Goal: Communication & Community: Answer question/provide support

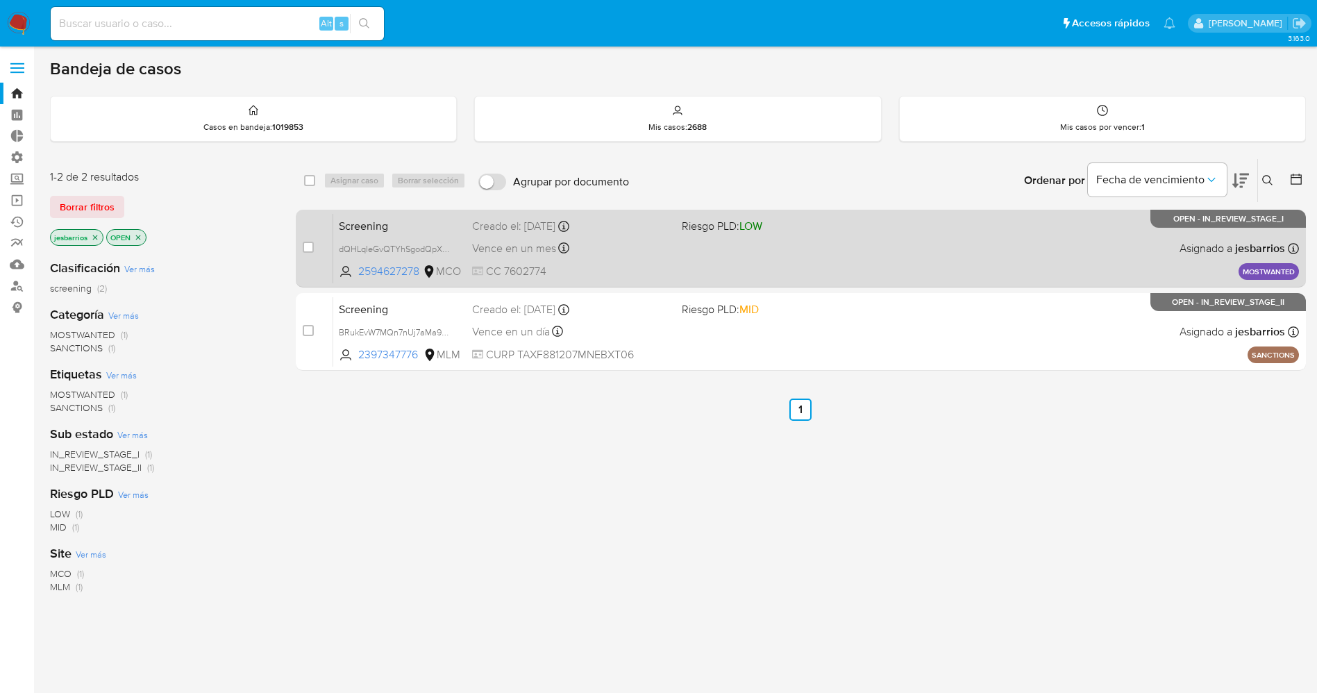
click at [738, 254] on div "Screening dQHLqIeGvQTYhSgodQpXkgeQ 2594627278 MCO Riesgo PLD: LOW Creado el: 08…" at bounding box center [816, 248] width 966 height 70
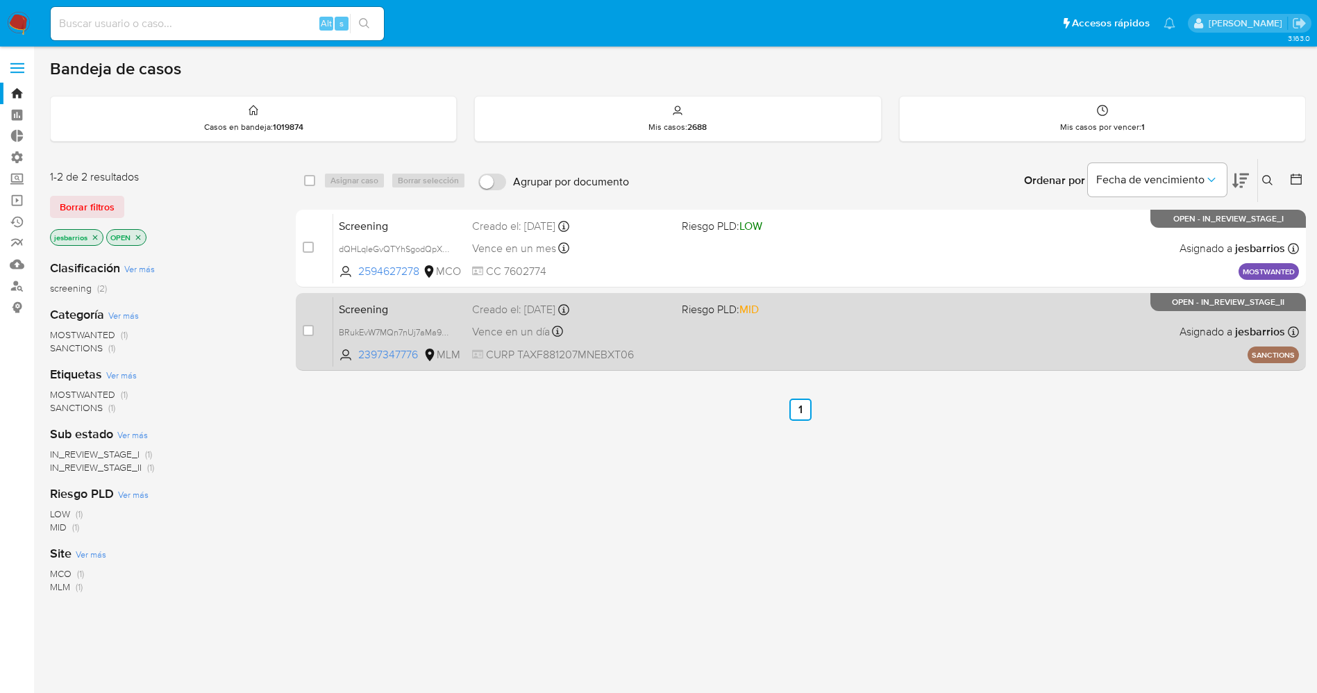
click at [737, 344] on div "Screening BRukEvW7MQn7nUj7aMa9lrA5 2397347776 MLM Riesgo PLD: MID Creado el: 03…" at bounding box center [816, 332] width 966 height 70
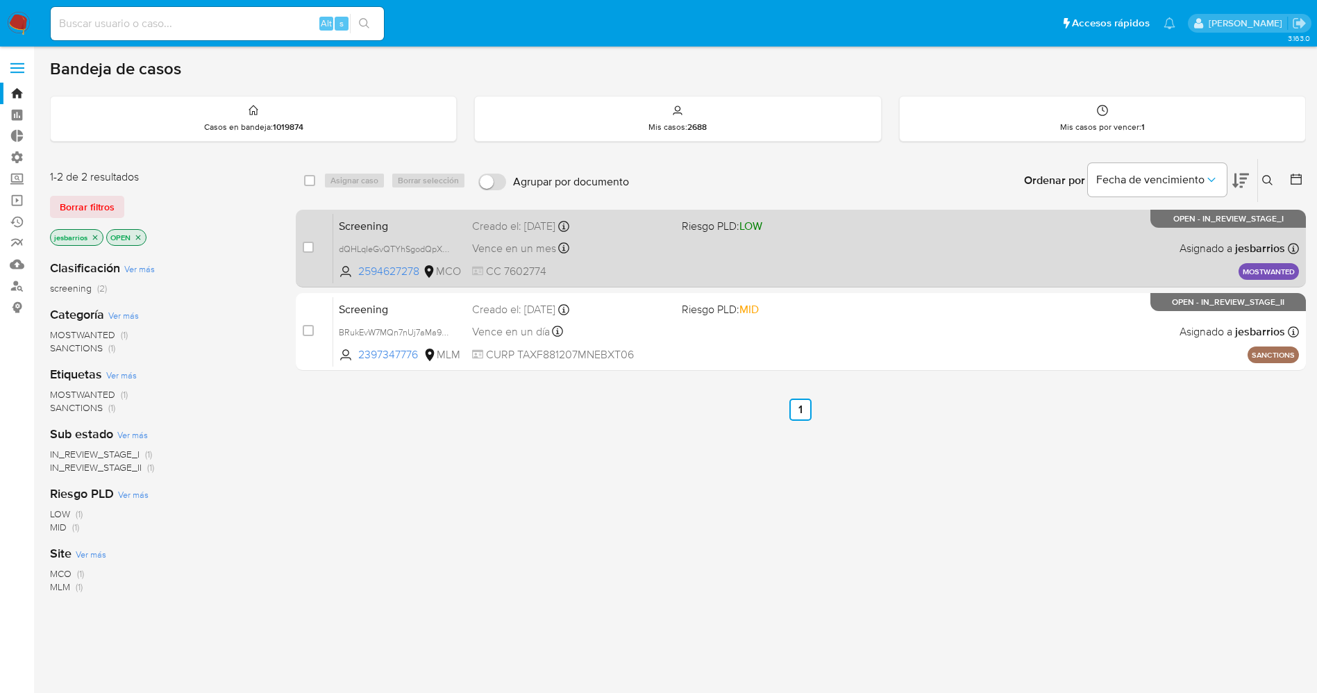
click at [684, 260] on div "Screening dQHLqIeGvQTYhSgodQpXkgeQ 2594627278 MCO Riesgo PLD: LOW Creado el: [D…" at bounding box center [816, 248] width 966 height 70
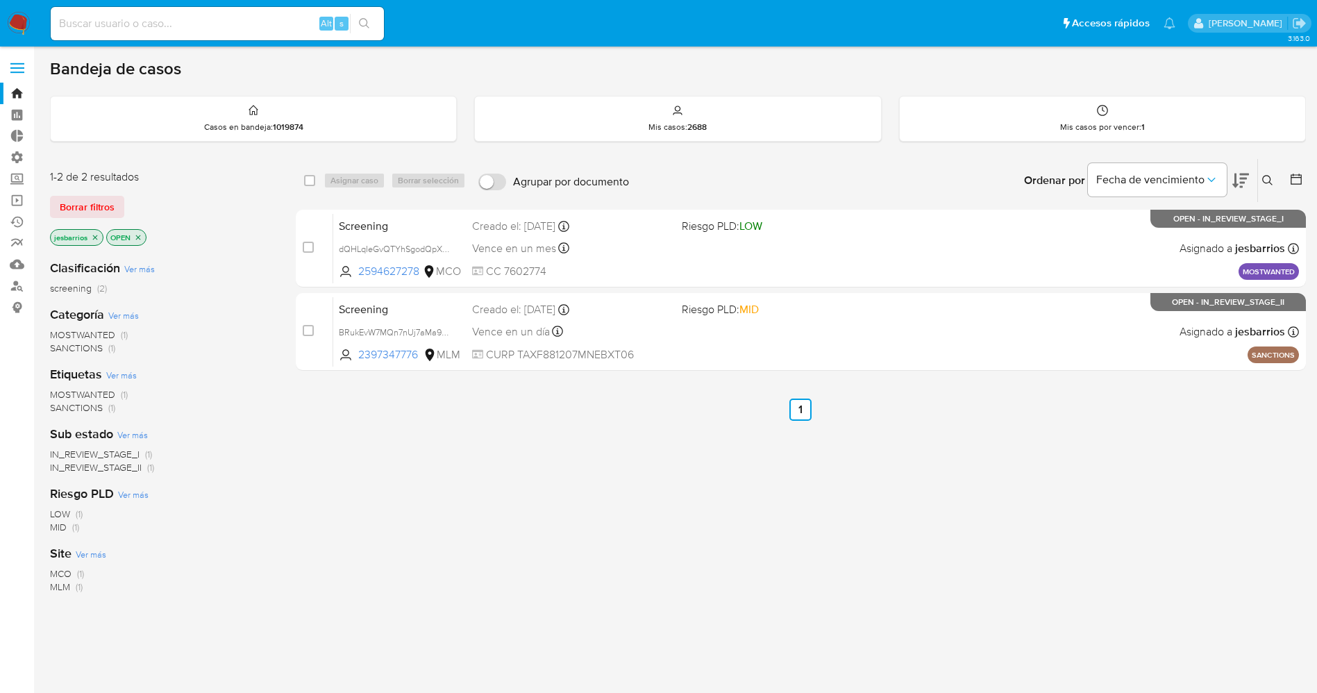
click at [99, 239] on icon "close-filter" at bounding box center [95, 237] width 8 height 8
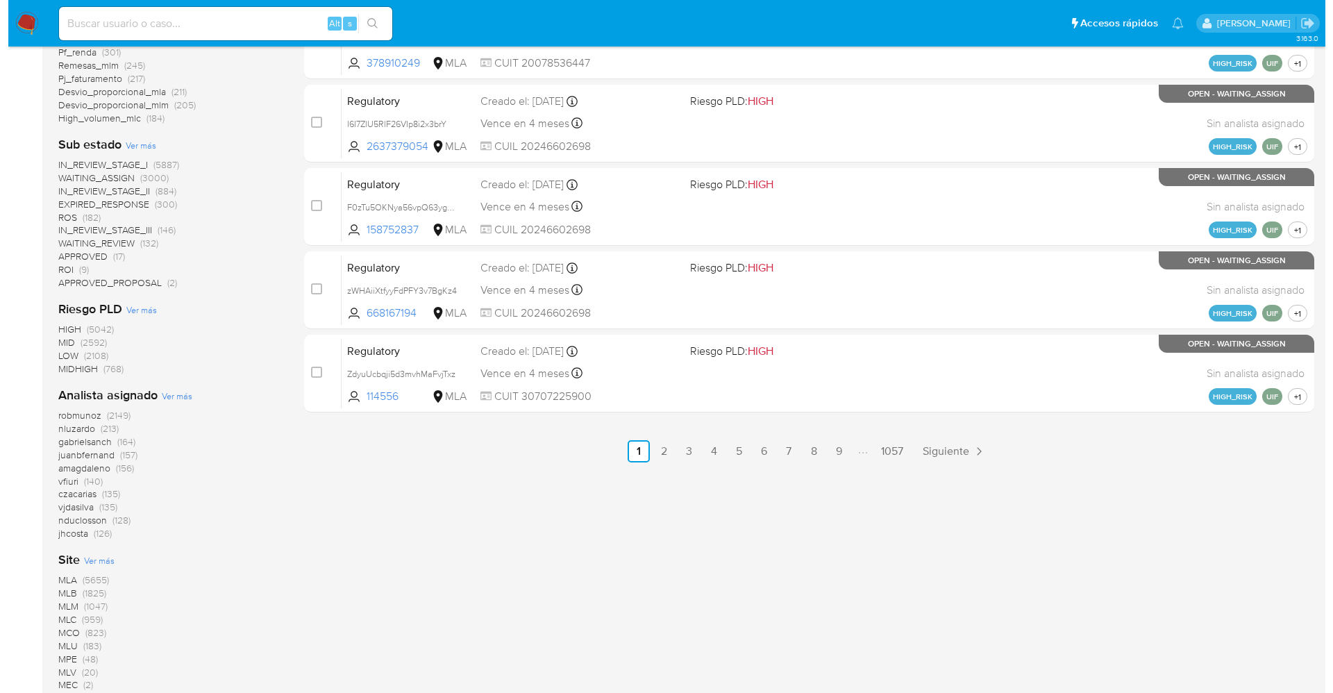
scroll to position [763, 0]
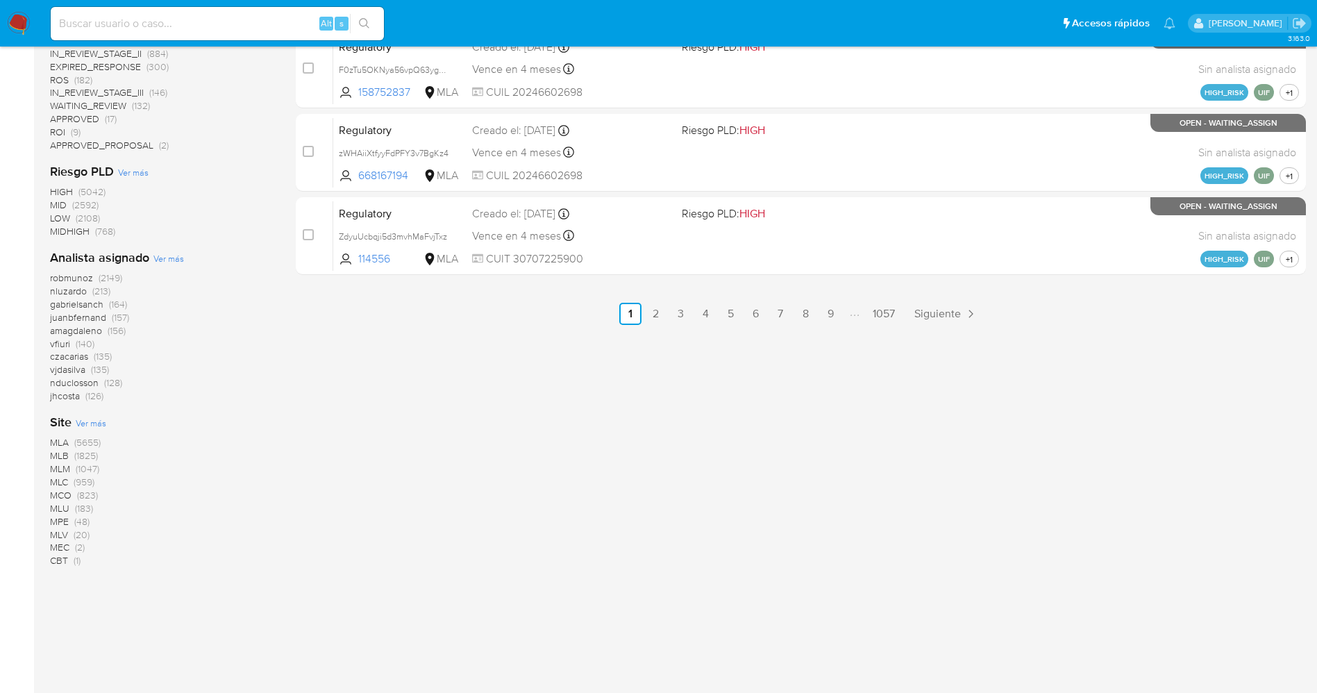
click at [165, 255] on span "Ver más" at bounding box center [168, 258] width 31 height 13
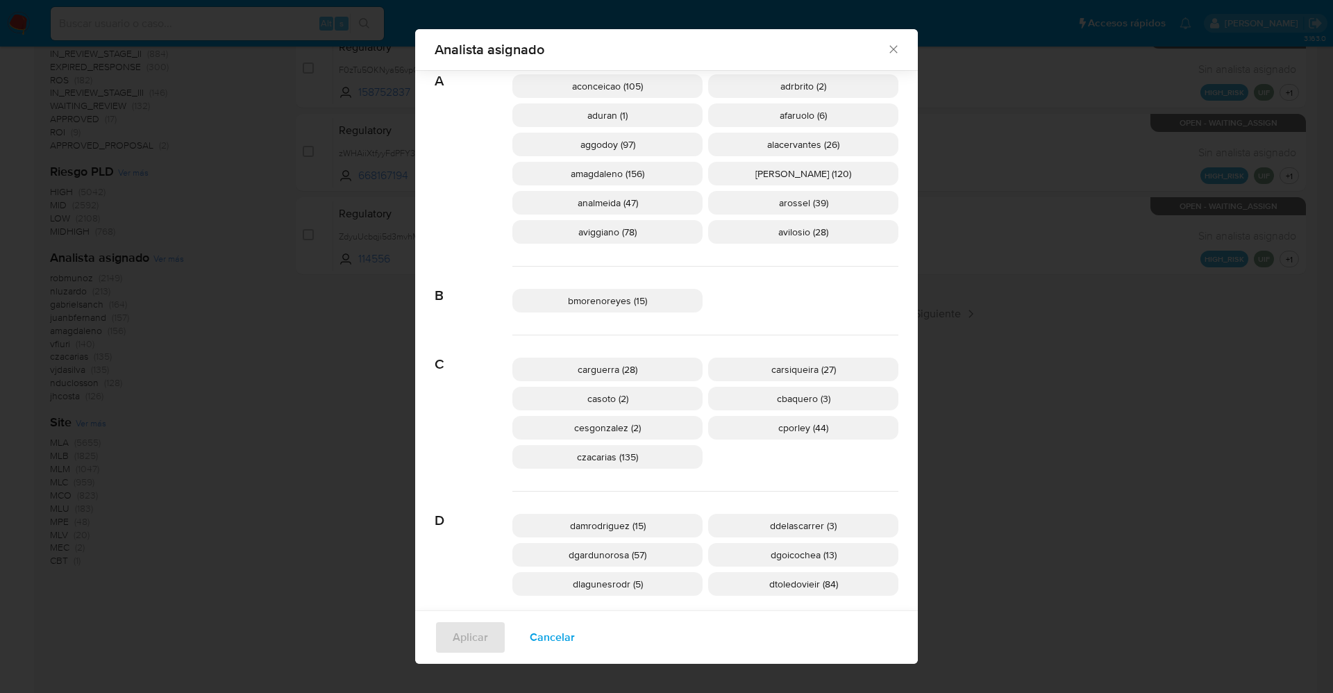
scroll to position [407, 0]
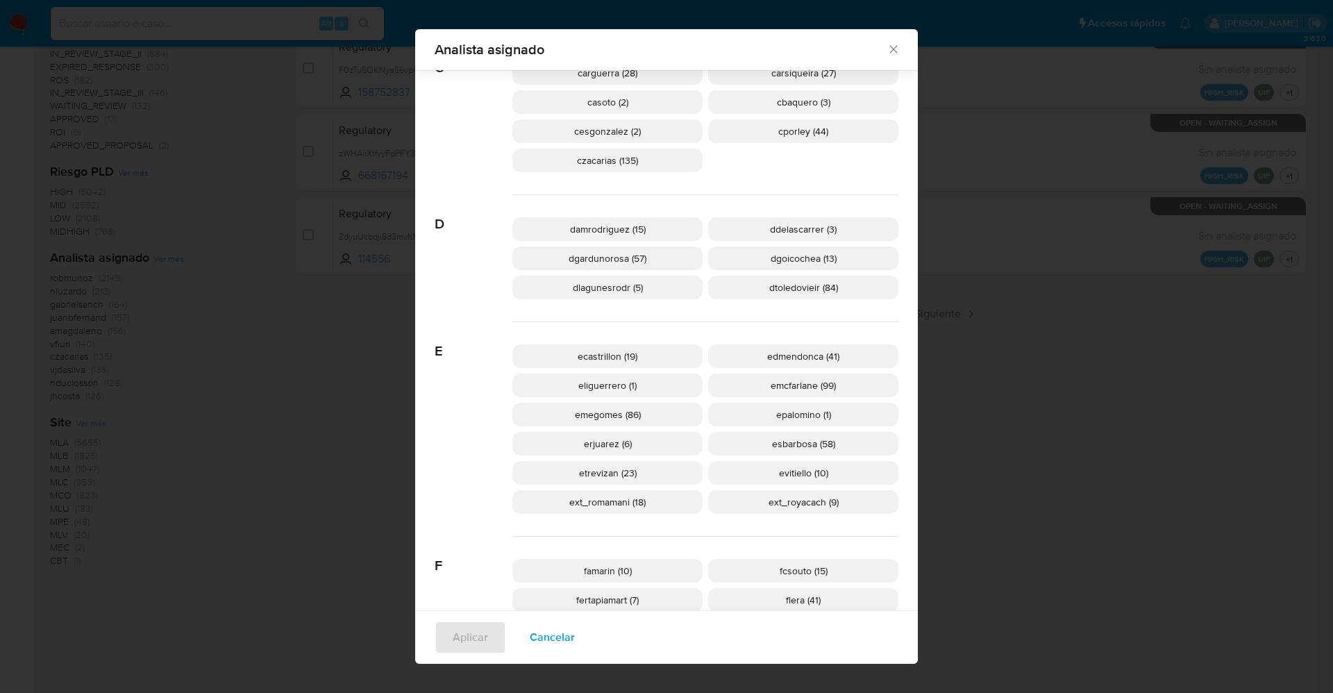
click at [644, 504] on p "ext_romamani (18)" at bounding box center [608, 502] width 190 height 24
click at [660, 503] on p "ext_romamani (18)" at bounding box center [608, 502] width 190 height 24
click at [781, 499] on span "ext_royacach (9)" at bounding box center [804, 502] width 70 height 14
drag, startPoint x: 563, startPoint y: 638, endPoint x: 509, endPoint y: 567, distance: 88.6
click at [563, 638] on span "Cancelar" at bounding box center [552, 637] width 45 height 31
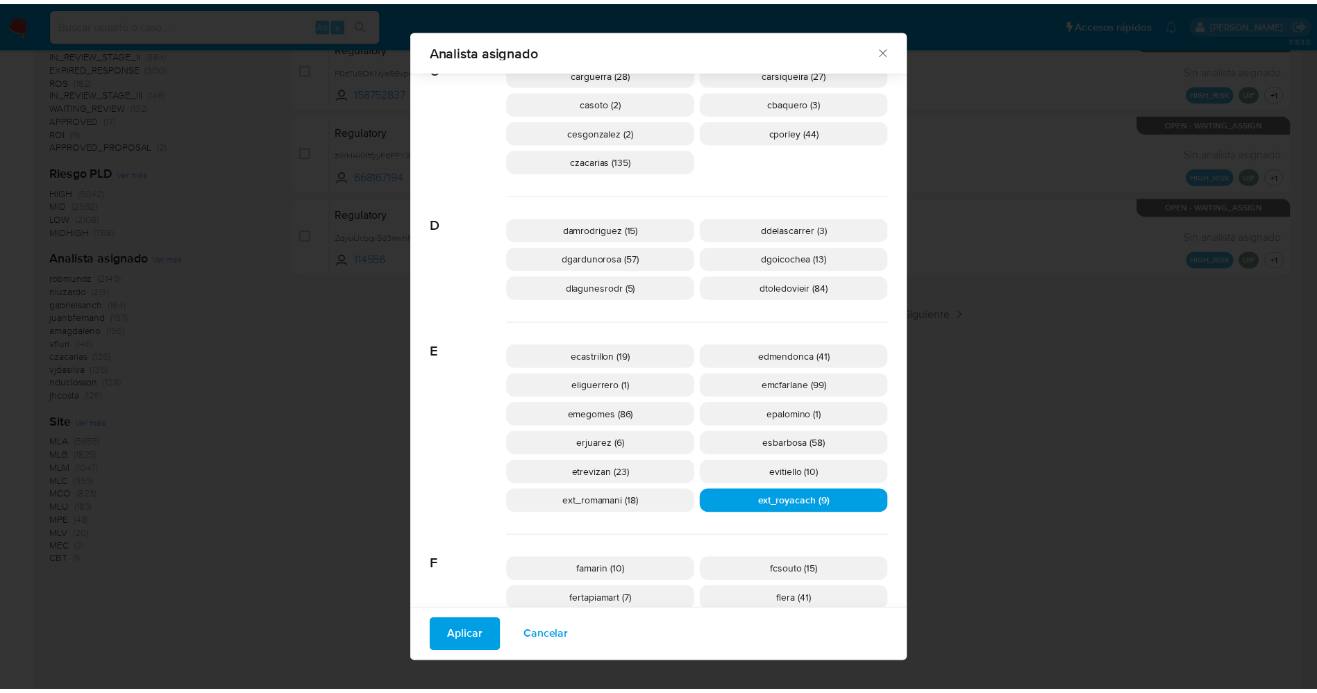
scroll to position [0, 0]
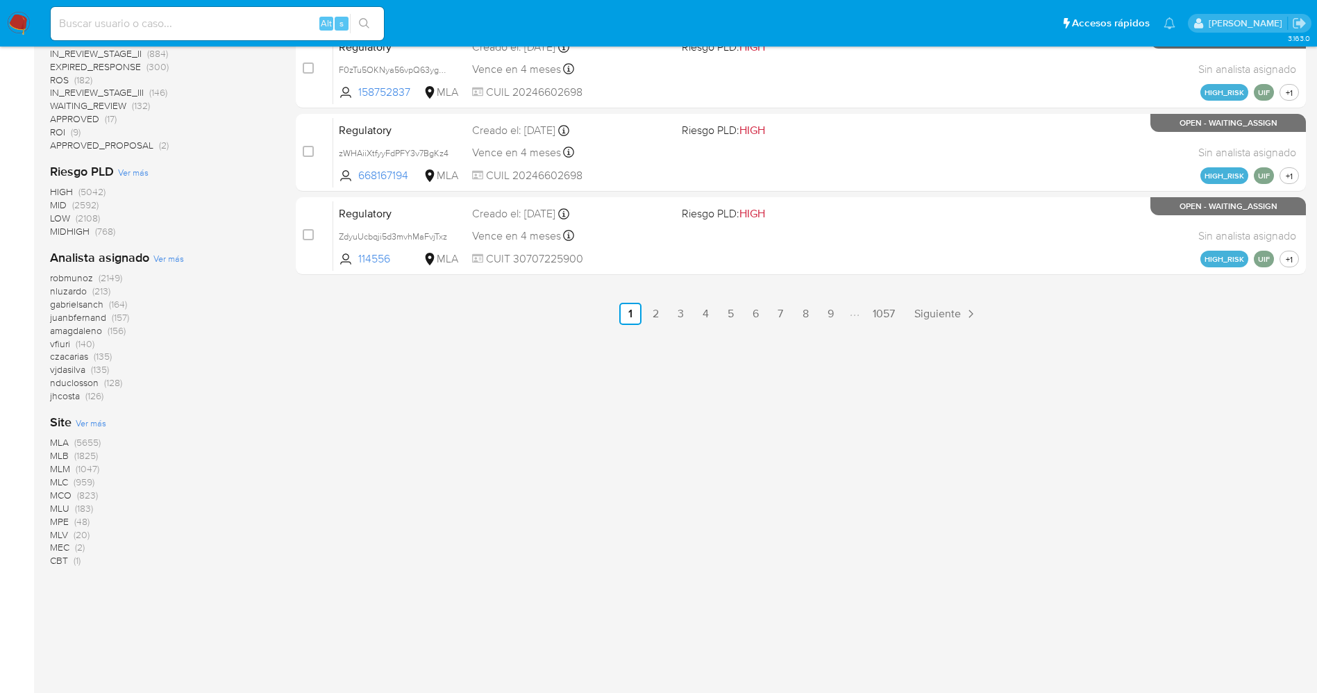
click at [19, 18] on img at bounding box center [19, 24] width 24 height 24
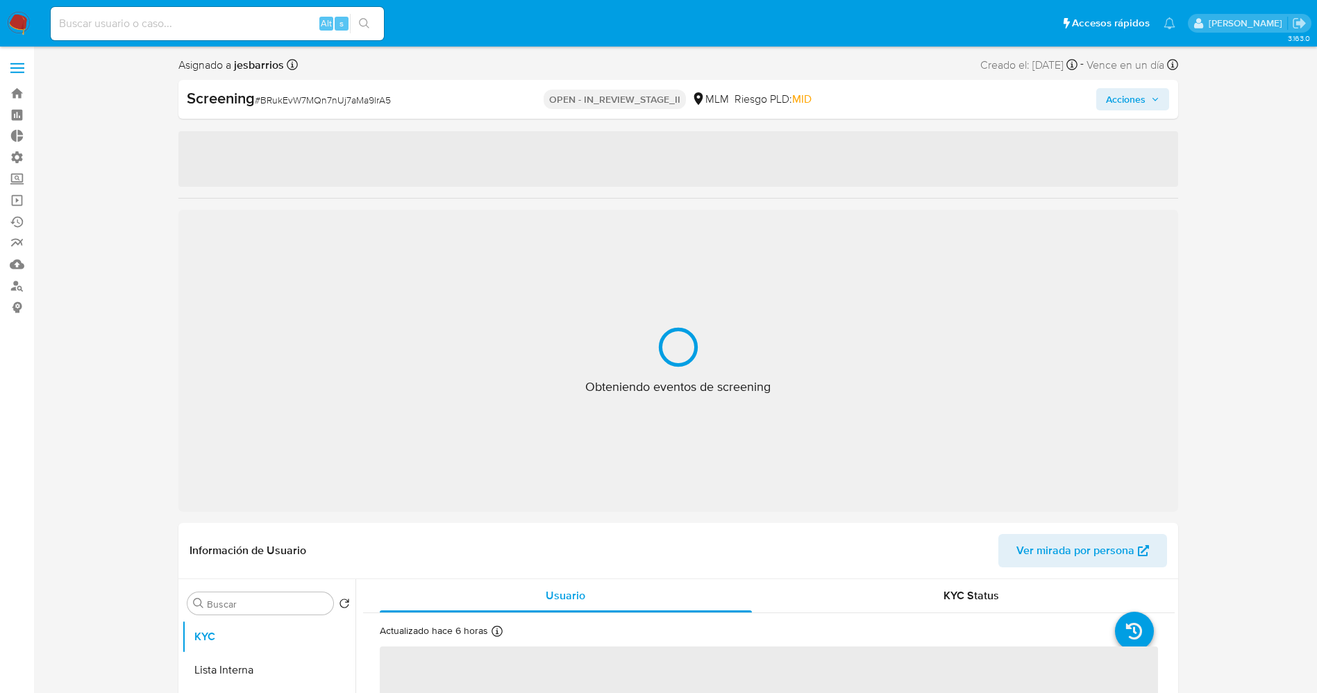
select select "10"
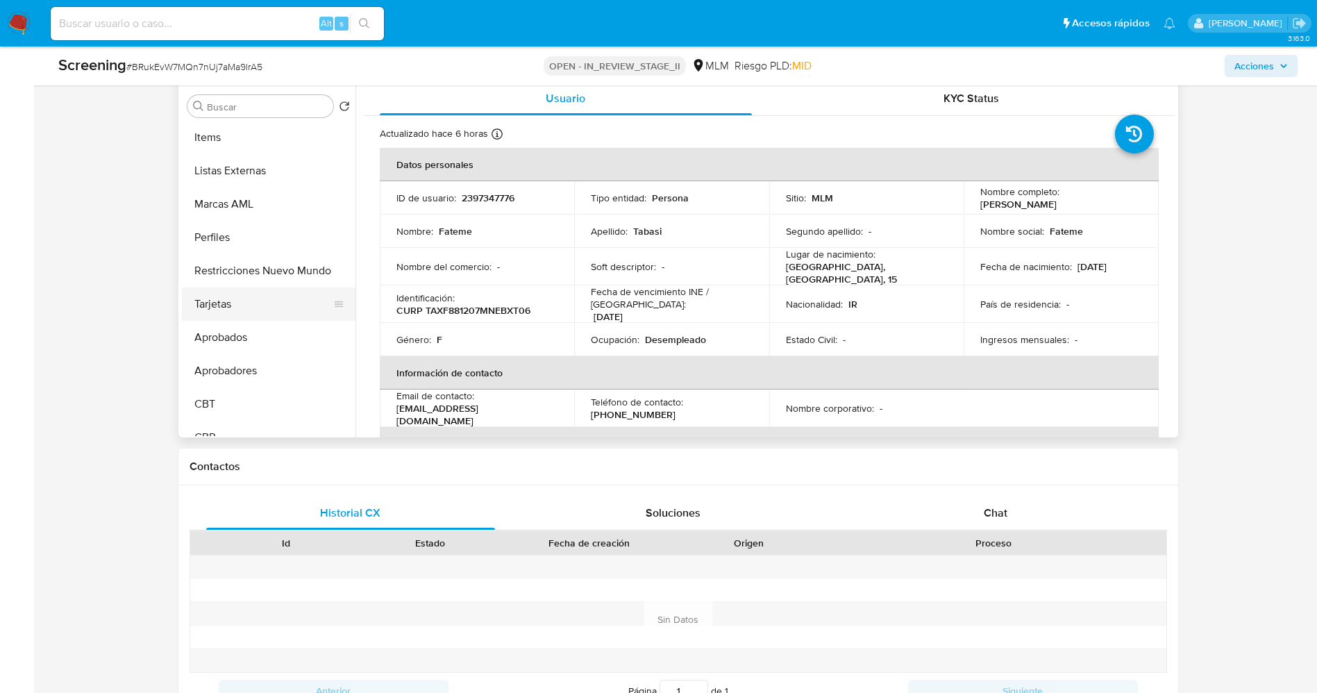
scroll to position [687, 0]
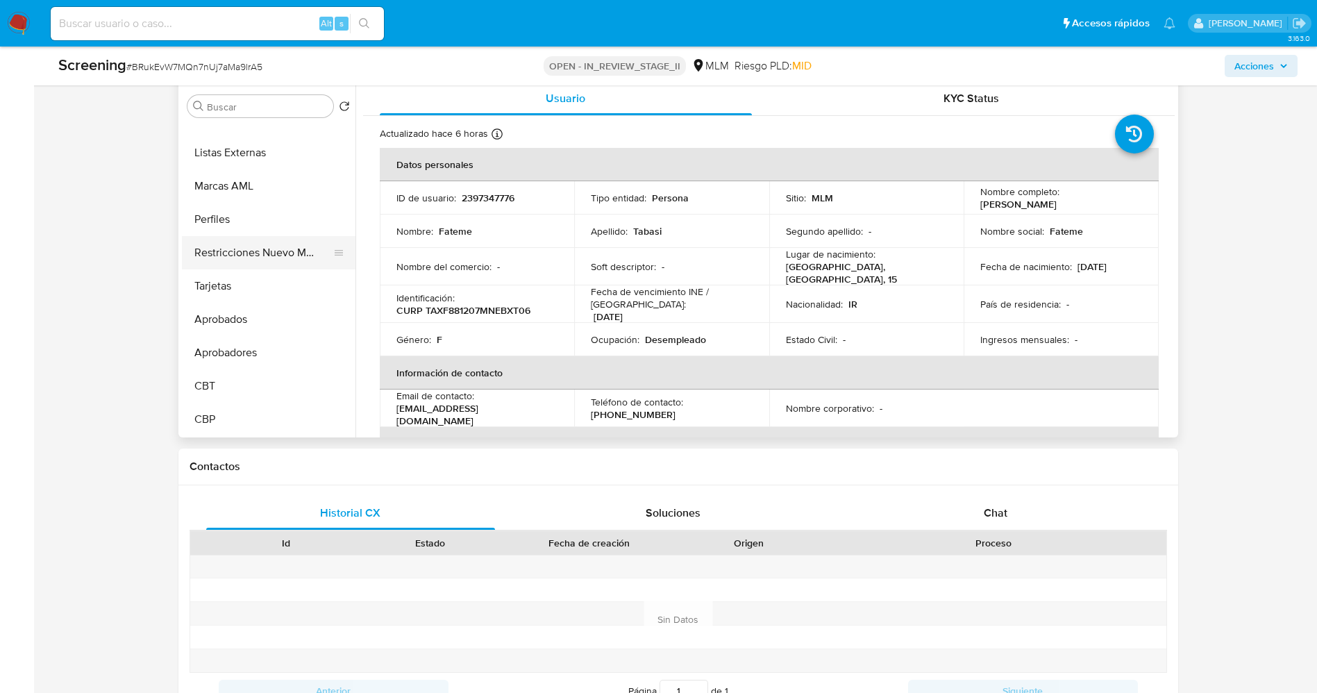
click at [263, 251] on button "Restricciones Nuevo Mundo" at bounding box center [263, 252] width 163 height 33
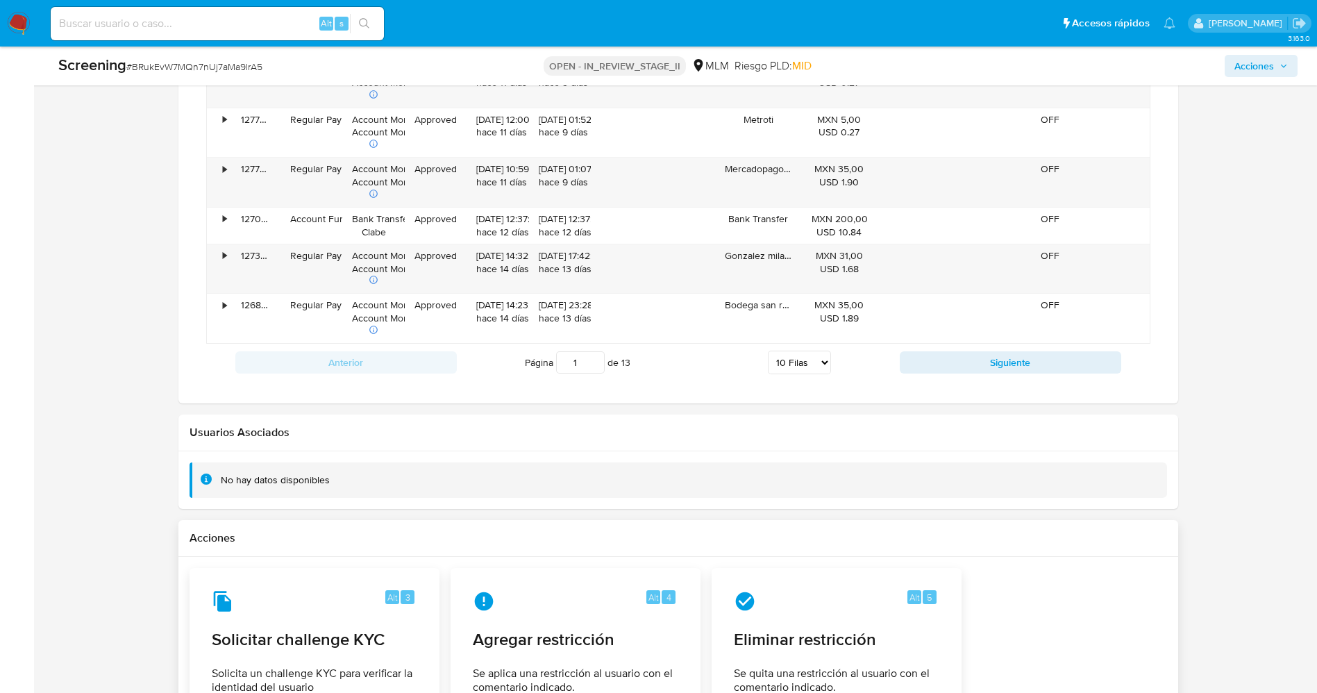
scroll to position [2138, 0]
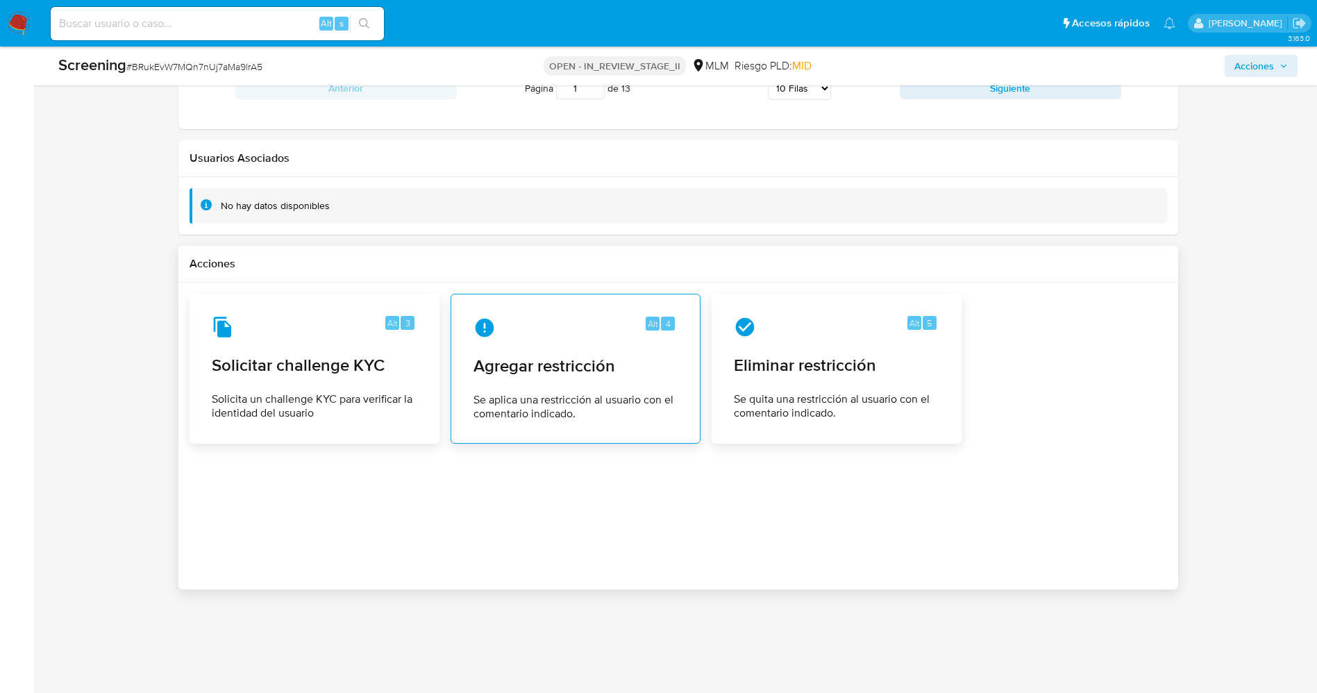
click at [628, 357] on span "Agregar restricción" at bounding box center [576, 366] width 204 height 21
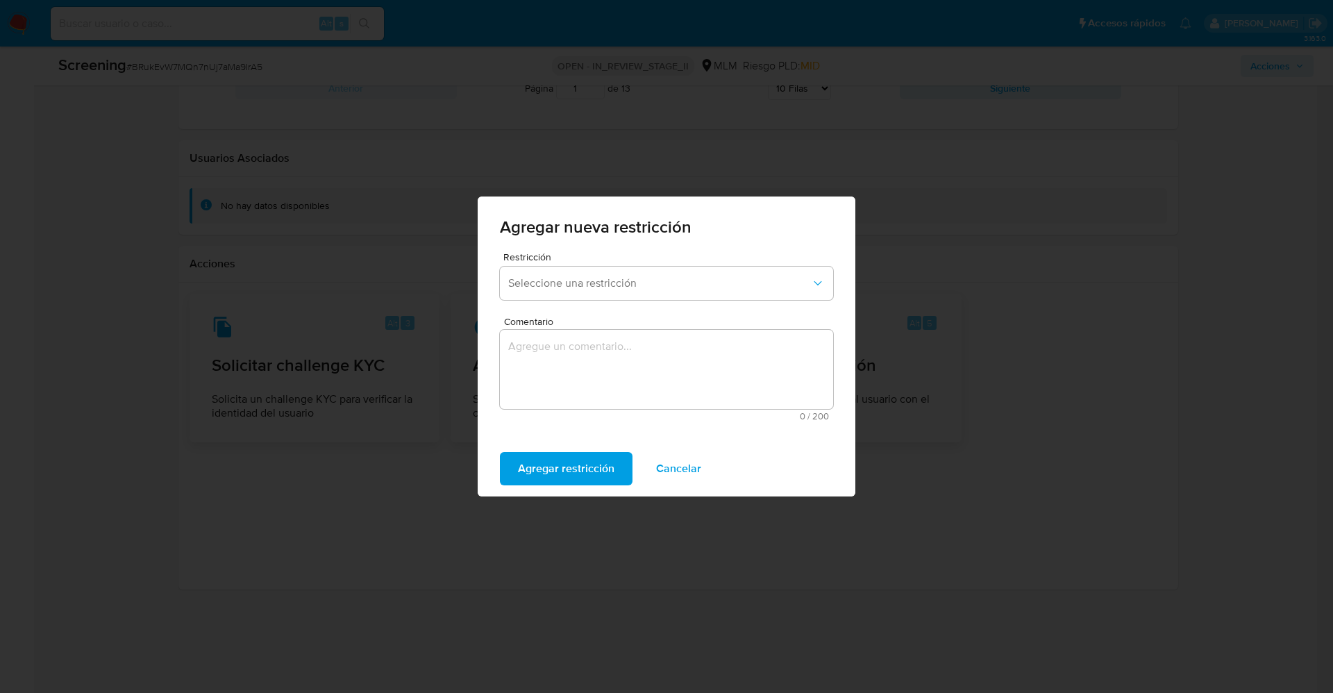
click at [630, 291] on button "Seleccione una restricción" at bounding box center [666, 283] width 333 height 33
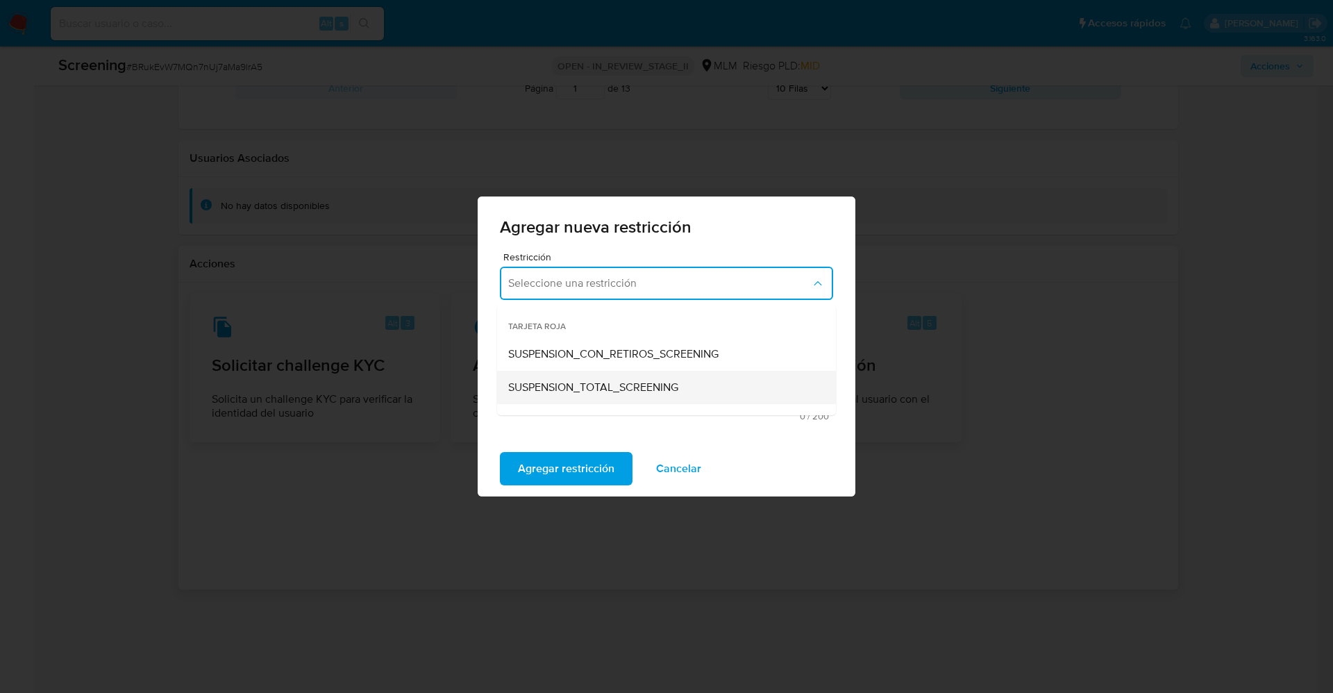
click at [638, 384] on span "SUSPENSION_TOTAL_SCREENING" at bounding box center [593, 388] width 170 height 14
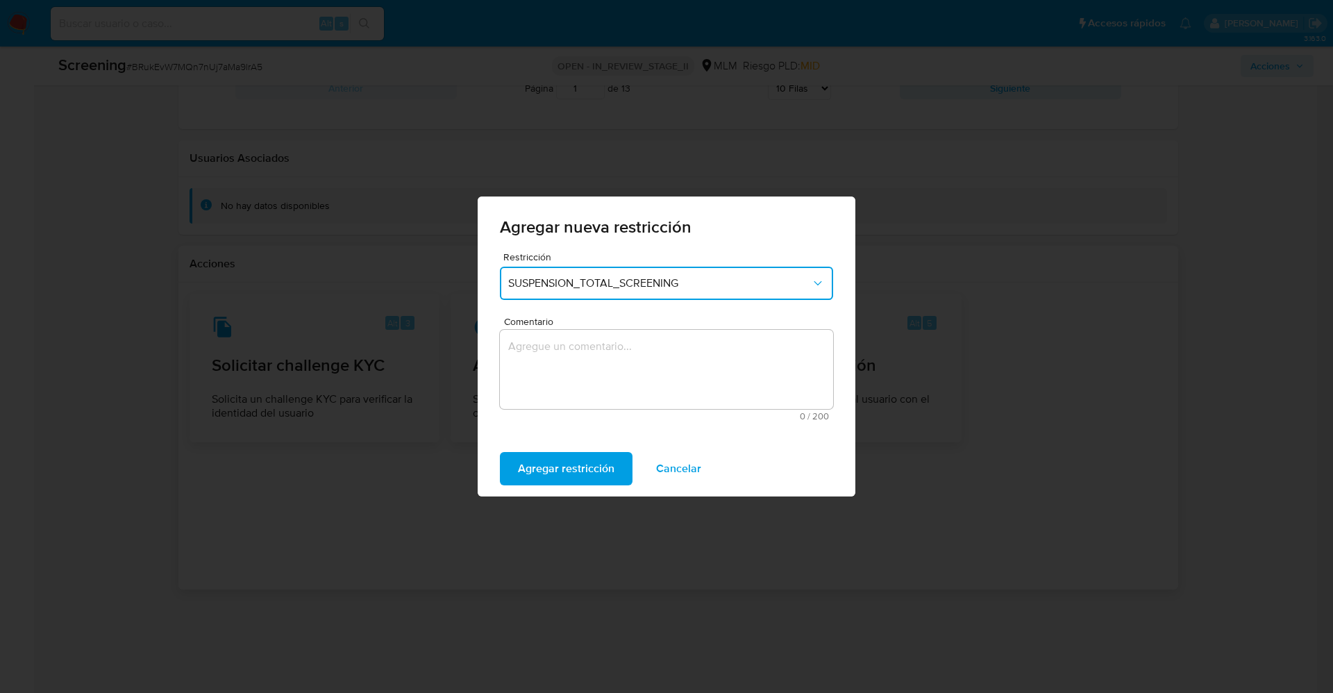
click at [606, 379] on textarea "Comentario" at bounding box center [666, 369] width 333 height 79
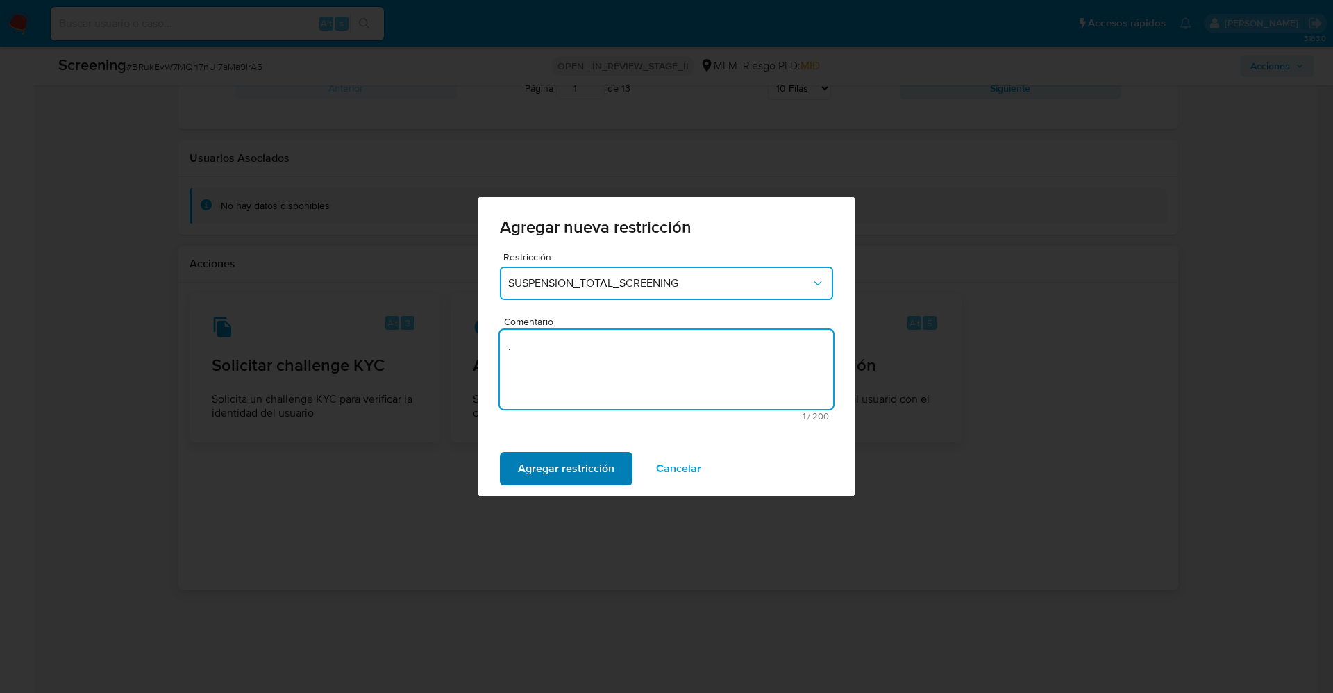
type textarea "."
click at [597, 466] on span "Agregar restricción" at bounding box center [566, 468] width 97 height 31
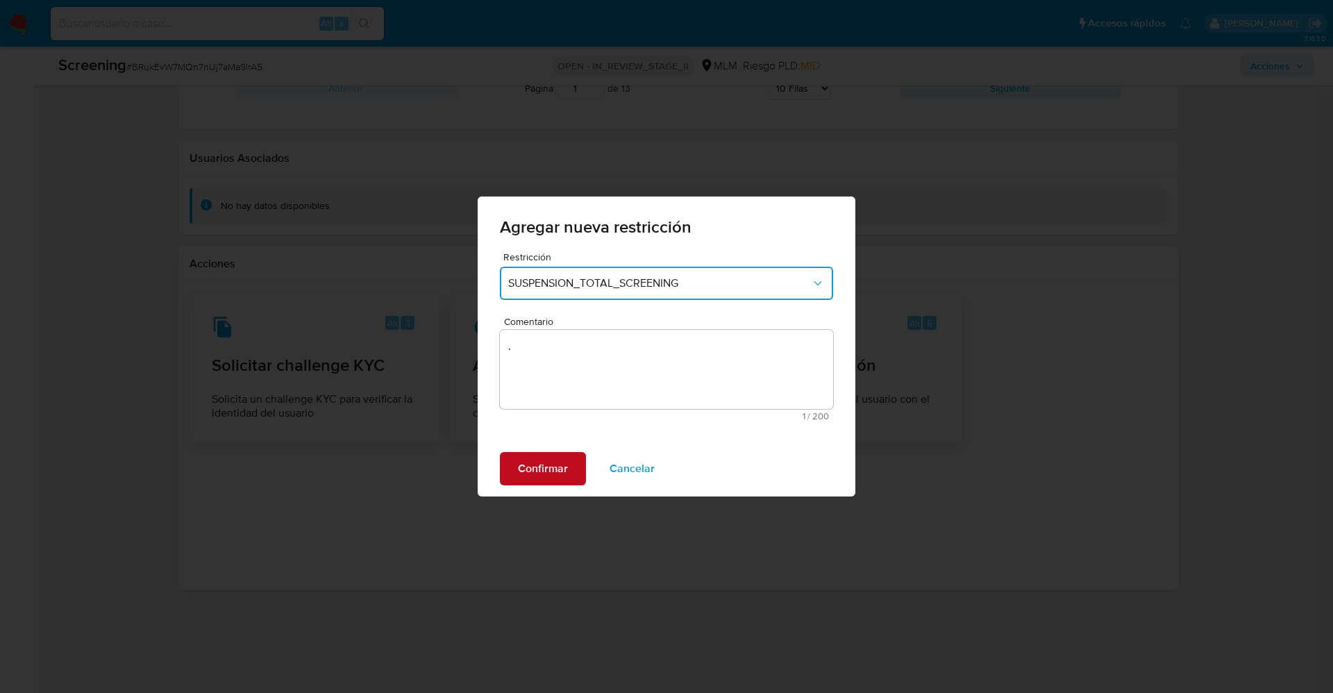
click at [576, 455] on button "Confirmar" at bounding box center [543, 468] width 86 height 33
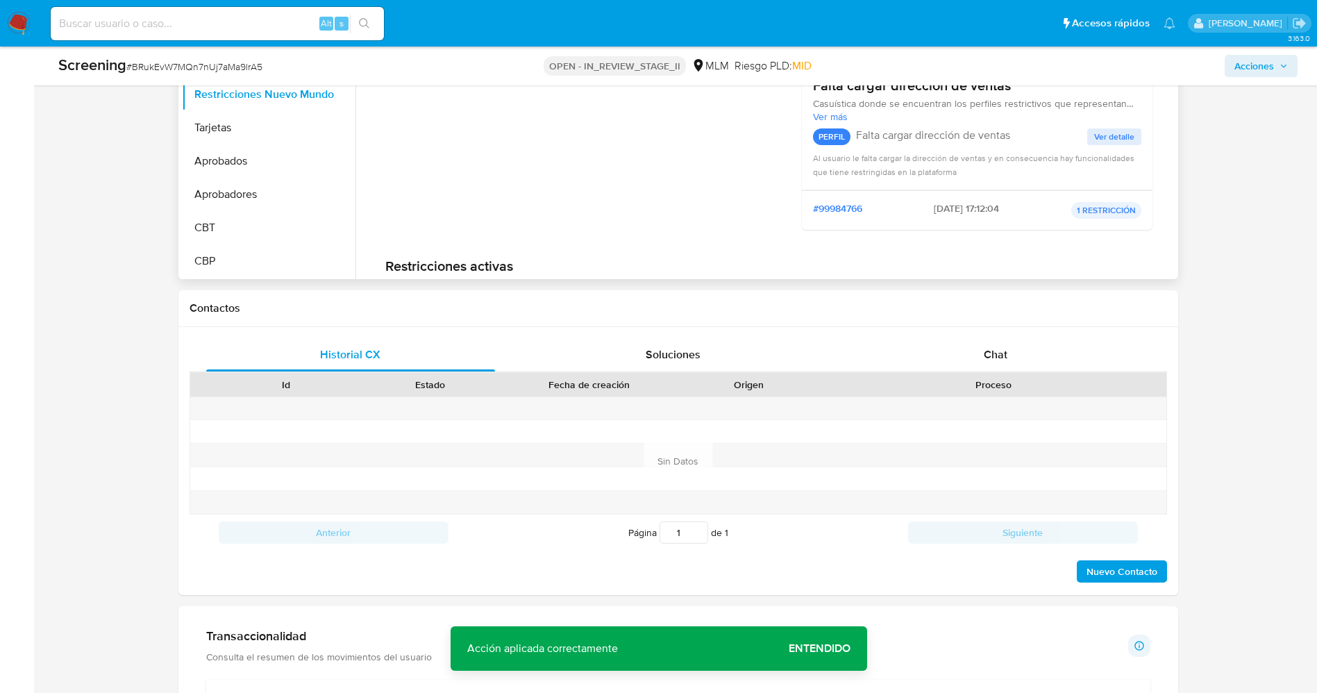
scroll to position [703, 0]
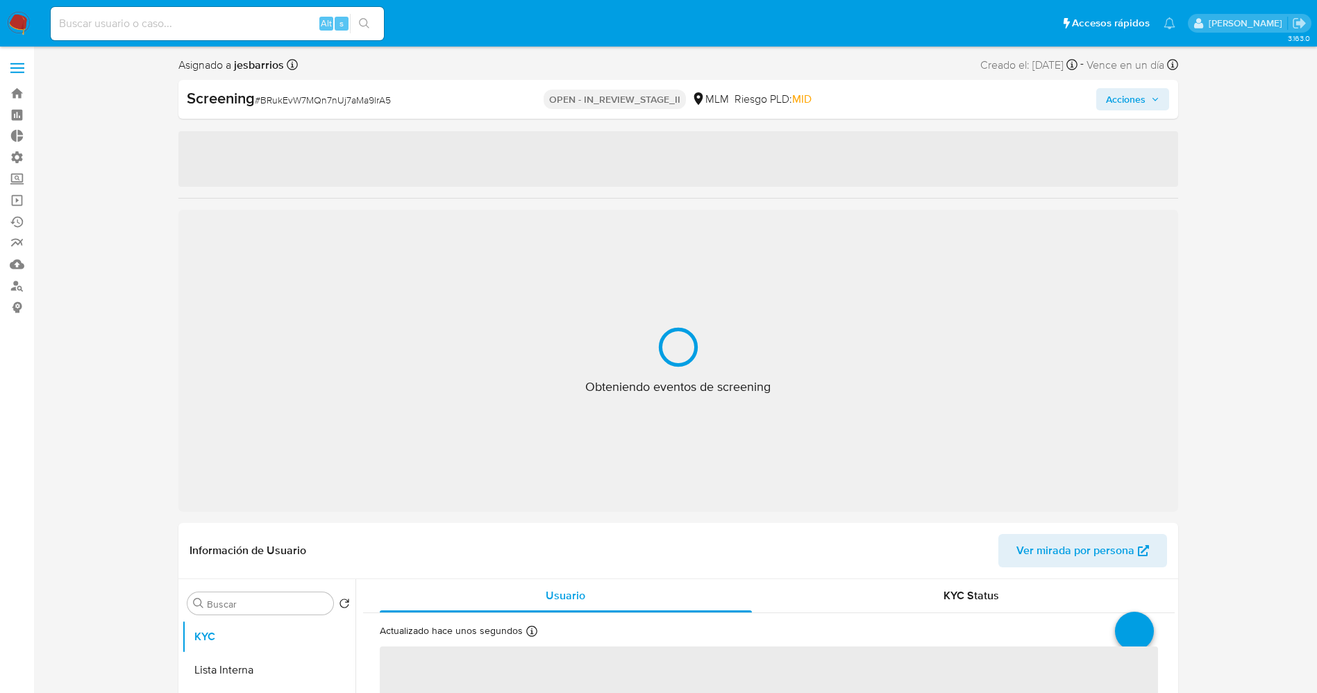
select select "10"
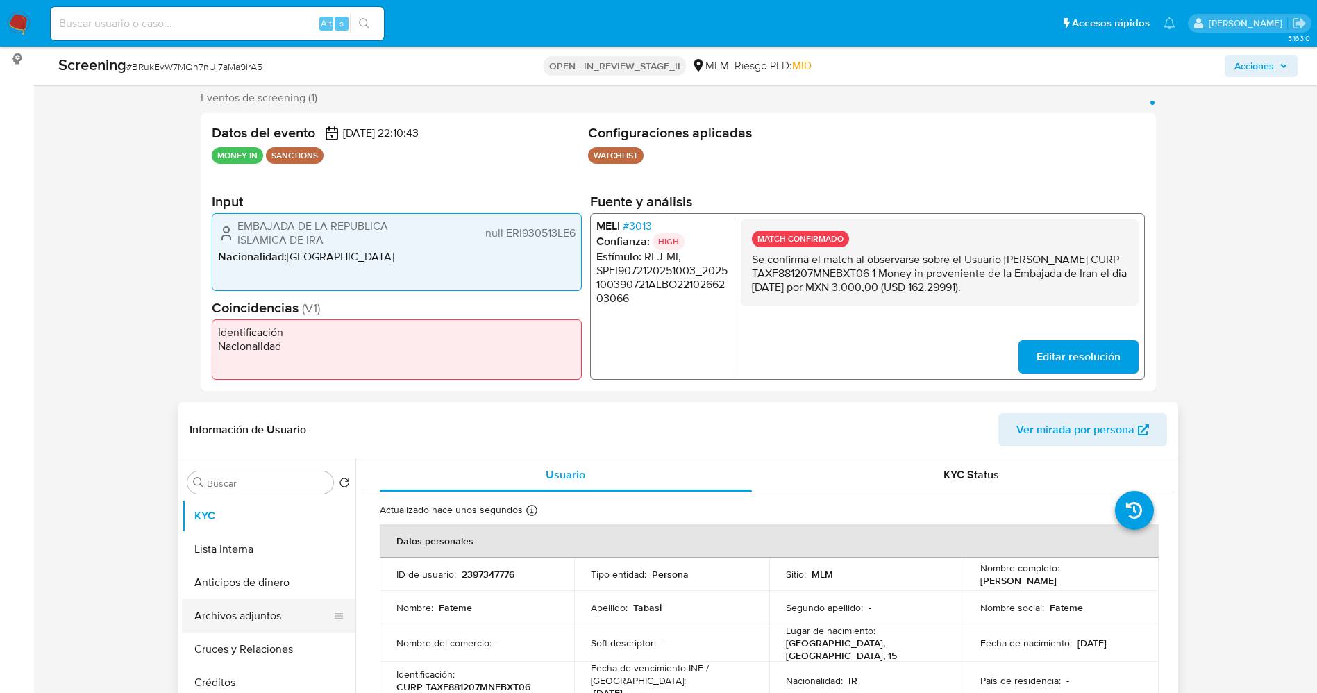
scroll to position [417, 0]
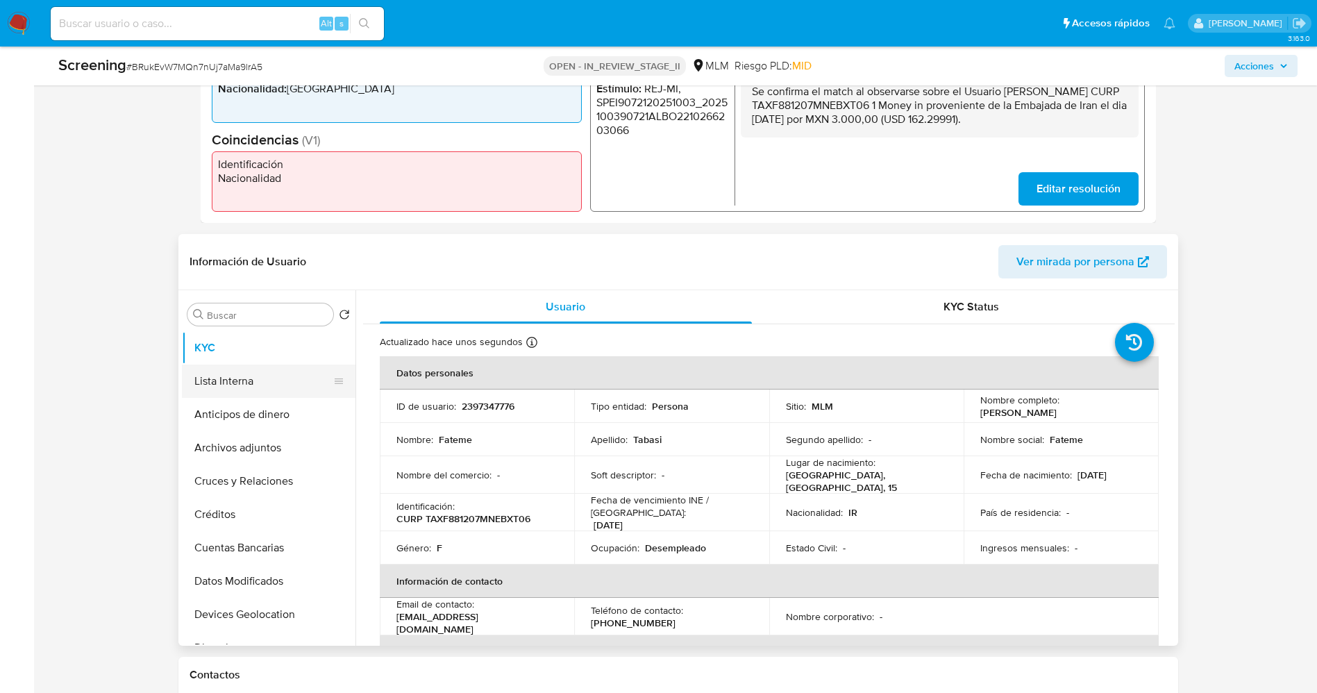
click at [224, 372] on button "Lista Interna" at bounding box center [263, 381] width 163 height 33
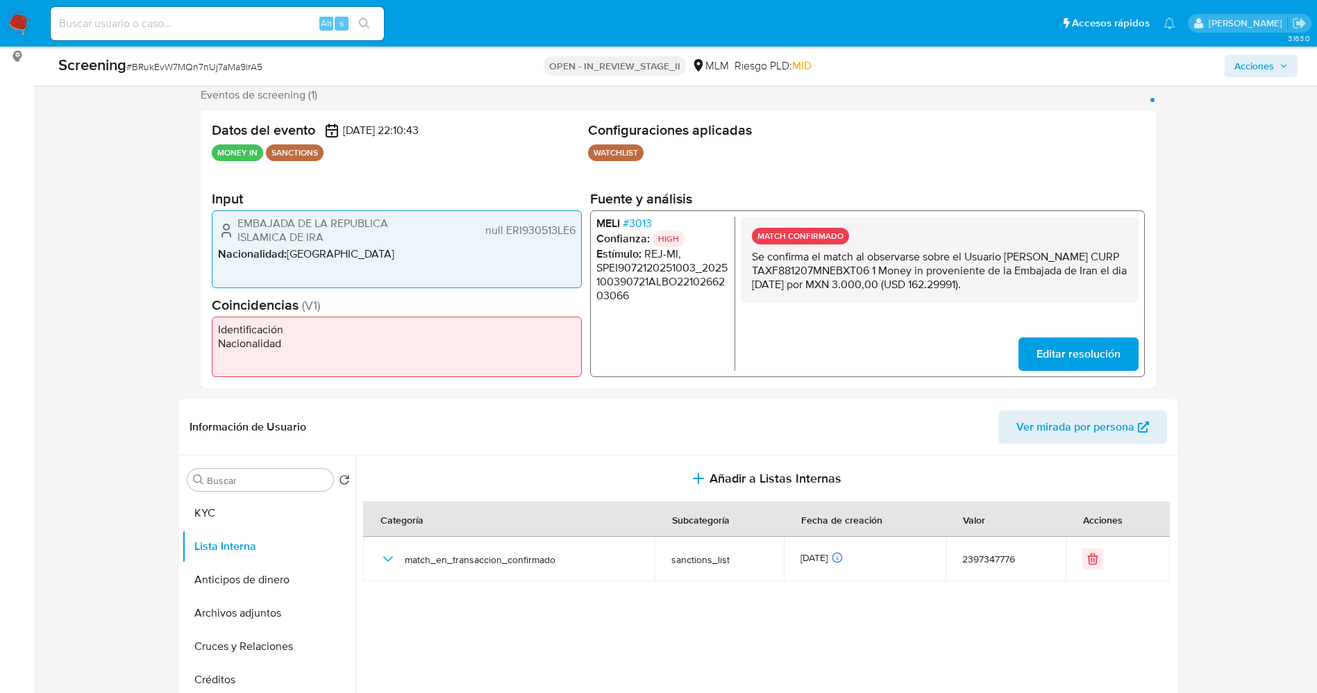
scroll to position [104, 0]
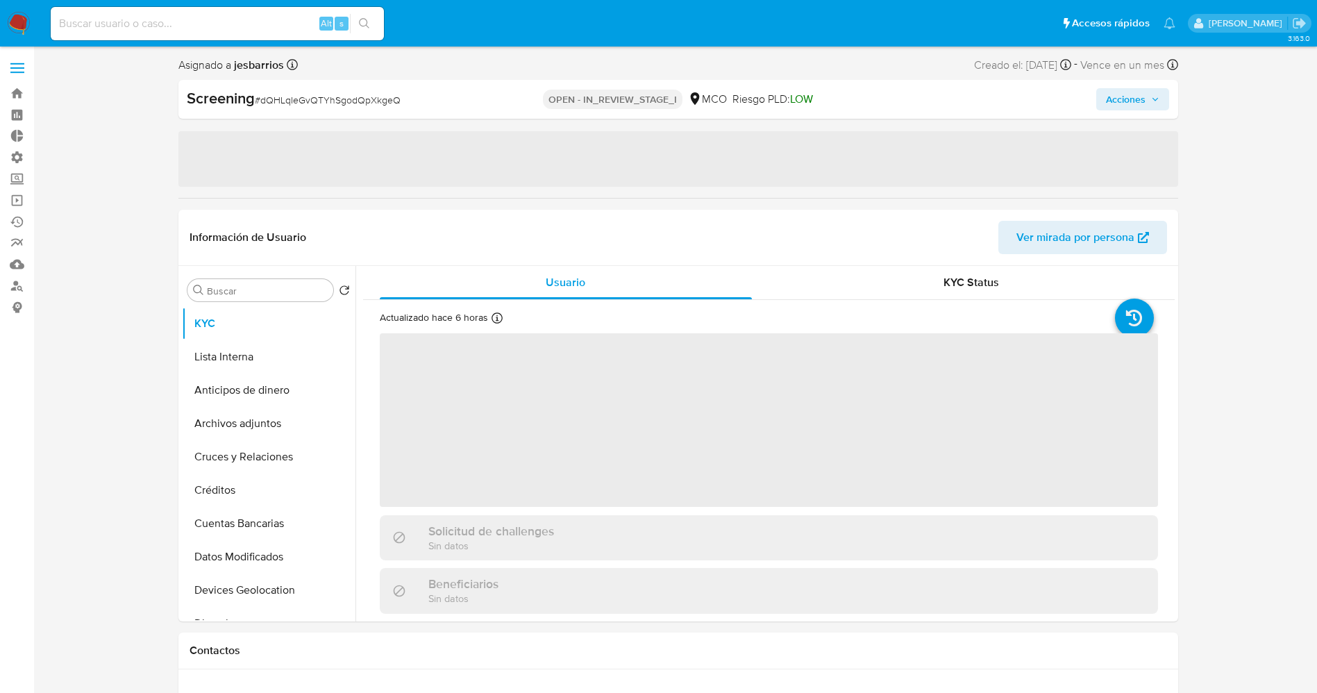
select select "10"
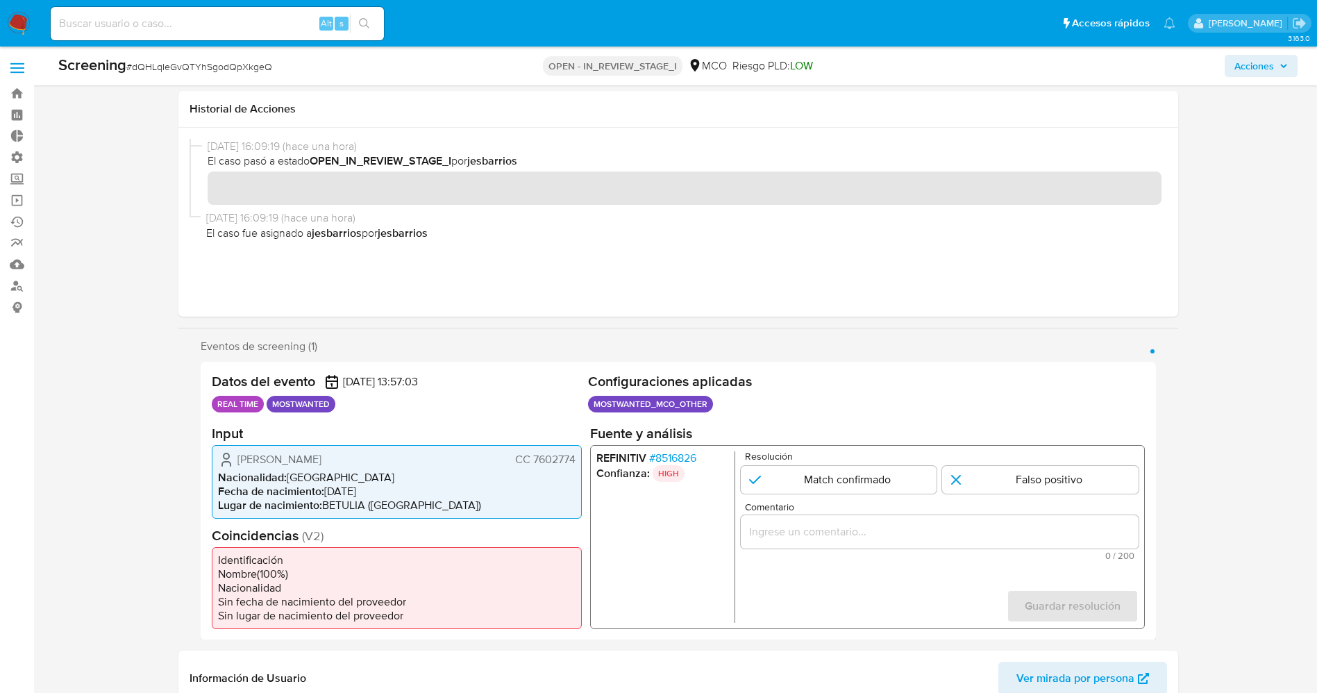
scroll to position [104, 0]
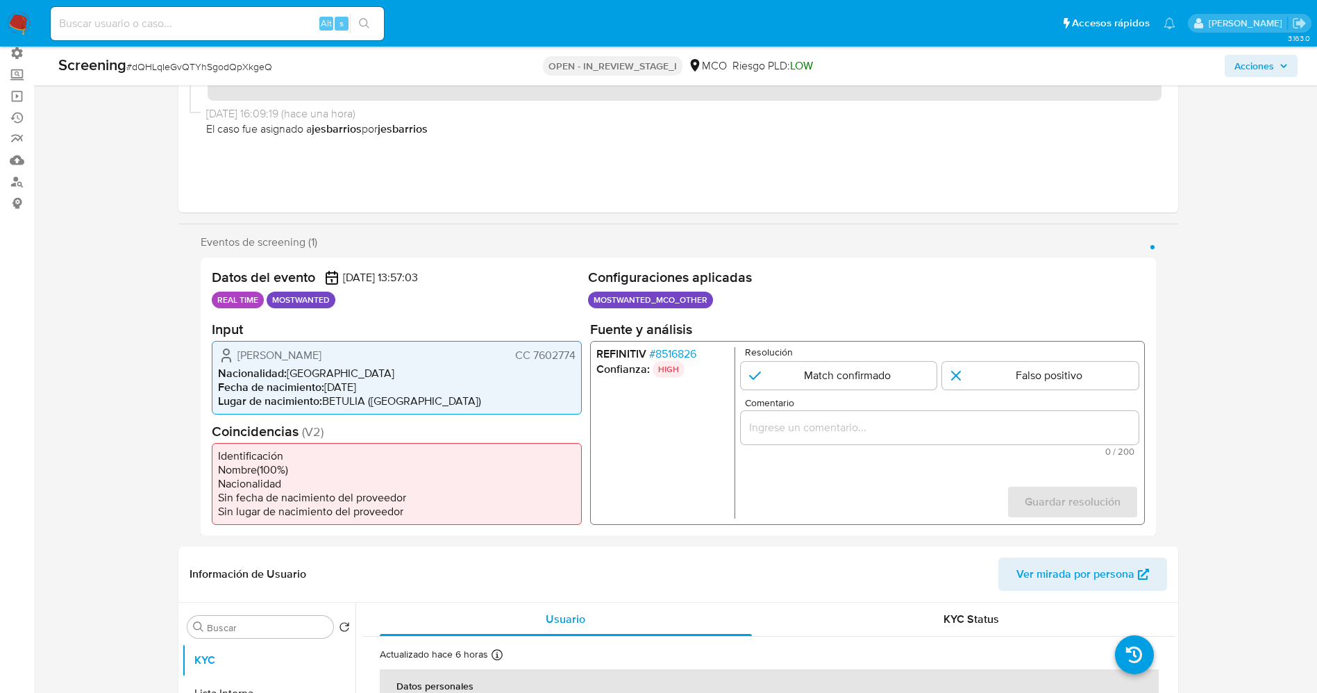
click at [692, 352] on span "# 8516826" at bounding box center [672, 354] width 47 height 14
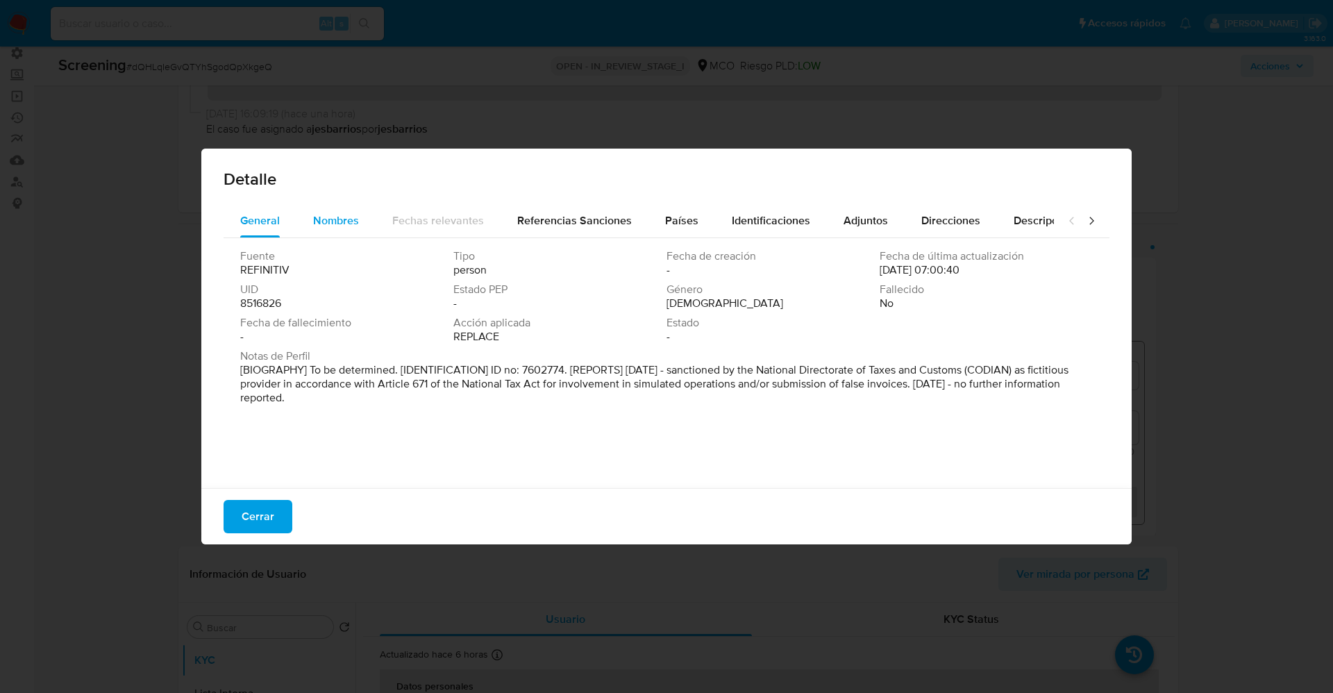
click at [343, 214] on span "Nombres" at bounding box center [336, 221] width 46 height 16
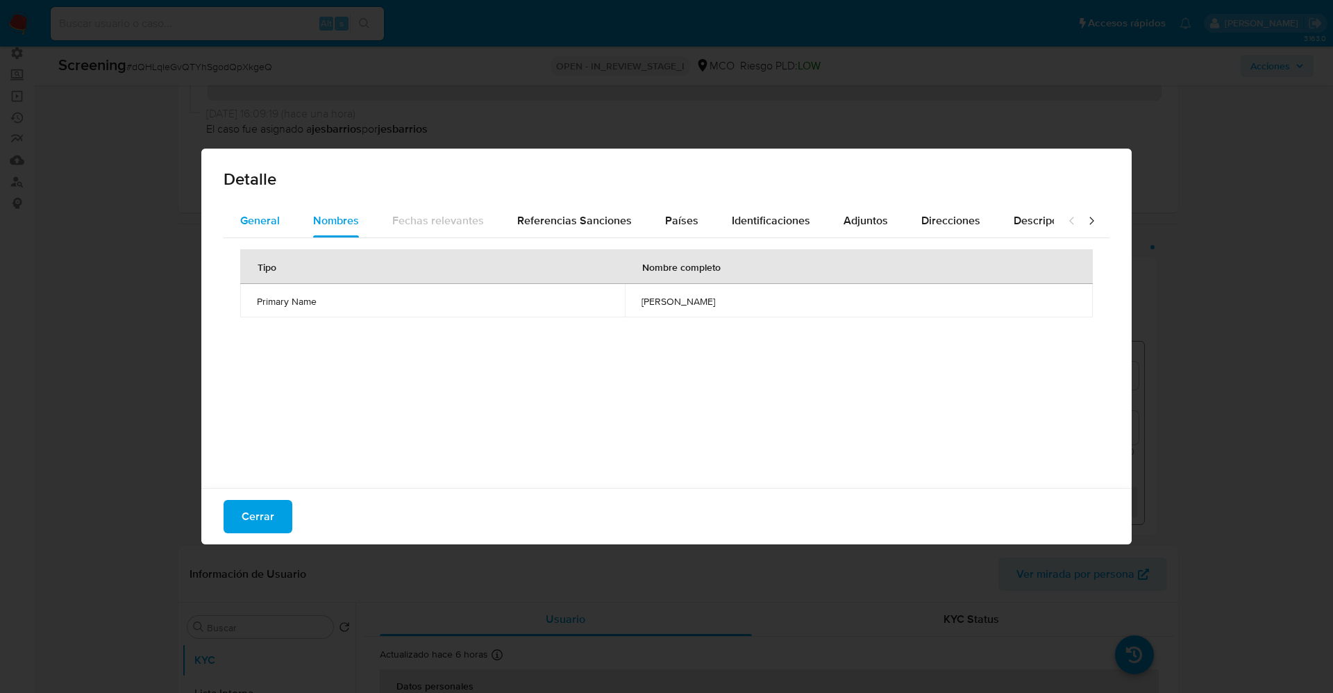
click at [278, 222] on span "General" at bounding box center [260, 221] width 40 height 16
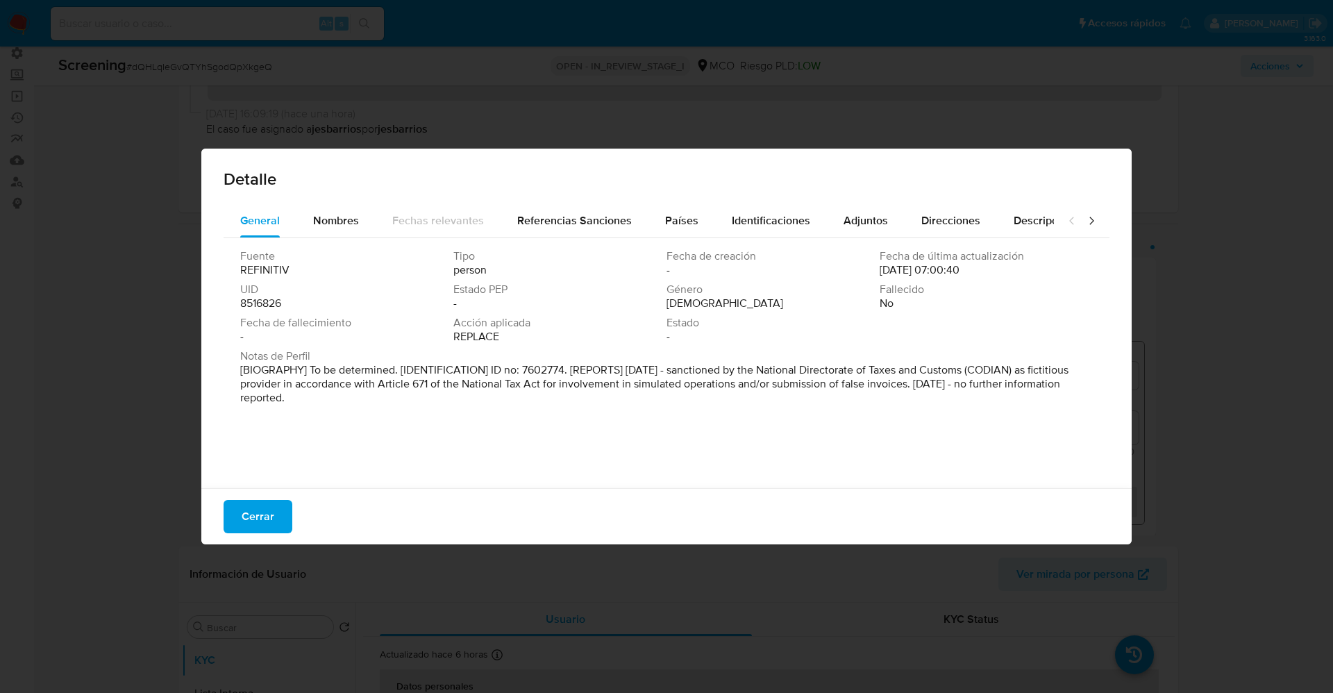
drag, startPoint x: 234, startPoint y: 368, endPoint x: 513, endPoint y: 433, distance: 285.9
click at [513, 433] on div "Fuente REFINITIV Tipo person Fecha de creación - Fecha de última actualización …" at bounding box center [667, 359] width 886 height 243
click at [360, 221] on button "Nombres" at bounding box center [336, 220] width 79 height 33
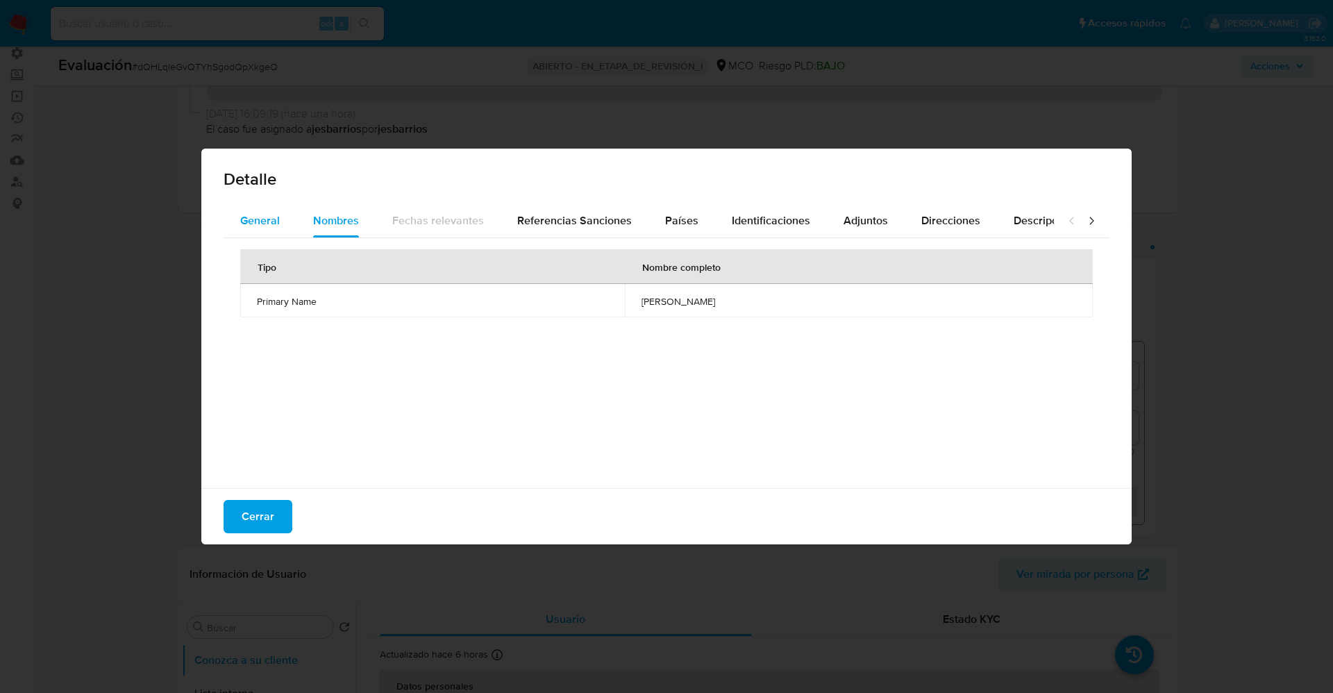
click at [269, 228] on font "General" at bounding box center [260, 221] width 40 height 16
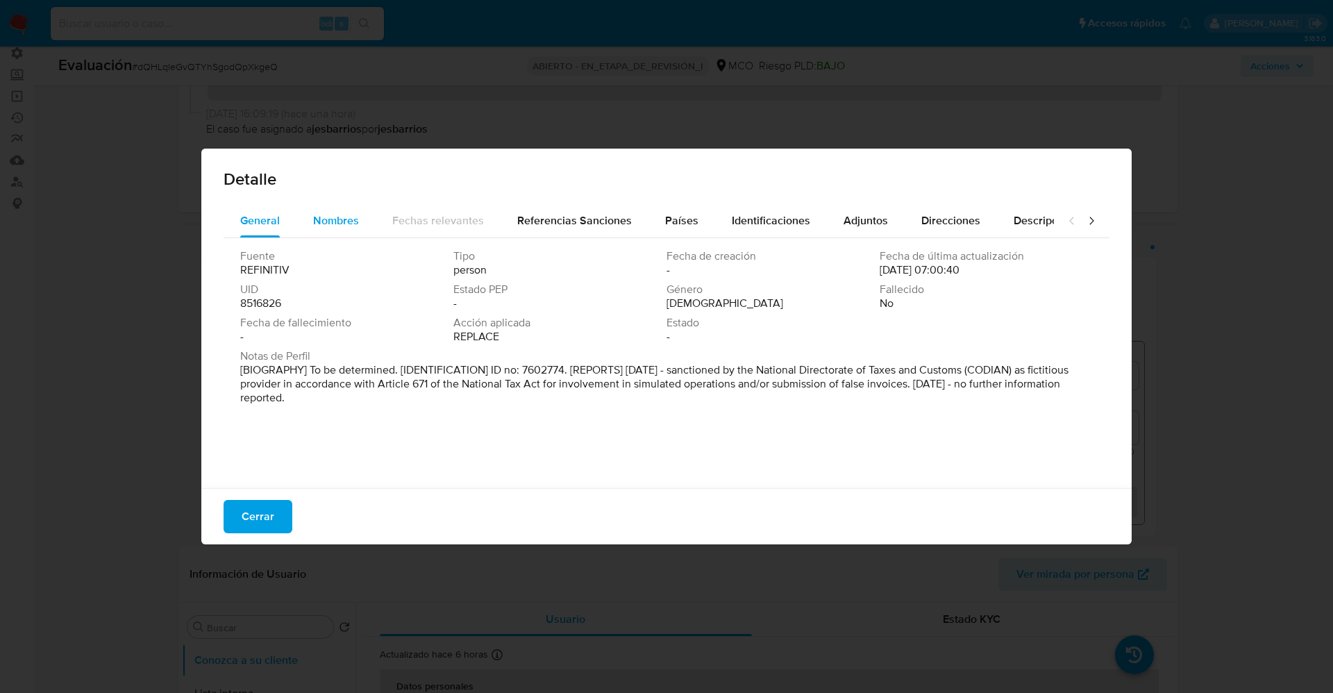
click at [356, 218] on span "Nombres" at bounding box center [336, 221] width 46 height 16
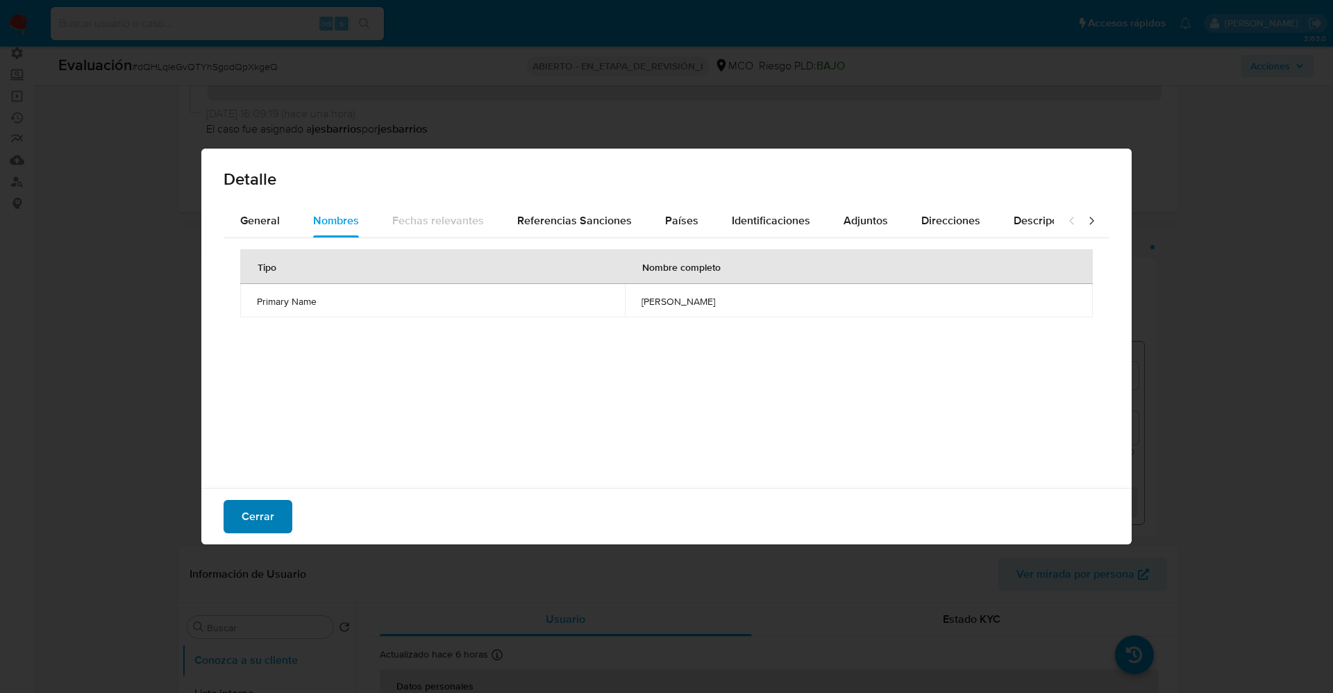
click at [267, 525] on span "Cerrar" at bounding box center [258, 516] width 33 height 31
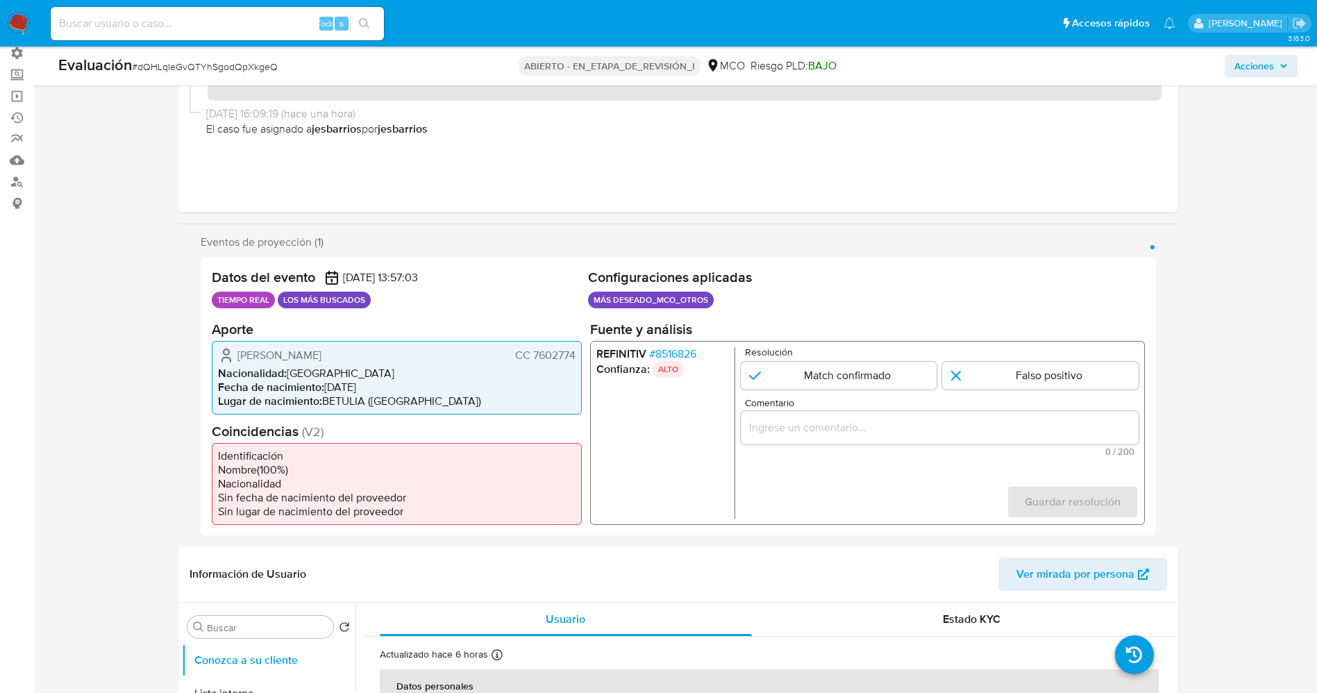
drag, startPoint x: 234, startPoint y: 349, endPoint x: 399, endPoint y: 349, distance: 165.3
click at [399, 349] on div "Carlos Humberto Alvarez Rueda CC 7602774" at bounding box center [397, 355] width 358 height 17
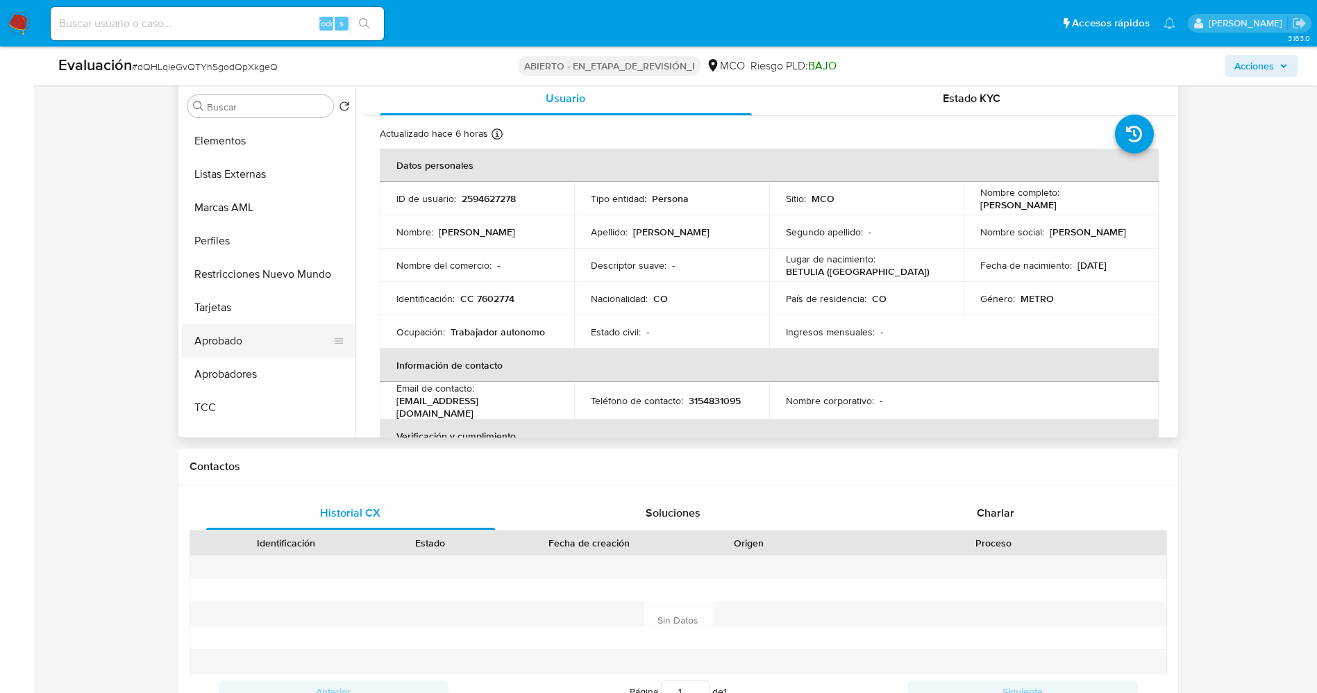
scroll to position [687, 0]
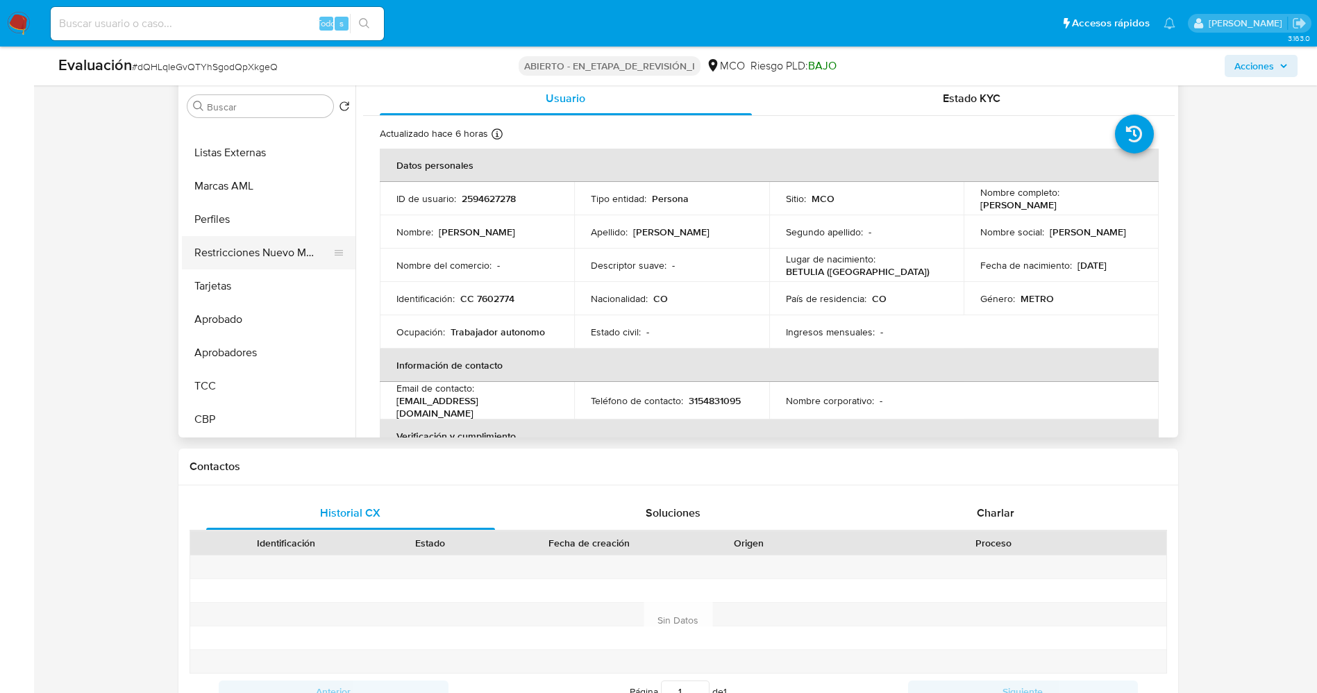
click at [256, 260] on button "Restricciones Nuevo Mundo" at bounding box center [263, 252] width 163 height 33
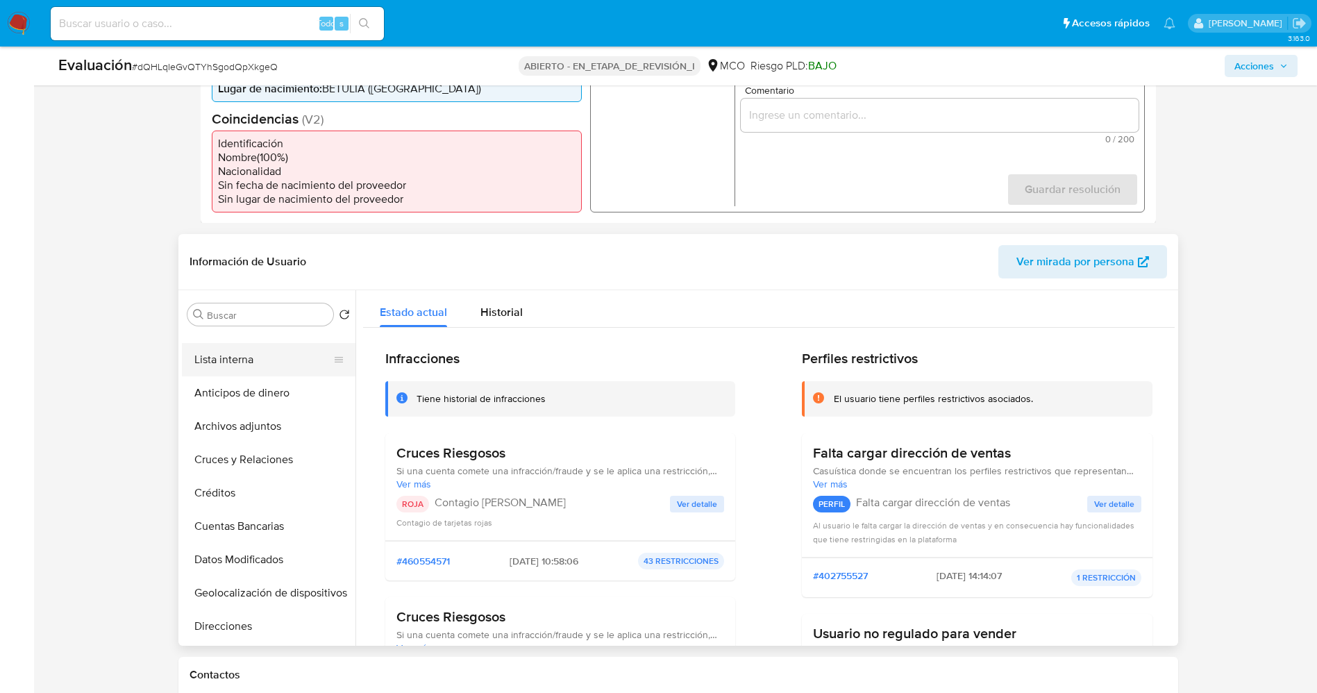
scroll to position [0, 0]
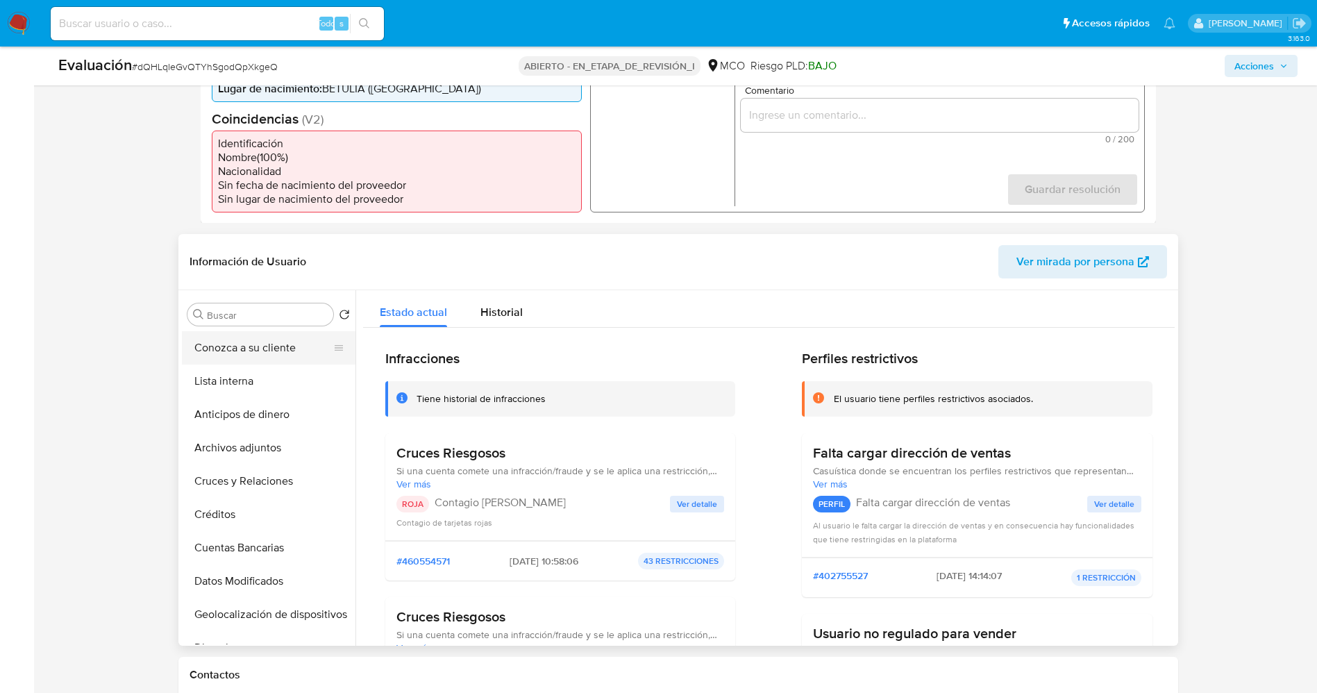
click at [218, 343] on button "Conozca a su cliente" at bounding box center [263, 347] width 163 height 33
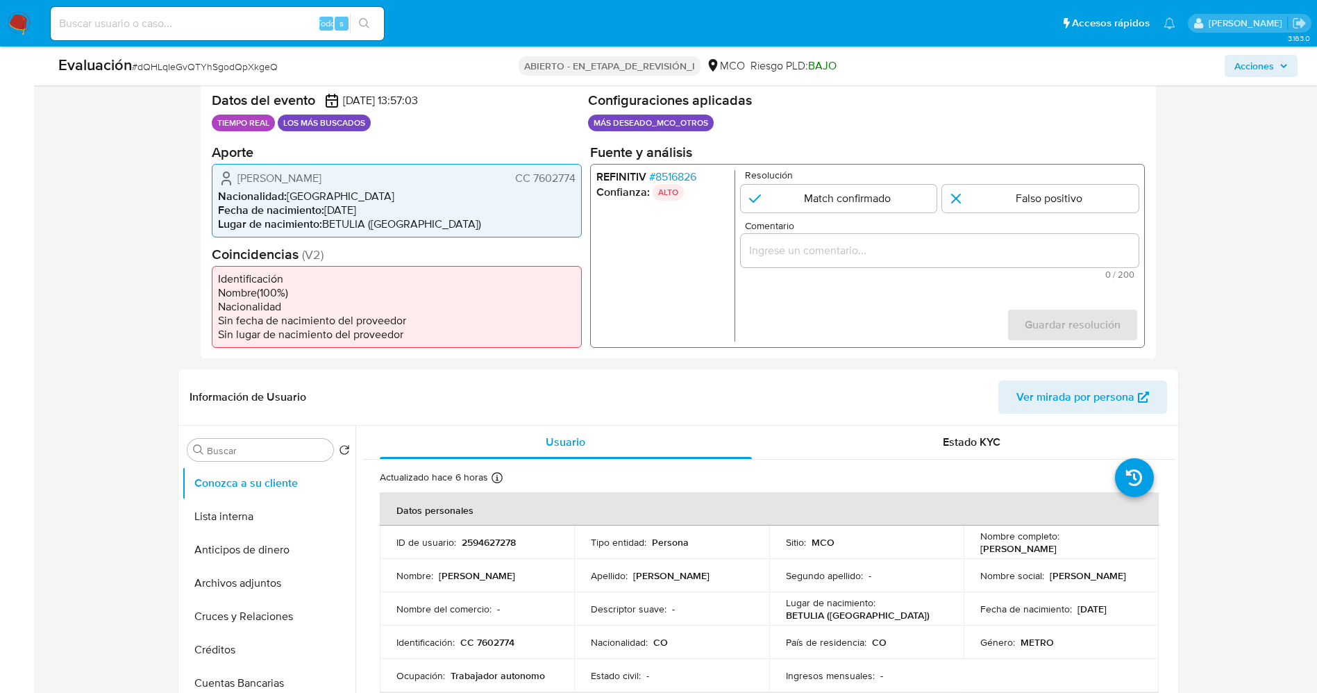
scroll to position [208, 0]
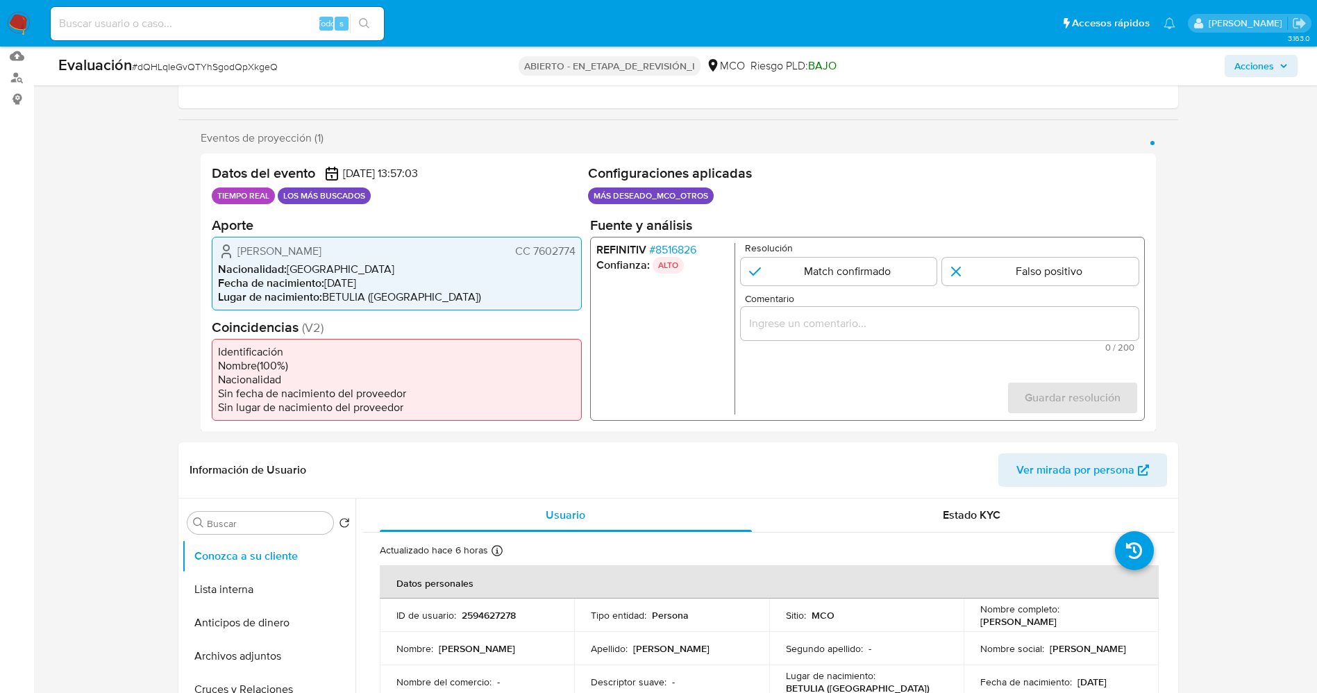
click at [211, 196] on div "Datos del evento 08/10/2025 13:57:03 TIEMPO REAL LOS MÁS BUSCADOS Configuracion…" at bounding box center [679, 292] width 956 height 278
click at [277, 204] on div "Datos del evento 08/10/2025 13:57:03 REAL TIME MOSTWANTED" at bounding box center [397, 187] width 371 height 44
drag, startPoint x: 225, startPoint y: 196, endPoint x: 333, endPoint y: 194, distance: 108.4
click at [333, 194] on div "Datos del evento 08/10/2025 13:57:03 REAL TIME MOSTWANTED Configuraciones aplic…" at bounding box center [679, 292] width 956 height 278
drag, startPoint x: 280, startPoint y: 248, endPoint x: 582, endPoint y: 254, distance: 302.2
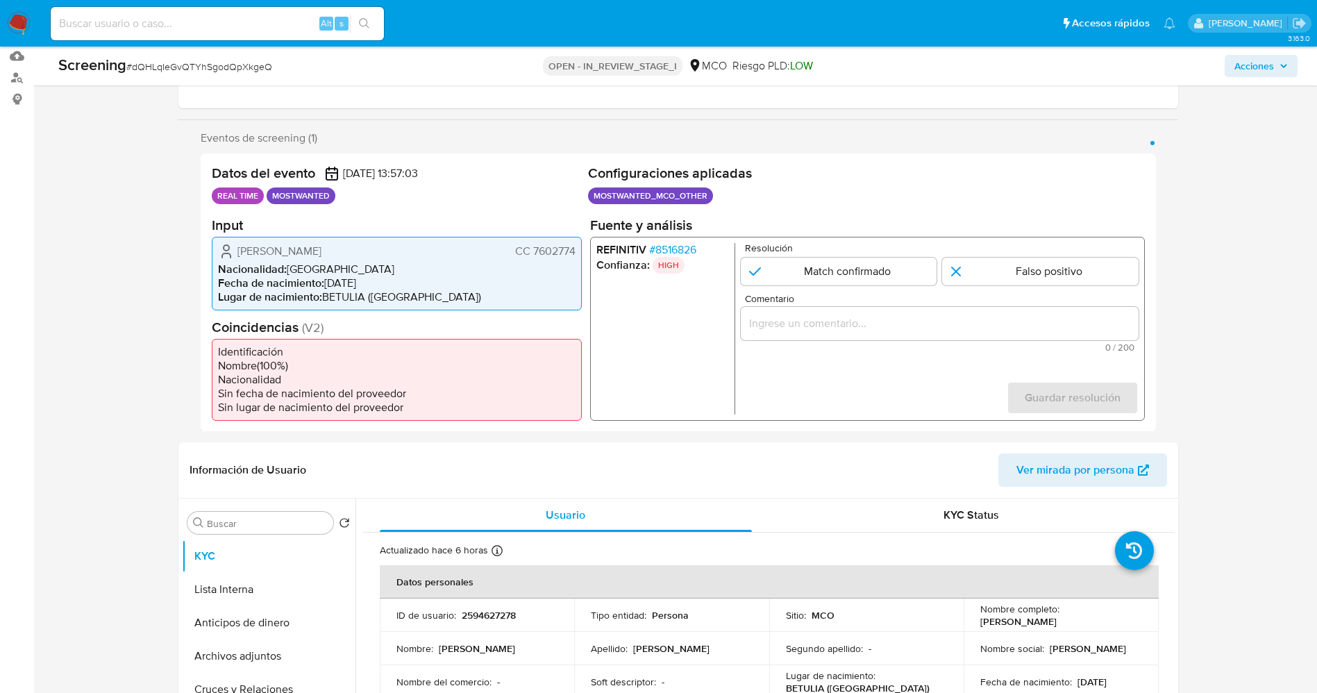
click at [582, 254] on div "Datos del evento 08/10/2025 13:57:03 REAL TIME MOSTWANTED Configuraciones aplic…" at bounding box center [679, 292] width 956 height 278
click at [654, 248] on span "# 8516826" at bounding box center [672, 249] width 47 height 14
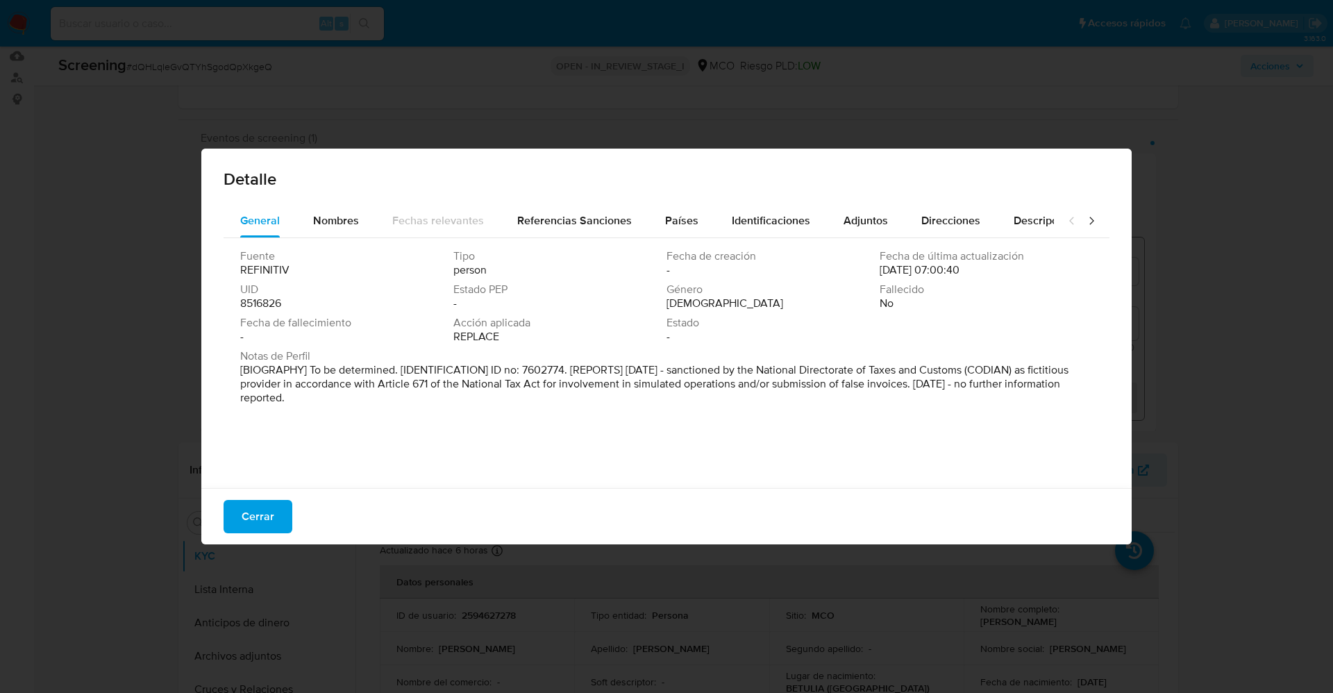
click at [482, 415] on div "Fuente REFINITIV Tipo person Fecha de creación - Fecha de última actualización …" at bounding box center [667, 359] width 886 height 243
click at [640, 377] on font "[BIOGRAFÍA] Por determinar. [IDENTIFICACIÓN] N.º de cédula: 7602774. [INFORMES]…" at bounding box center [662, 384] width 844 height 44
drag, startPoint x: 720, startPoint y: 369, endPoint x: 1057, endPoint y: 386, distance: 337.2
click at [1057, 386] on p "[BIOGRAFÍA] Por determinar. [IDENTIFICACIÓN] N.º de cédula: 7602774. [INFORMES]…" at bounding box center [665, 384] width 850 height 42
drag, startPoint x: 267, startPoint y: 508, endPoint x: 344, endPoint y: 458, distance: 91.9
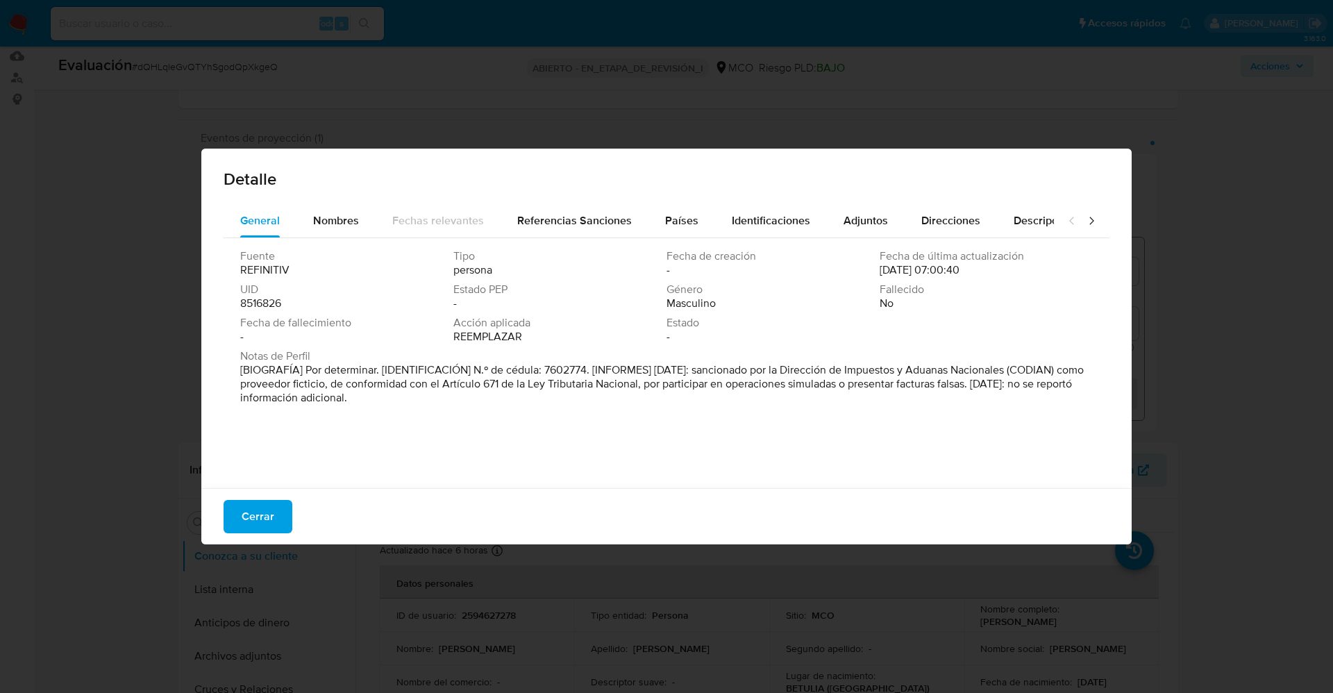
click at [267, 508] on font "Cerrar" at bounding box center [258, 516] width 33 height 33
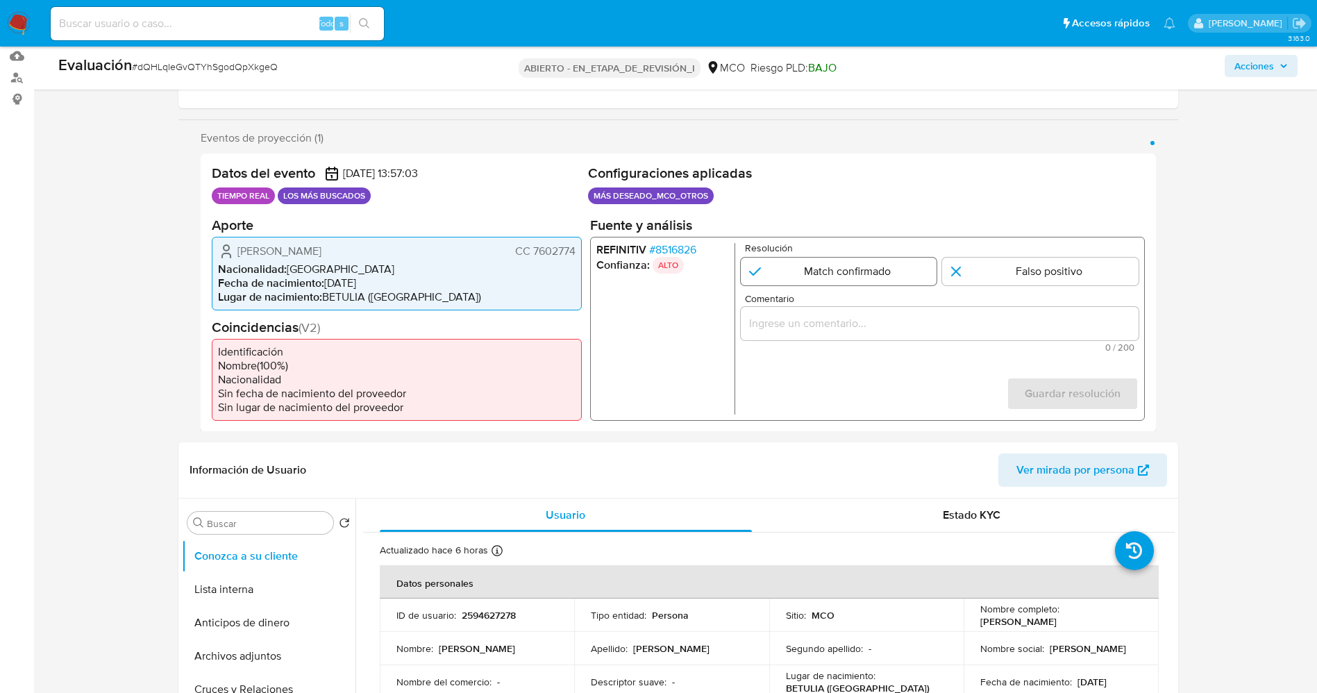
click at [872, 279] on input "1 de 1" at bounding box center [838, 271] width 197 height 28
radio input "true"
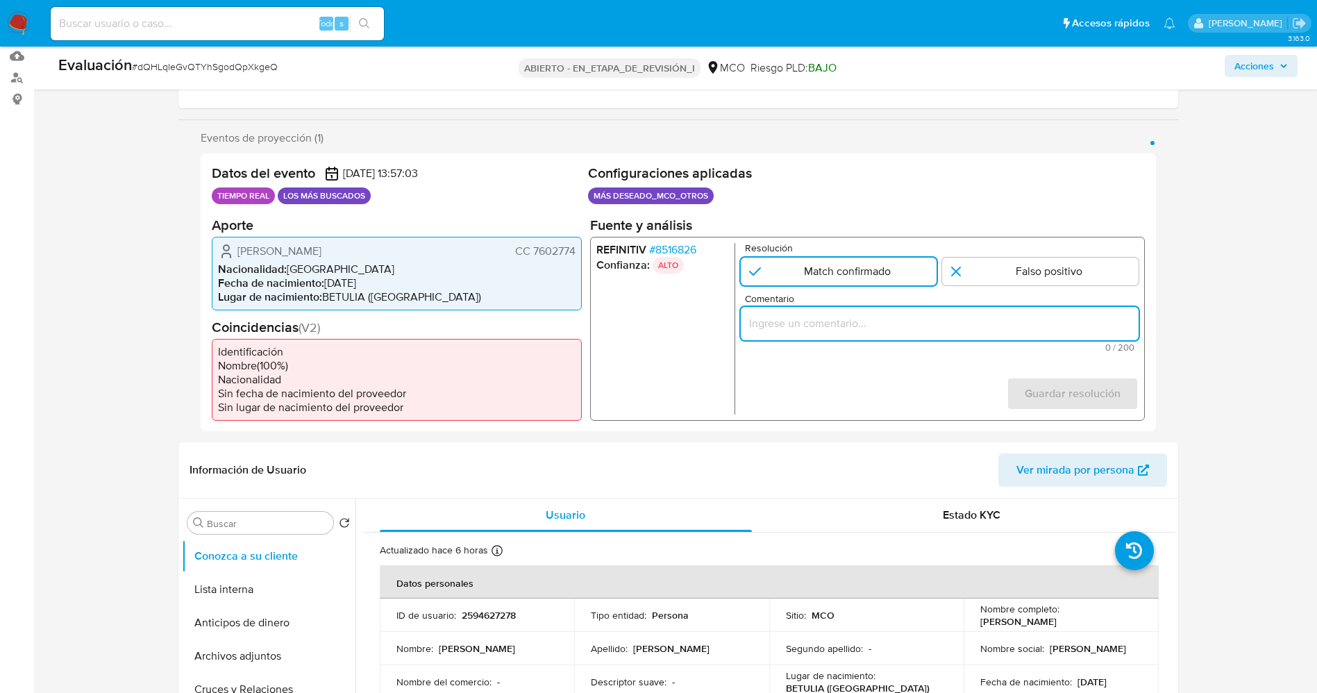
click at [874, 318] on input "Comentario" at bounding box center [939, 323] width 398 height 18
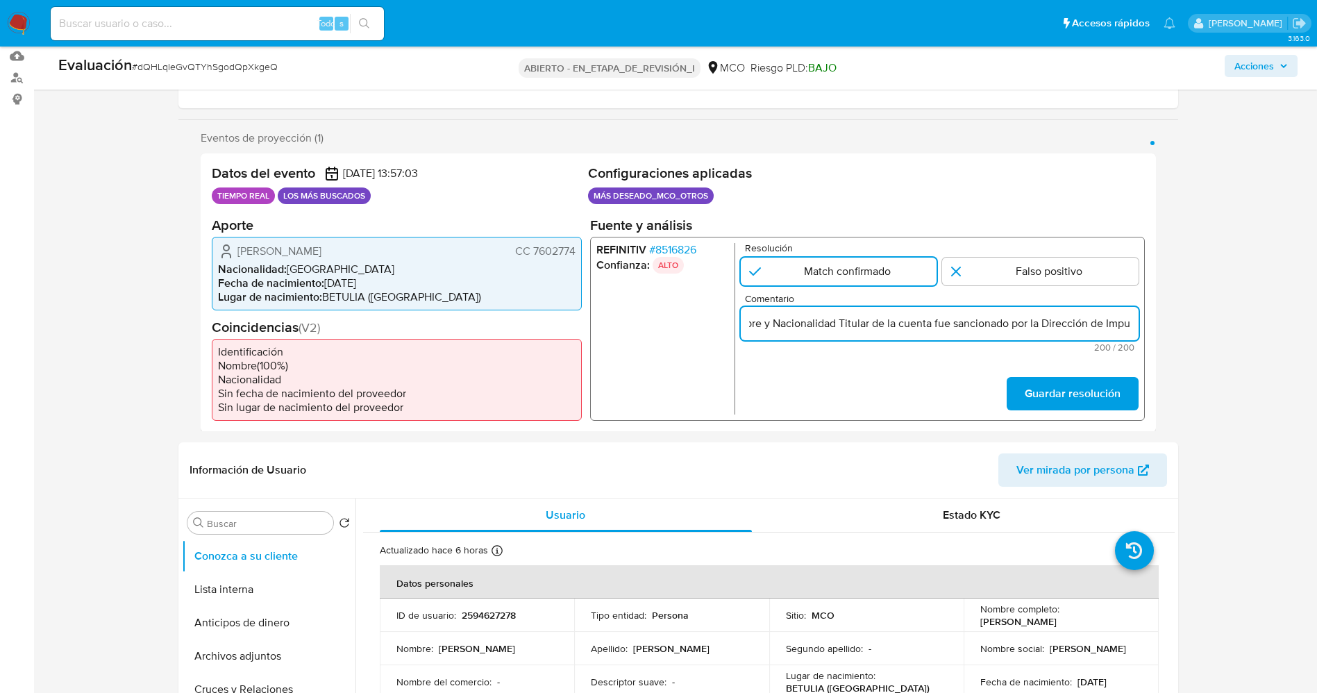
scroll to position [0, 0]
click at [786, 334] on div "El titular de la cuenta es Carlos Humberto Alvarez Rueda CC 7602774. Se genera …" at bounding box center [939, 322] width 398 height 33
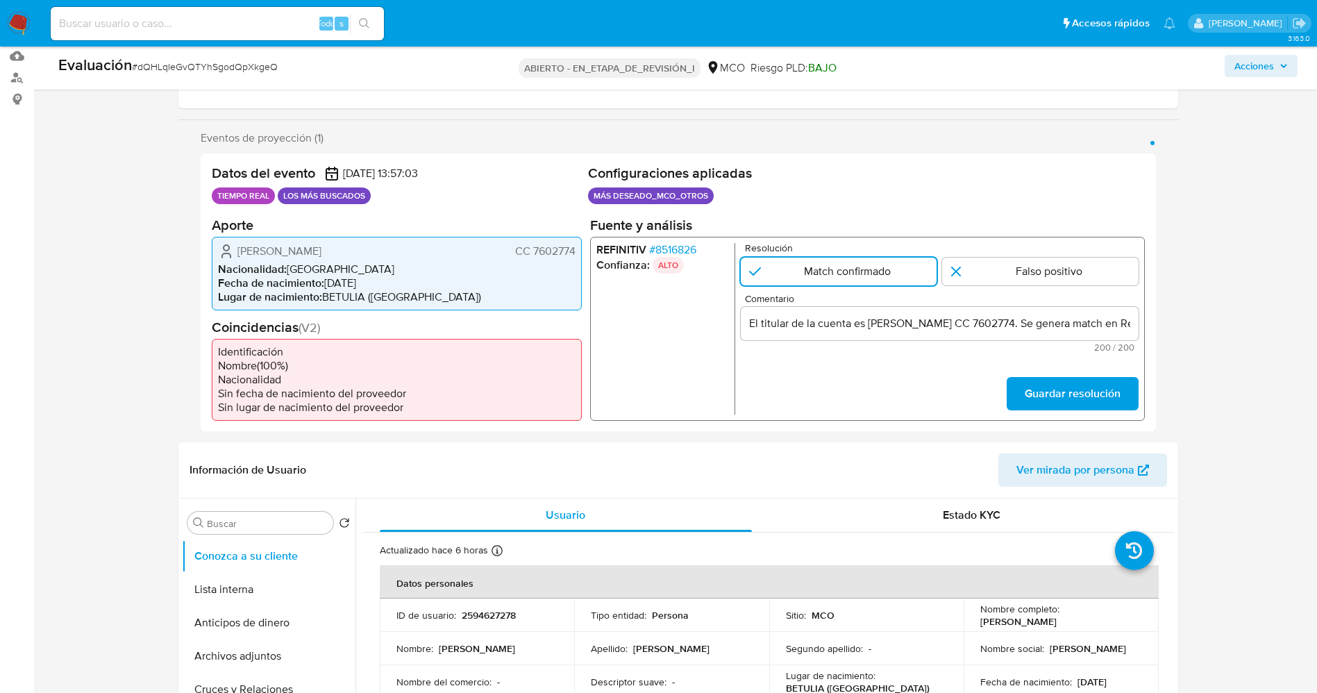
click at [785, 325] on input "El titular de la cuenta es Carlos Humberto Alvarez Rueda CC 7602774. Se genera …" at bounding box center [939, 323] width 398 height 18
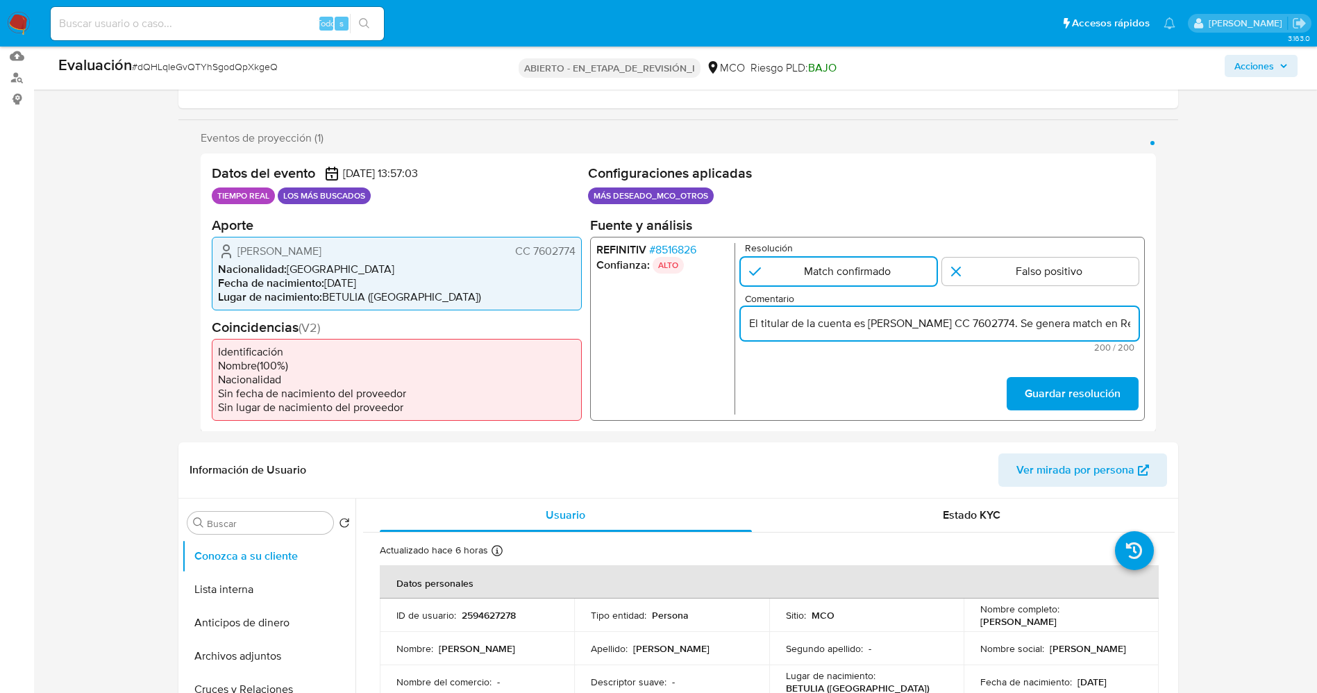
drag, startPoint x: 854, startPoint y: 328, endPoint x: 681, endPoint y: 307, distance: 174.3
click at [681, 307] on div "REFINITIV # 8516826 Confianza: ALTO Resolución Match confirmado Falso positivo …" at bounding box center [867, 328] width 555 height 184
drag, startPoint x: 919, startPoint y: 328, endPoint x: 988, endPoint y: 323, distance: 68.3
click at [988, 323] on input "Usuario es Carlos Humberto Alvarez Rueda CC 7602774. Se genera match en Refinit…" at bounding box center [939, 323] width 398 height 18
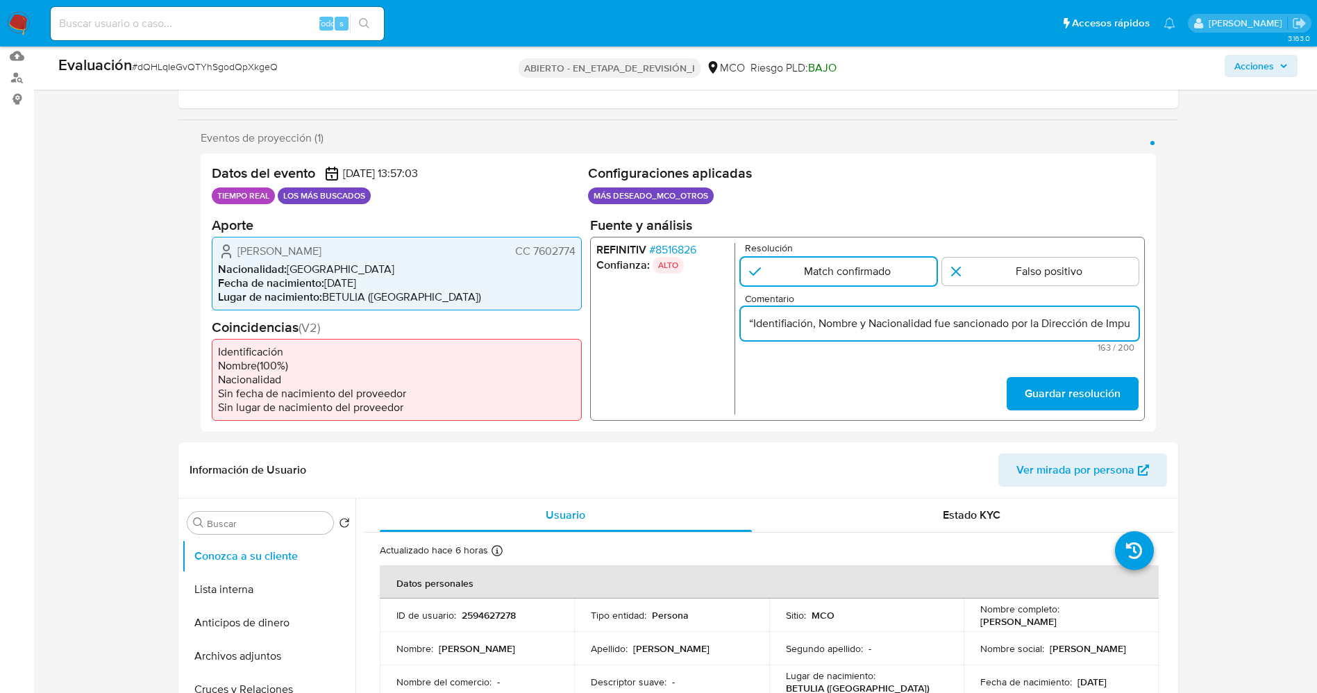
scroll to position [0, 0]
click at [1127, 324] on input "Usuario es Carlos Humberto Alvarez Rueda CC 7602774. Se genera match en Refinit…" at bounding box center [939, 323] width 398 height 18
paste input "Impuestos y Aduanas Nacionales (CODI"
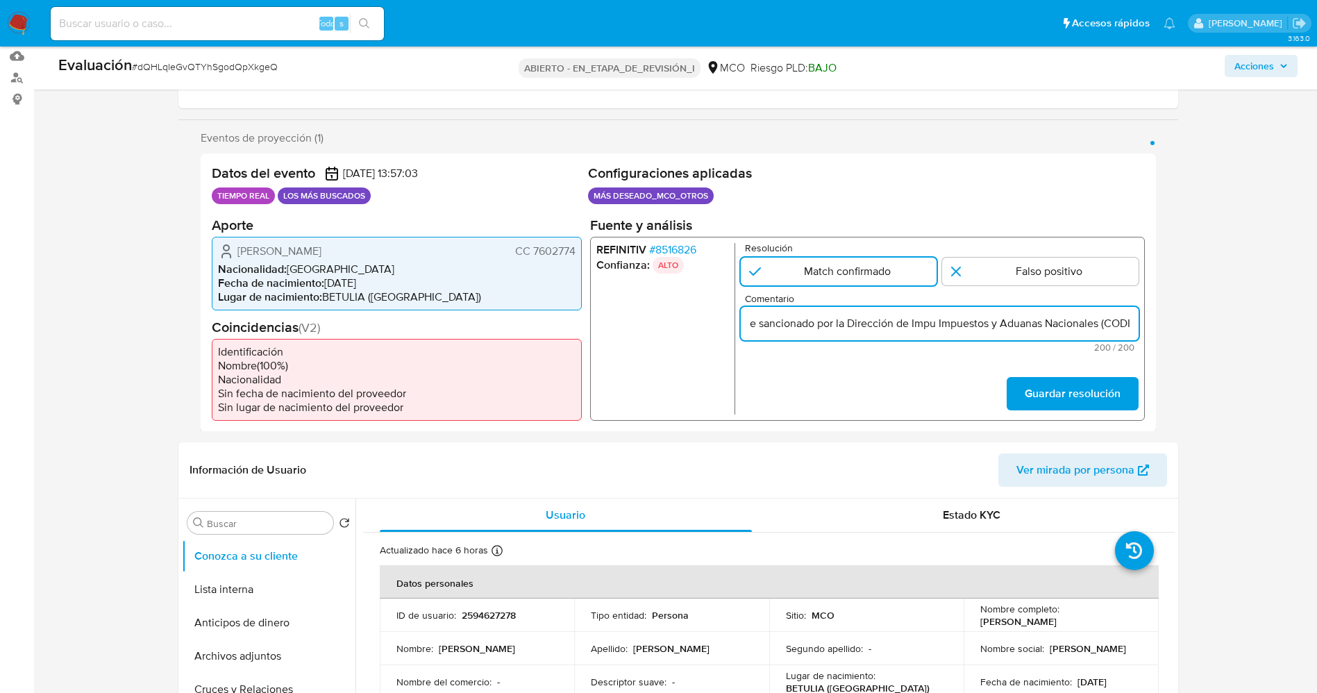
drag, startPoint x: 913, startPoint y: 326, endPoint x: 934, endPoint y: 326, distance: 20.8
click at [934, 326] on input "Usuario es Carlos Humberto Alvarez Rueda CC 7602774. Se genera match en Refinit…" at bounding box center [939, 323] width 398 height 18
click at [1117, 322] on input "Usuario es Carlos Humberto Alvarez Rueda CC 7602774. Se genera match en Refinit…" at bounding box center [939, 323] width 398 height 18
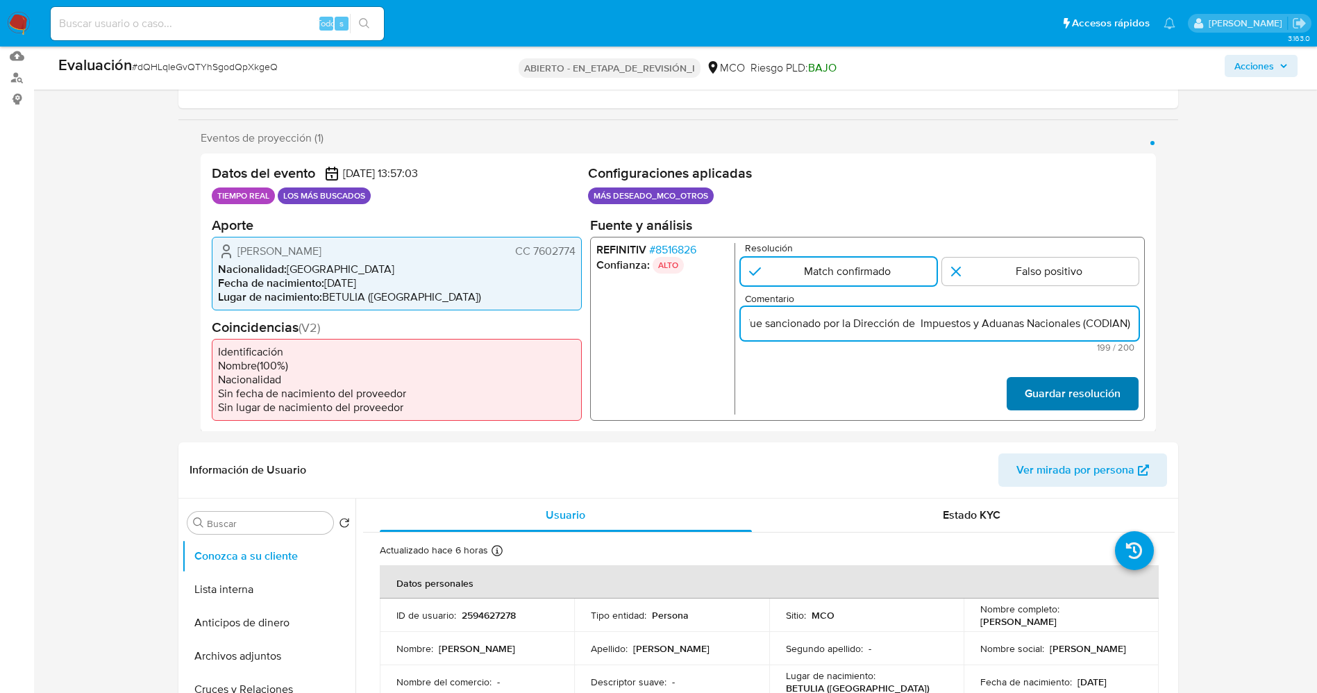
type input "Usuario es Carlos Humberto Alvarez Rueda CC 7602774. Se genera match en Refinit…"
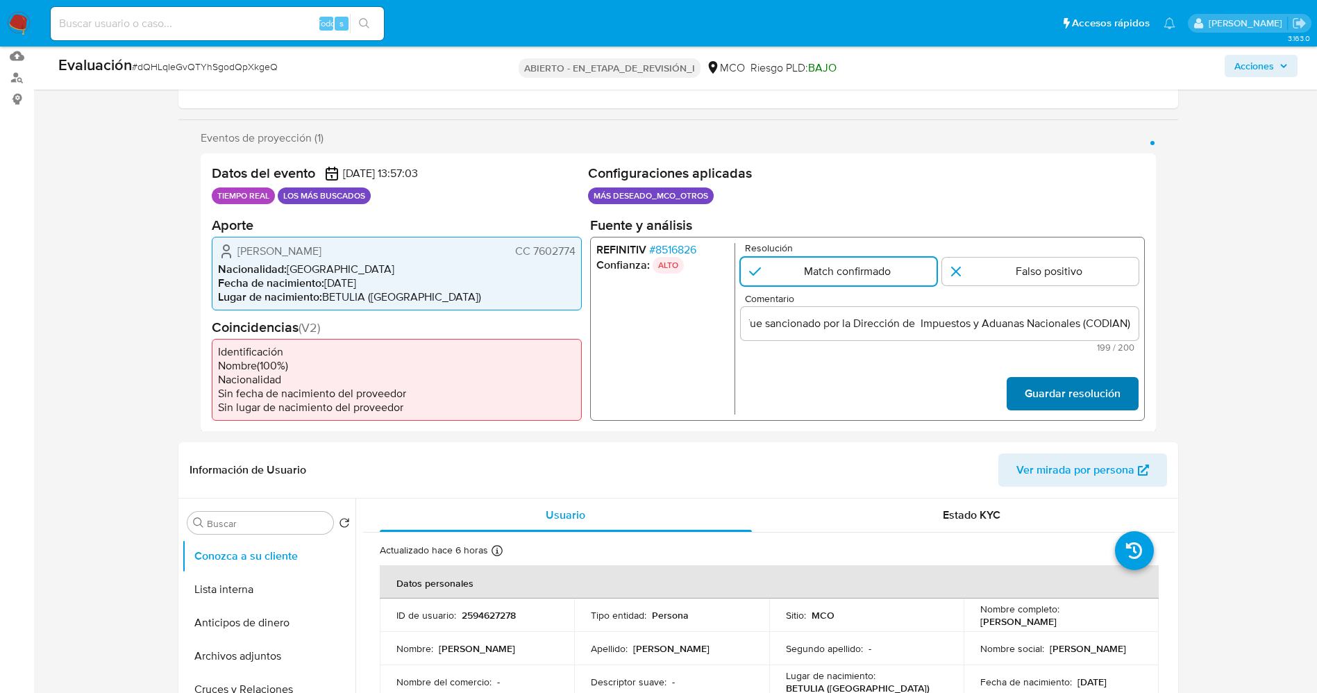
click at [1088, 388] on font "Guardar resolución" at bounding box center [1072, 393] width 96 height 33
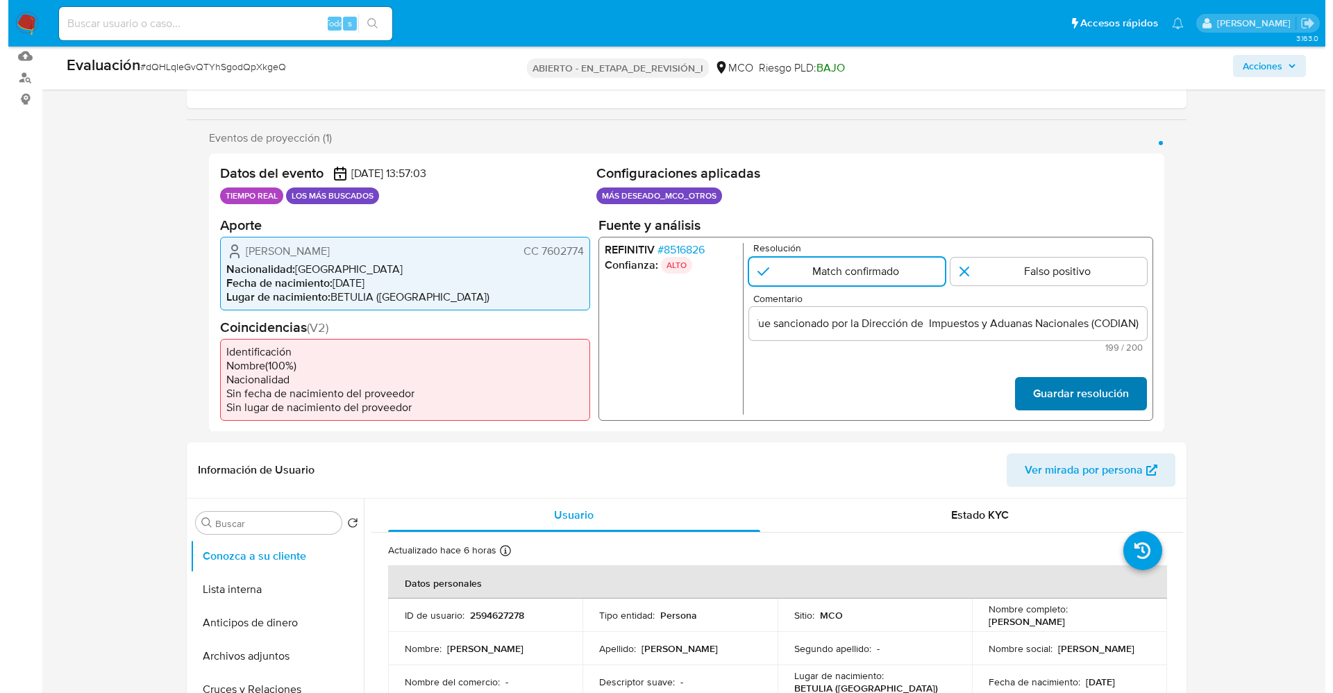
scroll to position [0, 0]
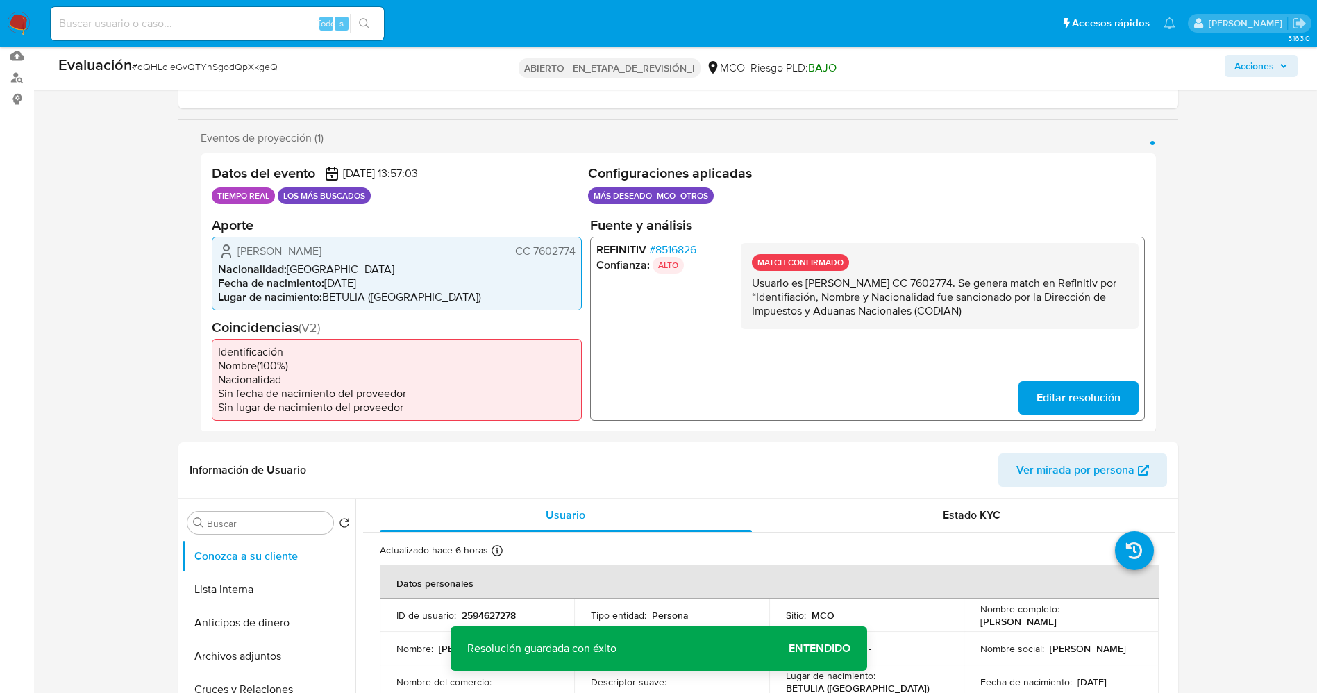
drag, startPoint x: 751, startPoint y: 285, endPoint x: 1035, endPoint y: 324, distance: 286.6
click at [1035, 324] on div "MATCH CONFIRMADO Usuario es Carlos Humberto Alvarez Rueda CC 7602774. Se genera…" at bounding box center [939, 285] width 398 height 86
click at [222, 594] on button "Lista interna" at bounding box center [263, 589] width 163 height 33
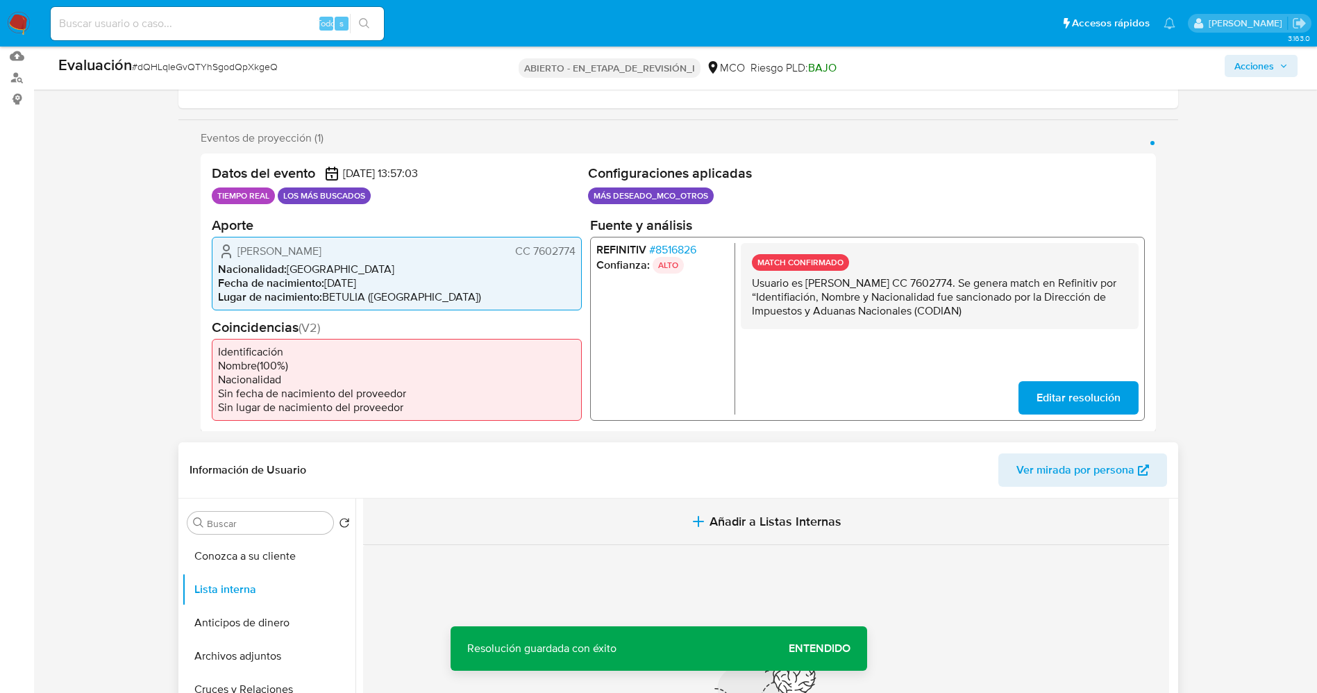
click at [808, 538] on button "Añadir a Listas Internas" at bounding box center [766, 522] width 806 height 47
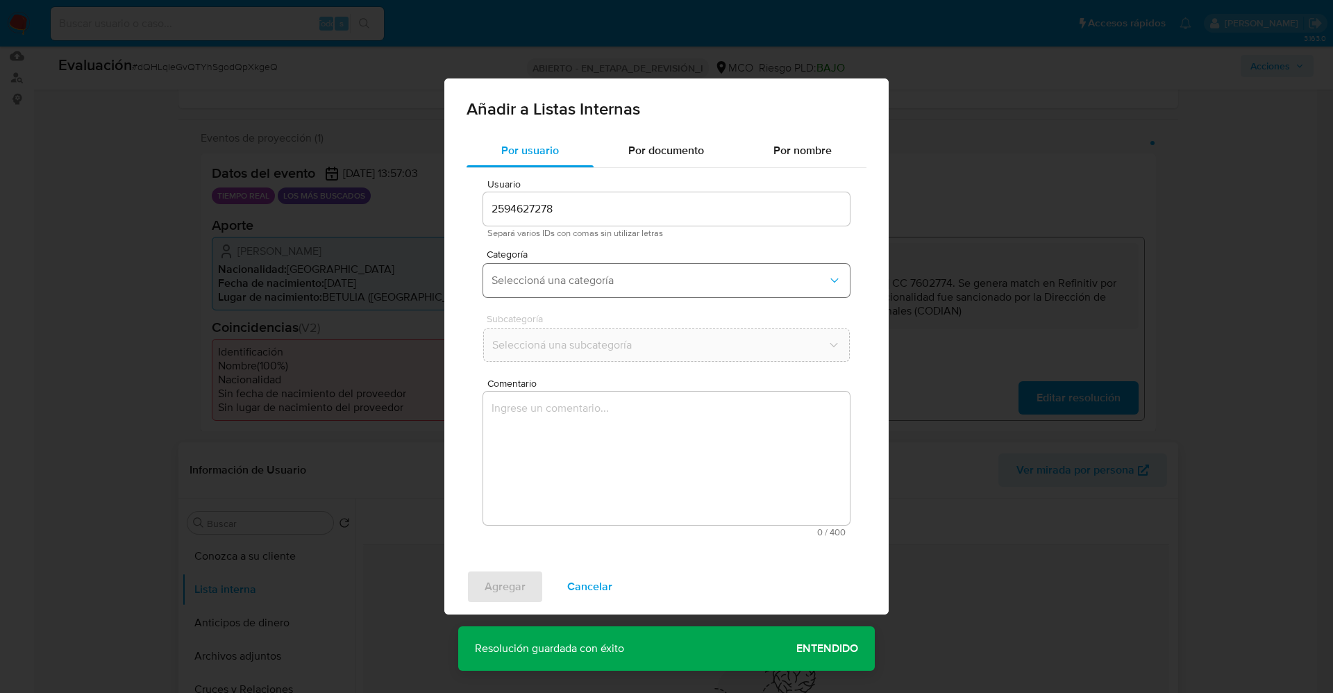
click at [611, 282] on span "Seleccioná una categoría" at bounding box center [660, 281] width 336 height 14
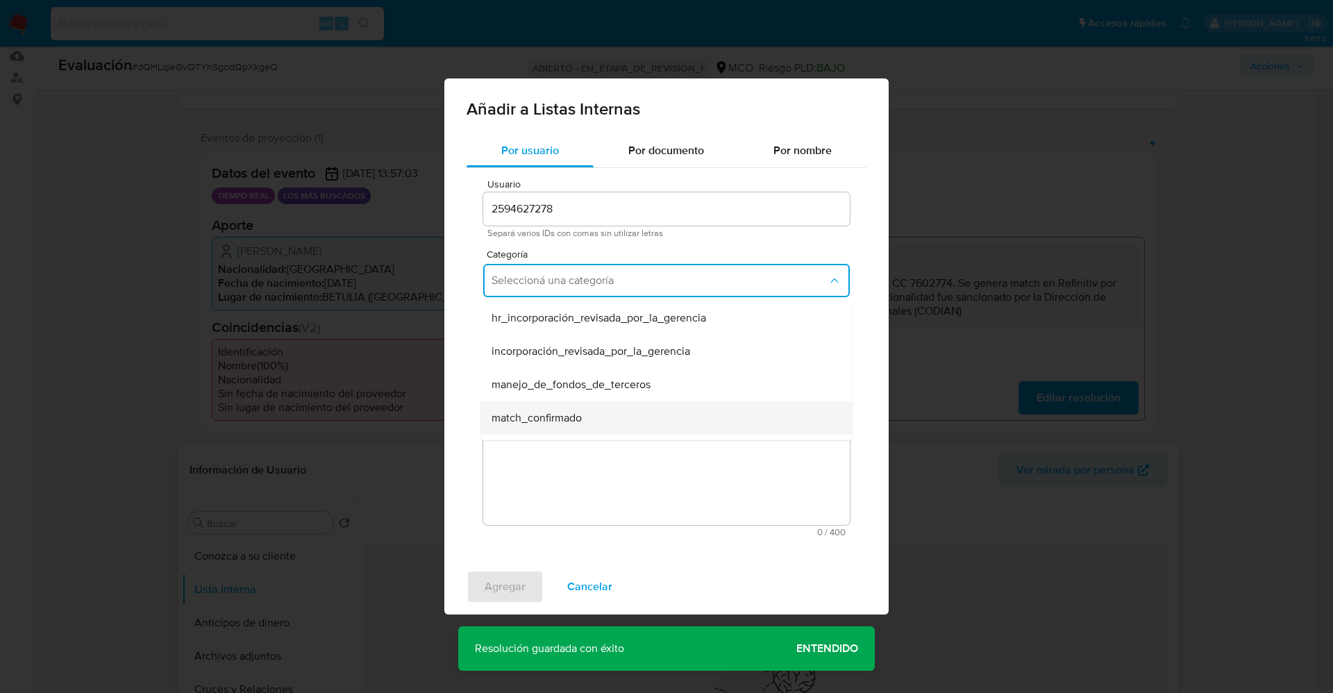
click at [584, 408] on div "match_confirmado" at bounding box center [663, 417] width 342 height 33
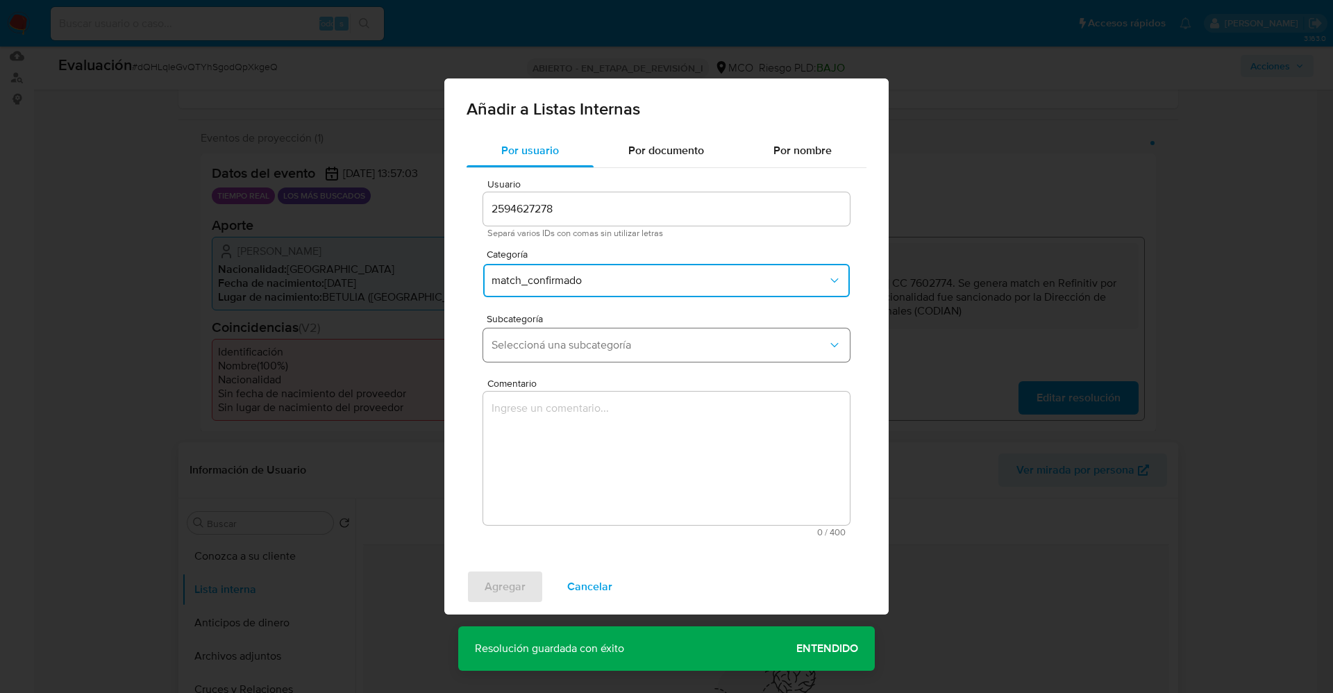
click at [572, 353] on button "Seleccioná una subcategoría" at bounding box center [666, 344] width 367 height 33
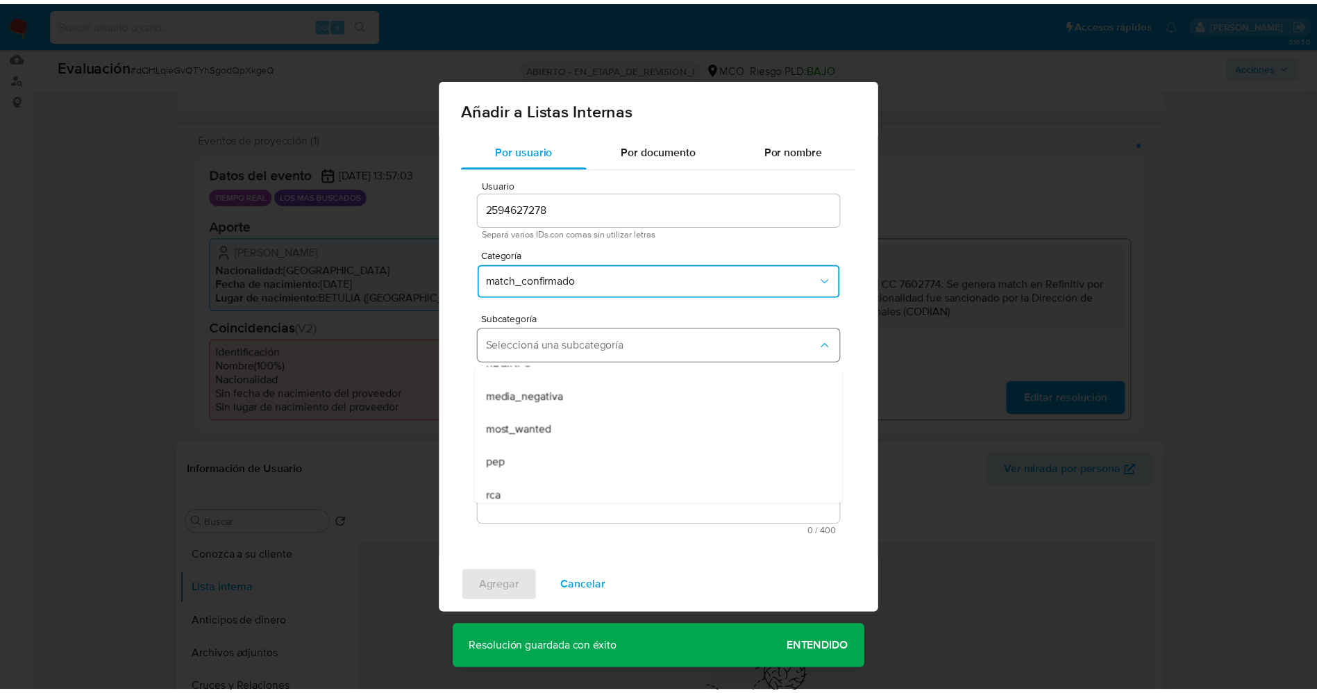
scroll to position [94, 0]
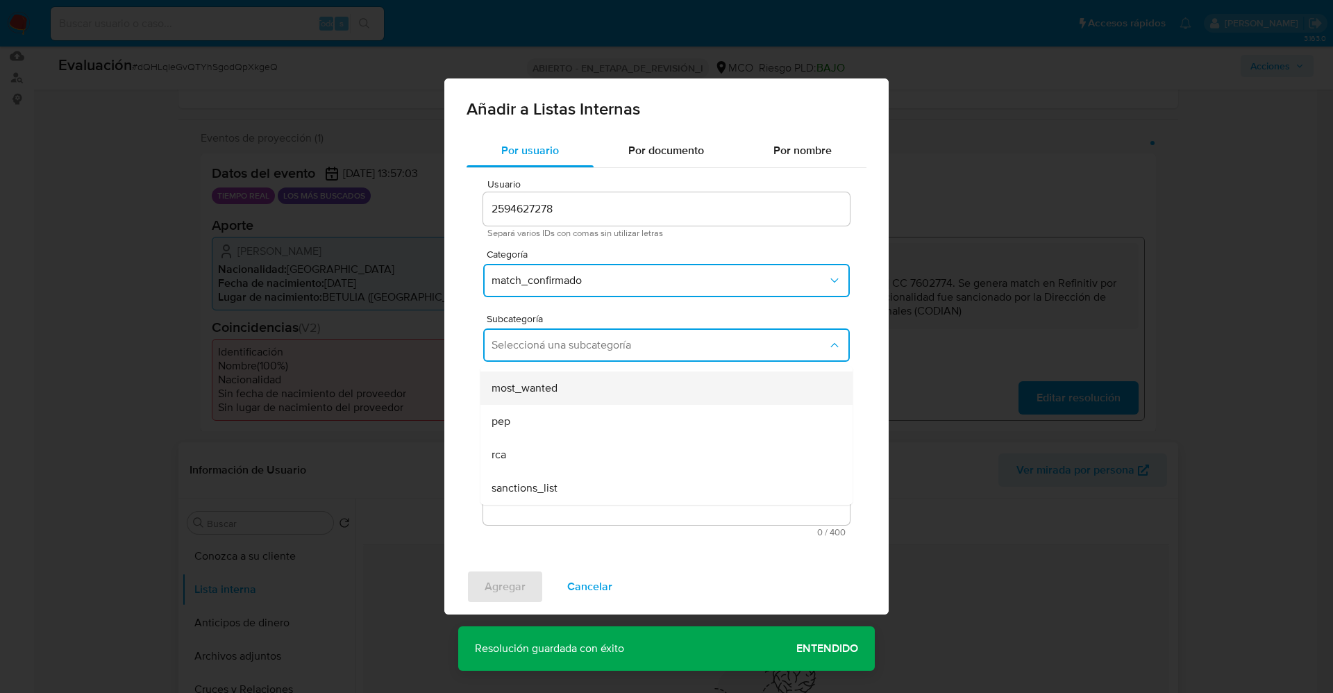
click at [565, 394] on div "most_wanted" at bounding box center [663, 388] width 342 height 33
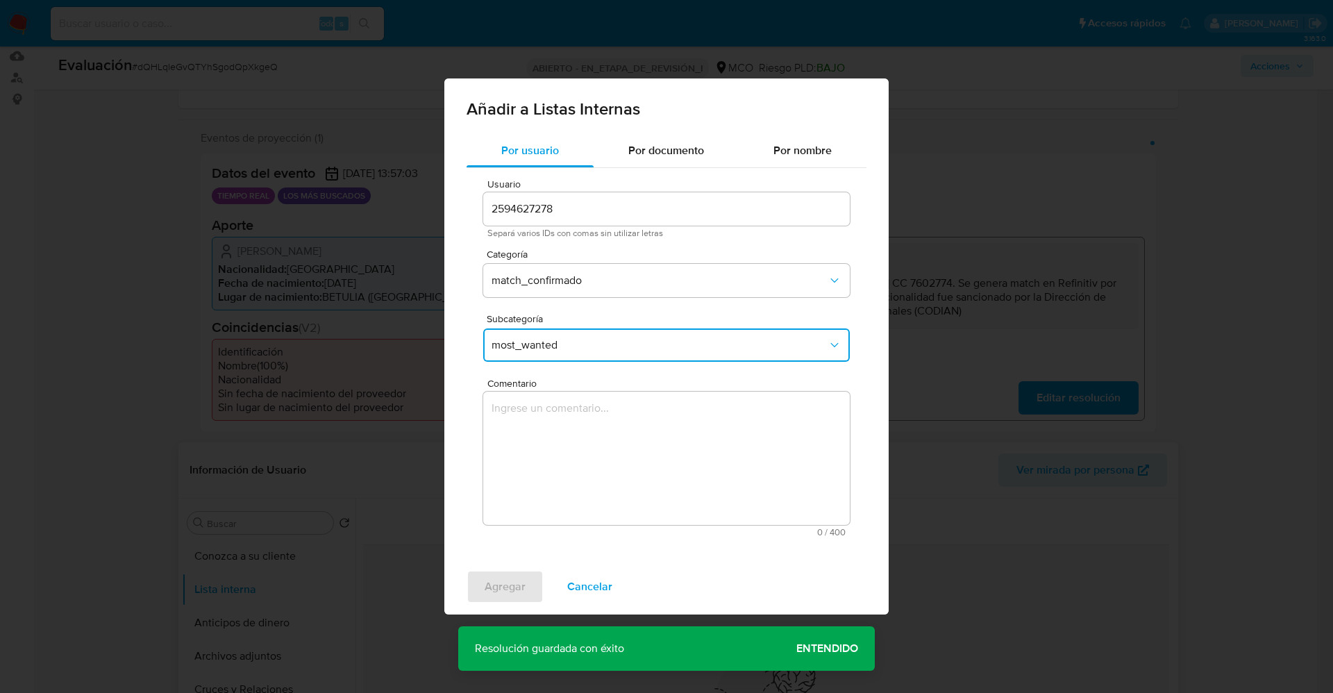
click at [570, 465] on textarea "Comentario" at bounding box center [666, 458] width 367 height 133
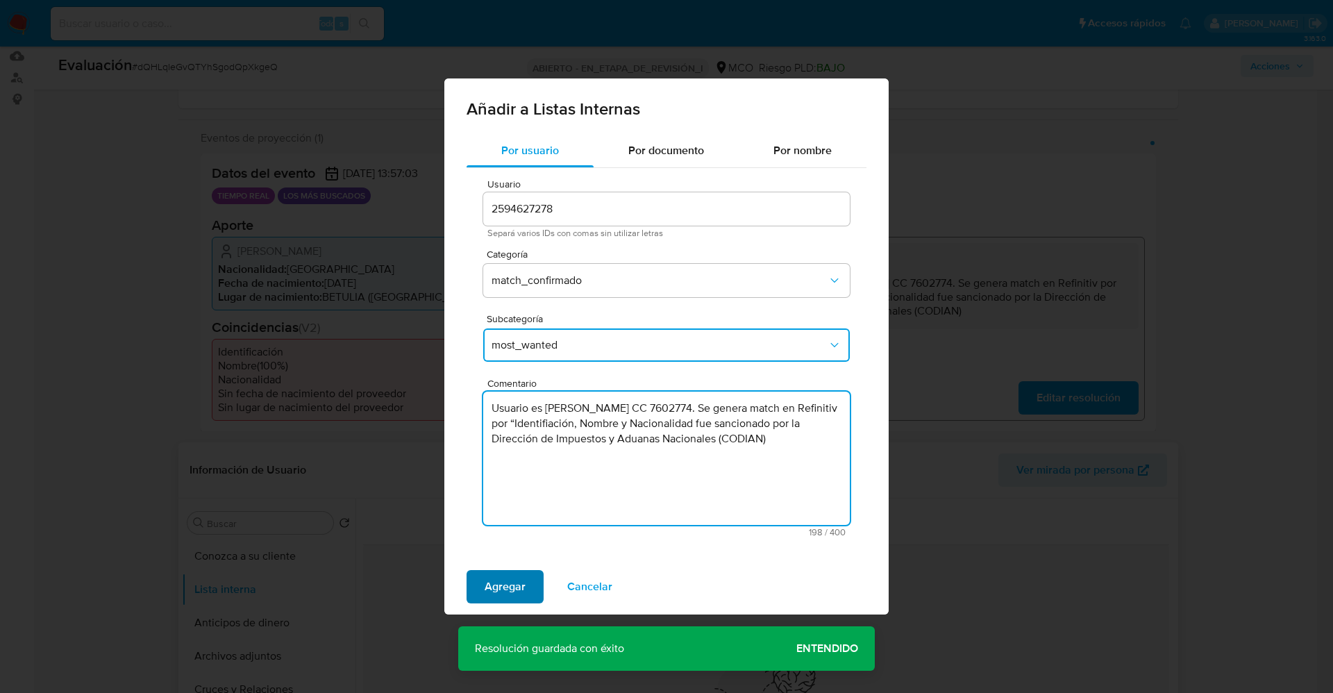
type textarea "Usuario es Carlos Humberto Alvarez Rueda CC 7602774. Se genera match en Refinit…"
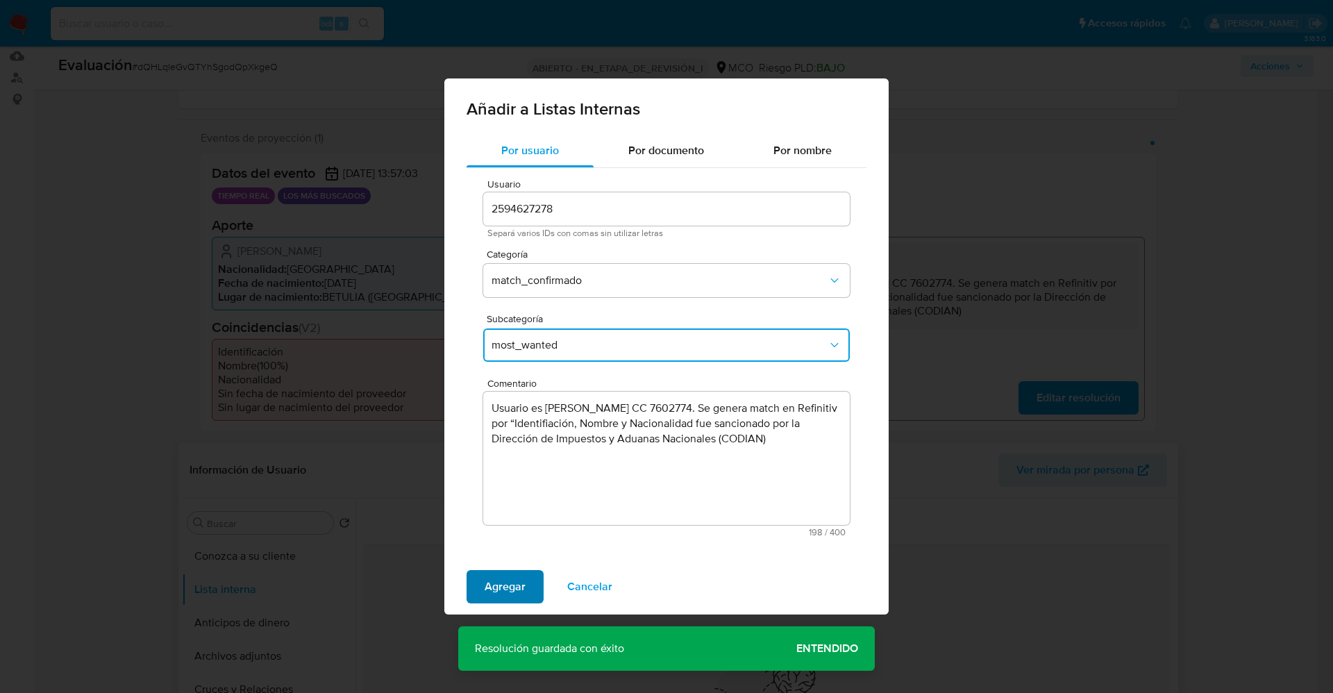
click at [517, 581] on span "Agregar" at bounding box center [505, 587] width 41 height 31
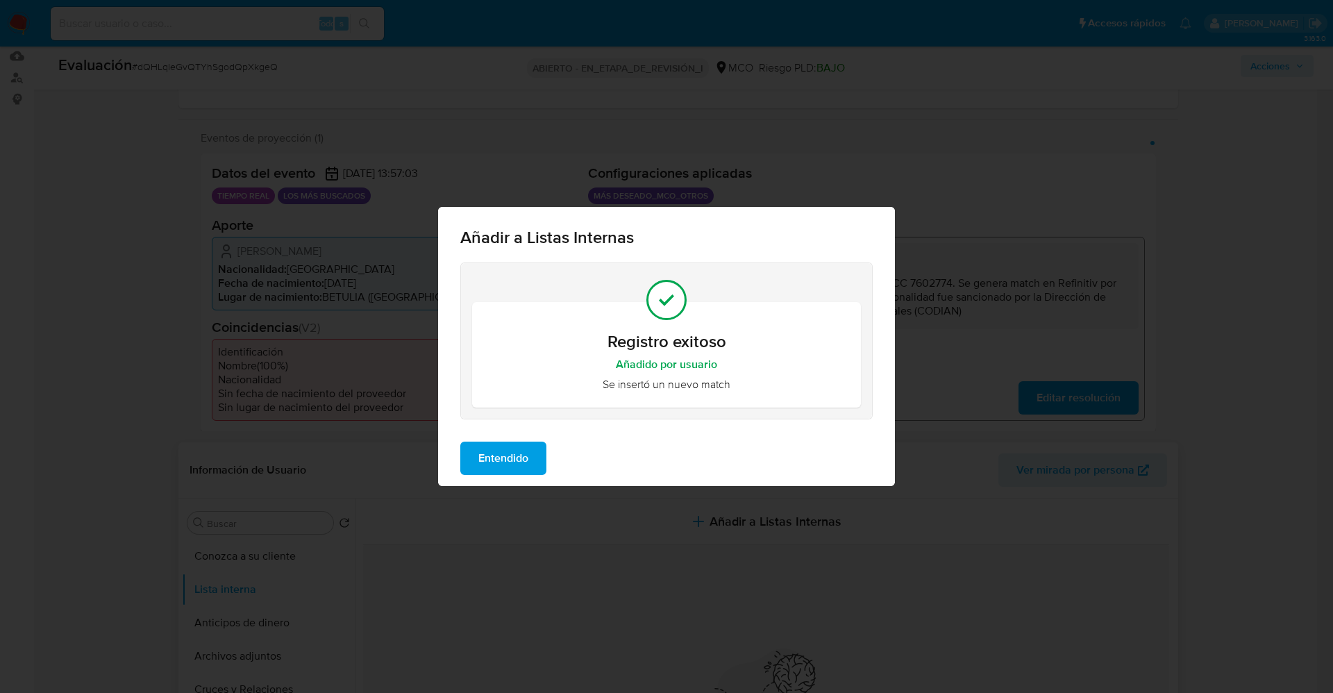
click at [497, 457] on span "Entendido" at bounding box center [503, 458] width 50 height 31
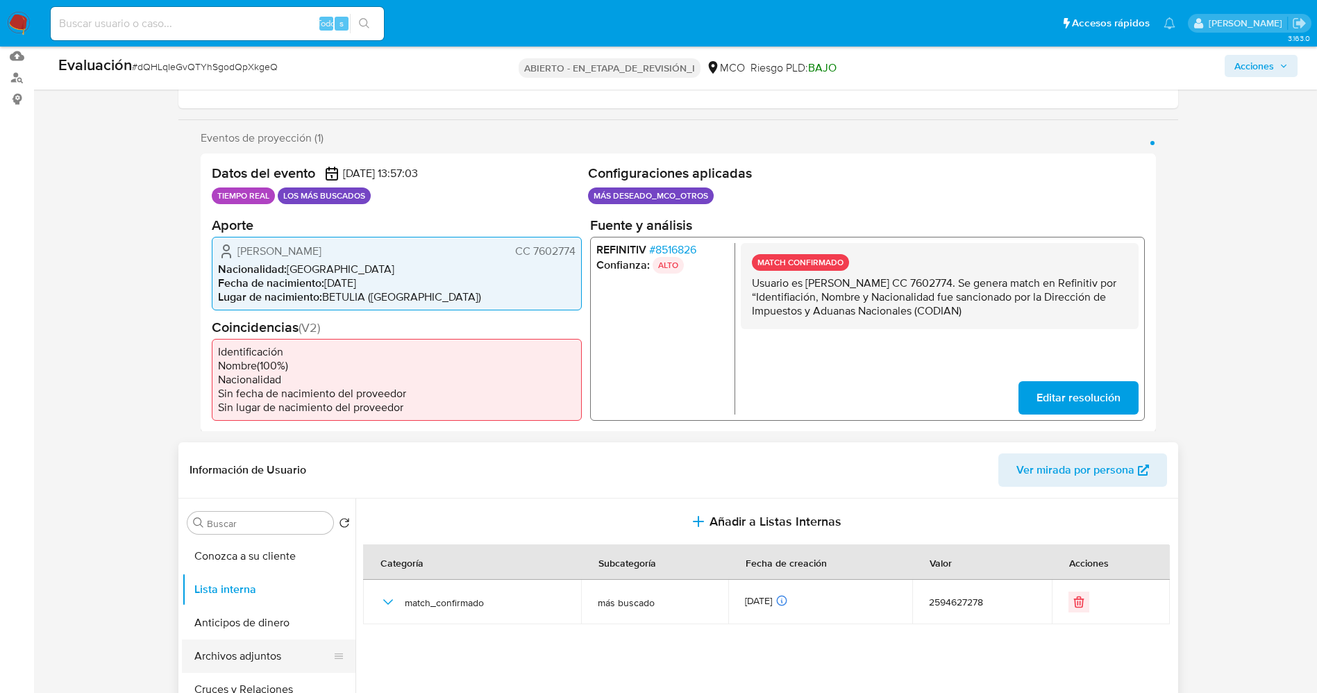
click at [249, 663] on button "Archivos adjuntos" at bounding box center [263, 656] width 163 height 33
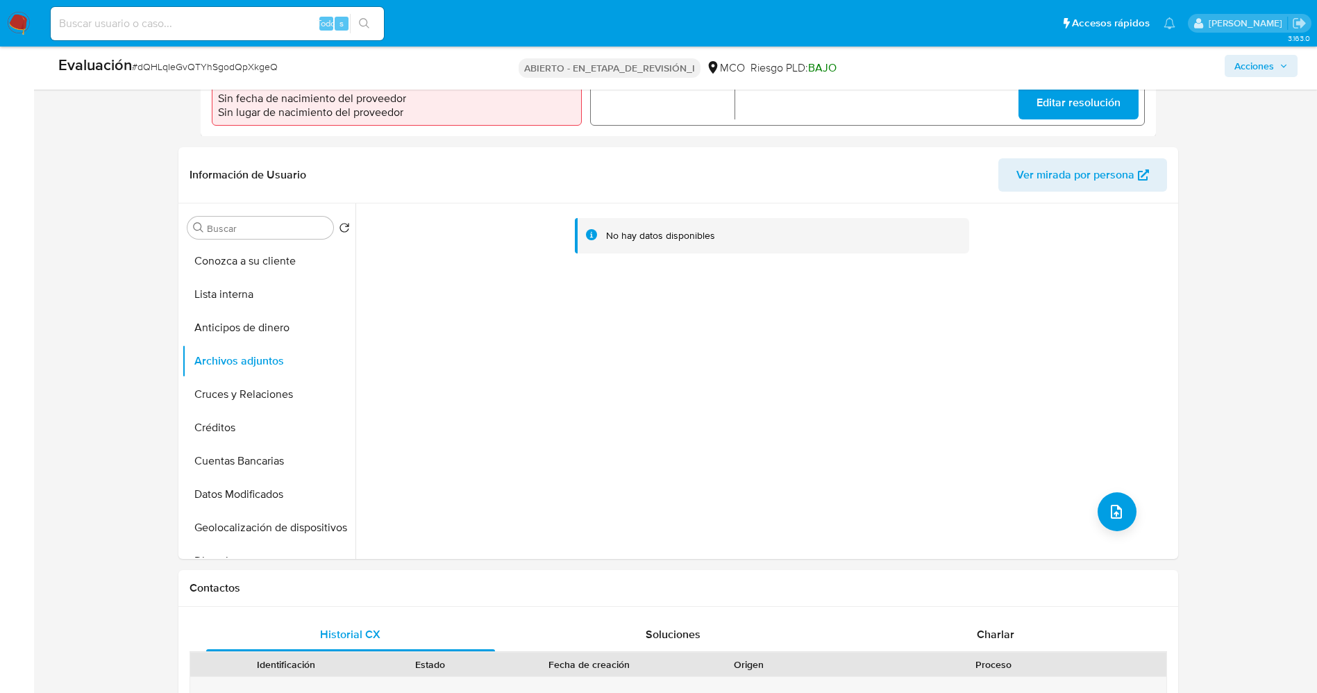
scroll to position [521, 0]
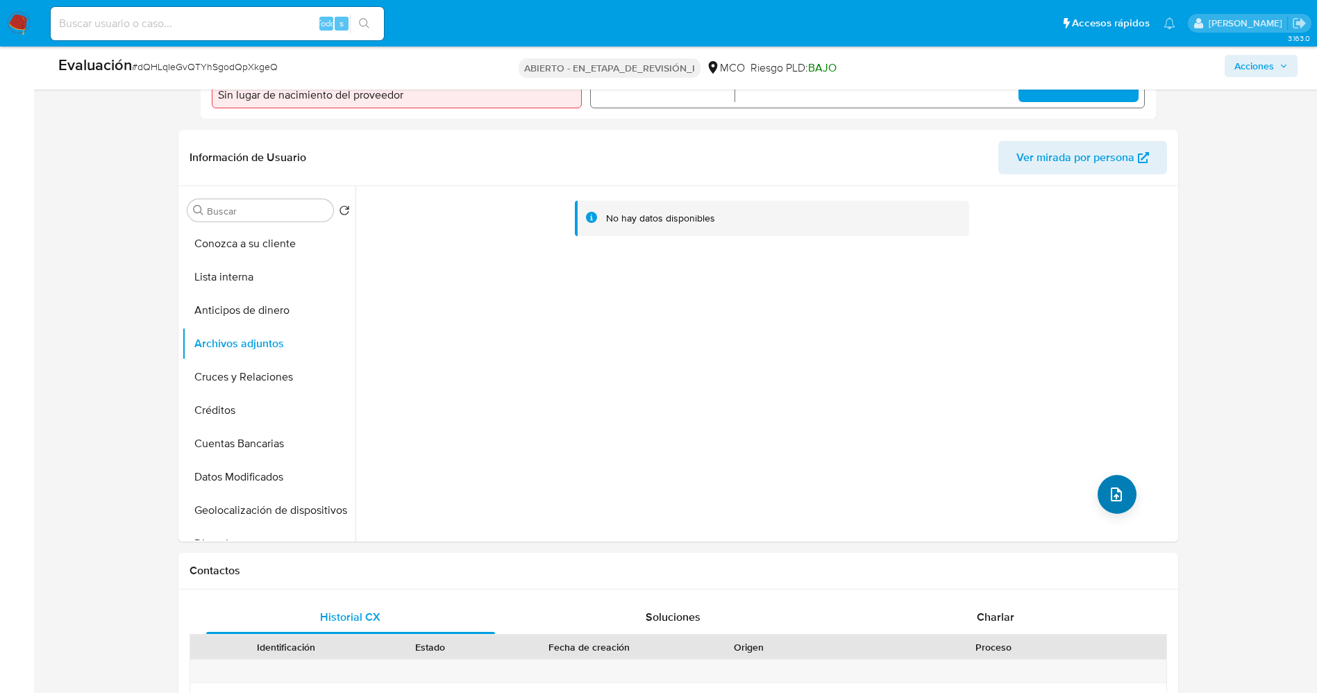
click at [1104, 475] on div "No hay datos disponibles" at bounding box center [765, 364] width 819 height 356
click at [1108, 483] on button "subir archivo" at bounding box center [1117, 494] width 39 height 39
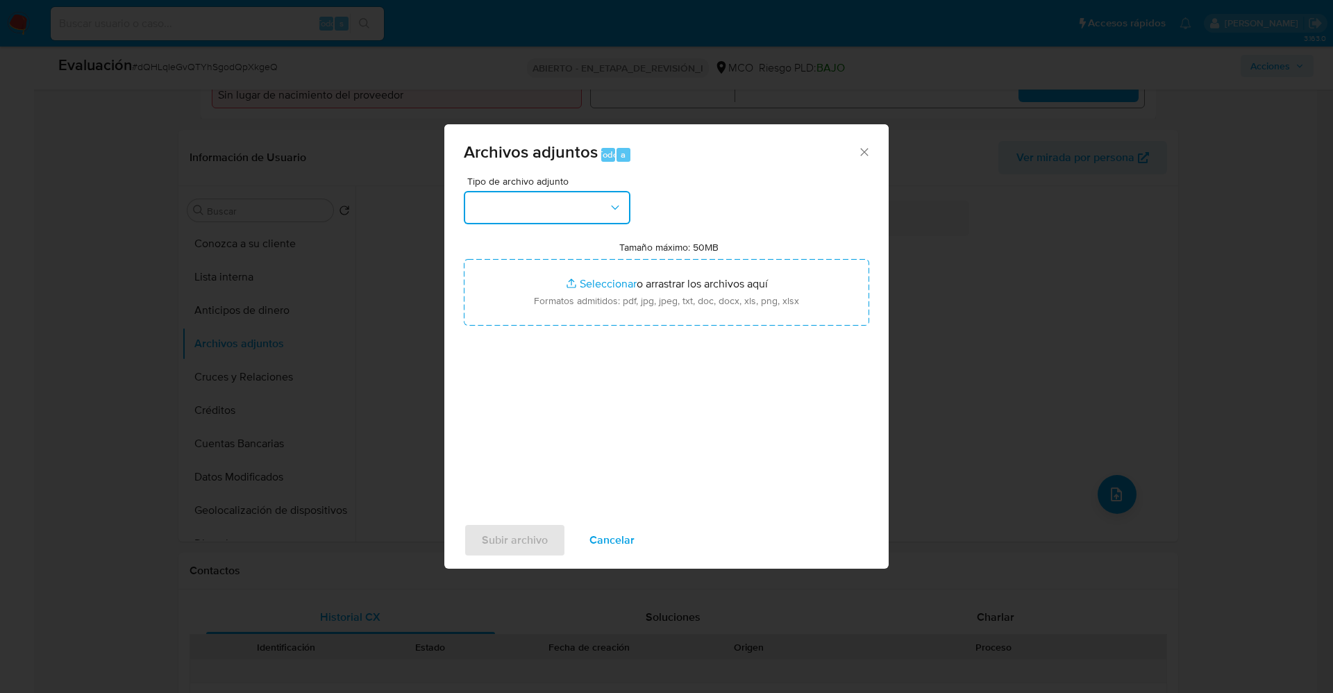
click at [592, 192] on button "button" at bounding box center [547, 207] width 167 height 33
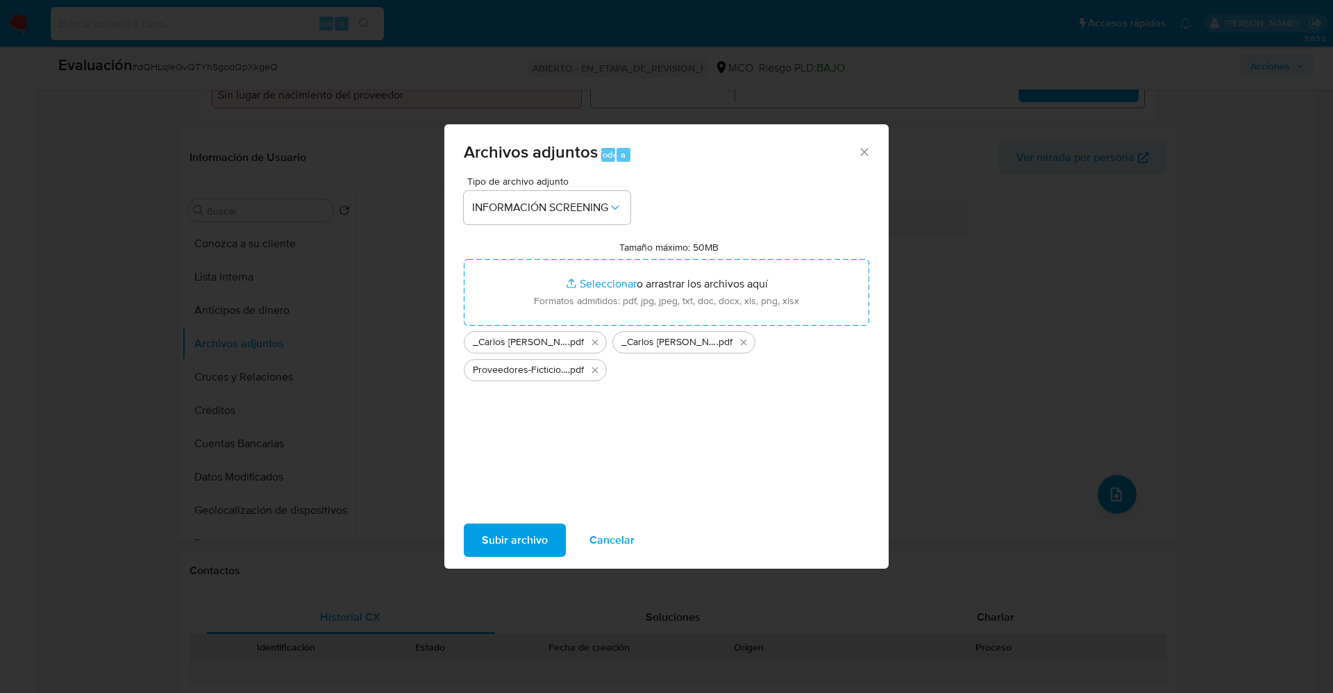
click at [505, 532] on span "Subir archivo" at bounding box center [515, 540] width 66 height 31
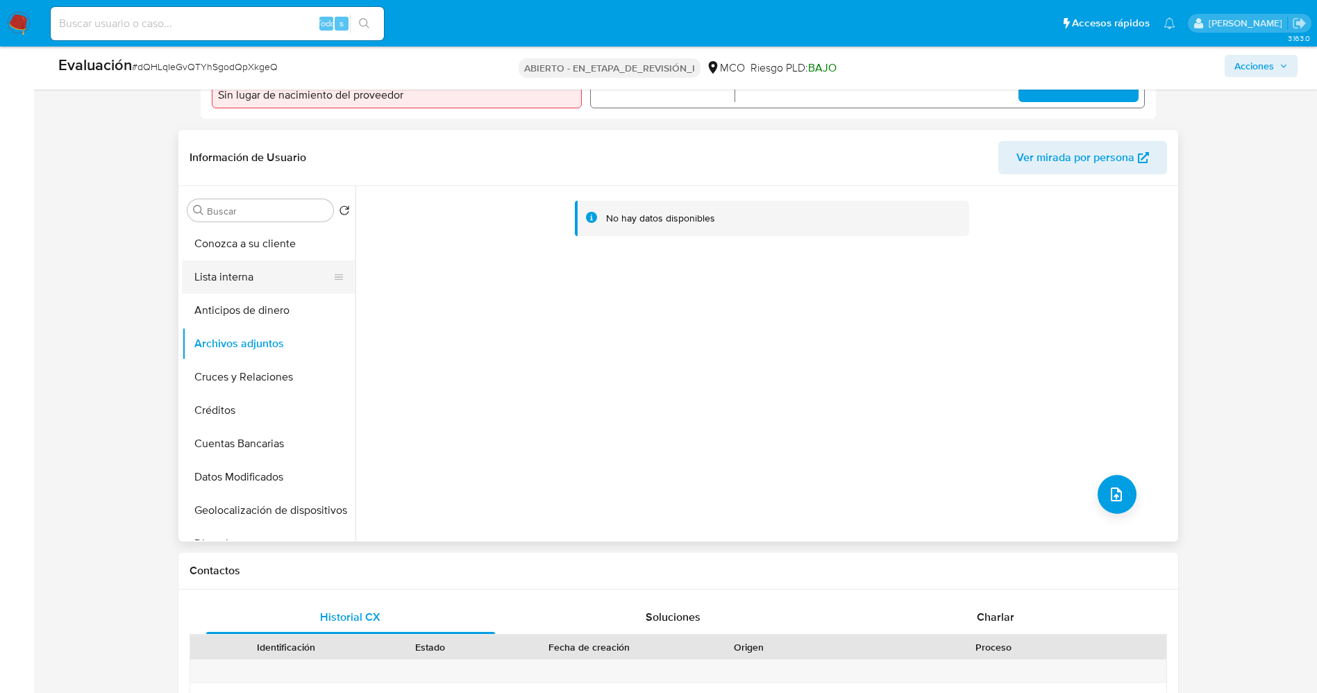
click at [218, 277] on button "Lista interna" at bounding box center [263, 276] width 163 height 33
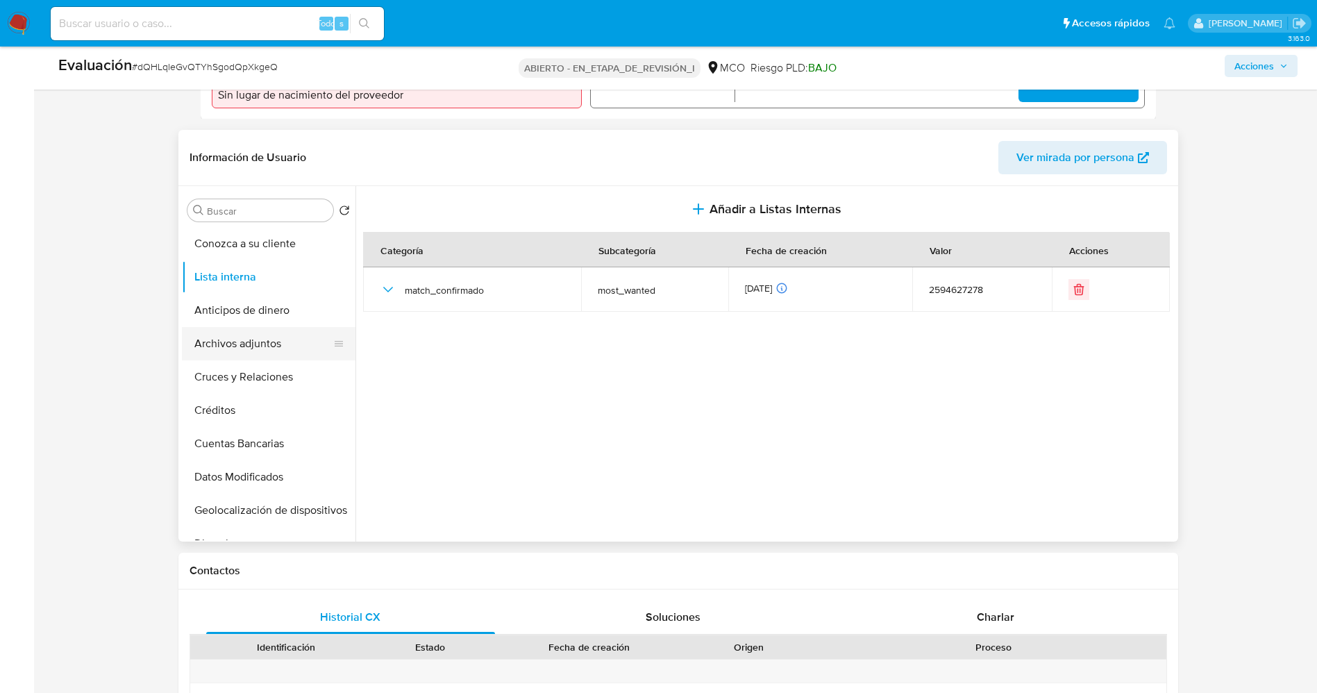
click at [254, 350] on button "Archivos adjuntos" at bounding box center [263, 343] width 163 height 33
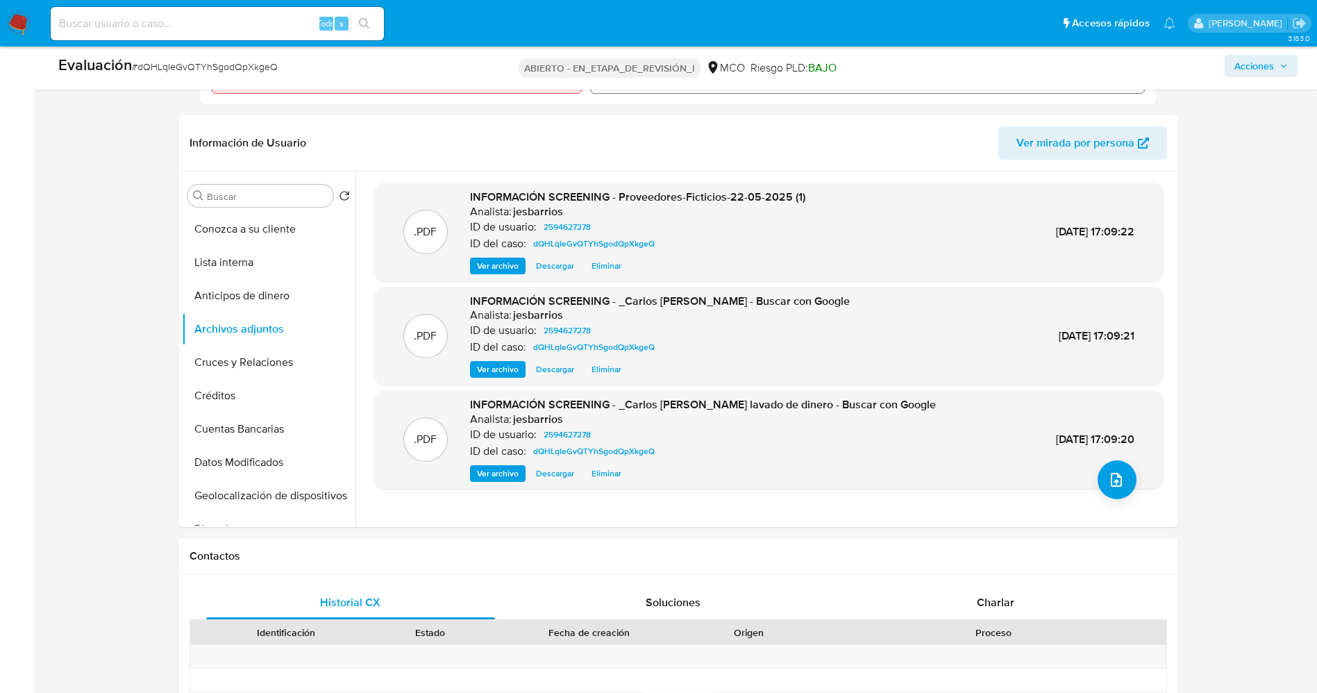
scroll to position [417, 0]
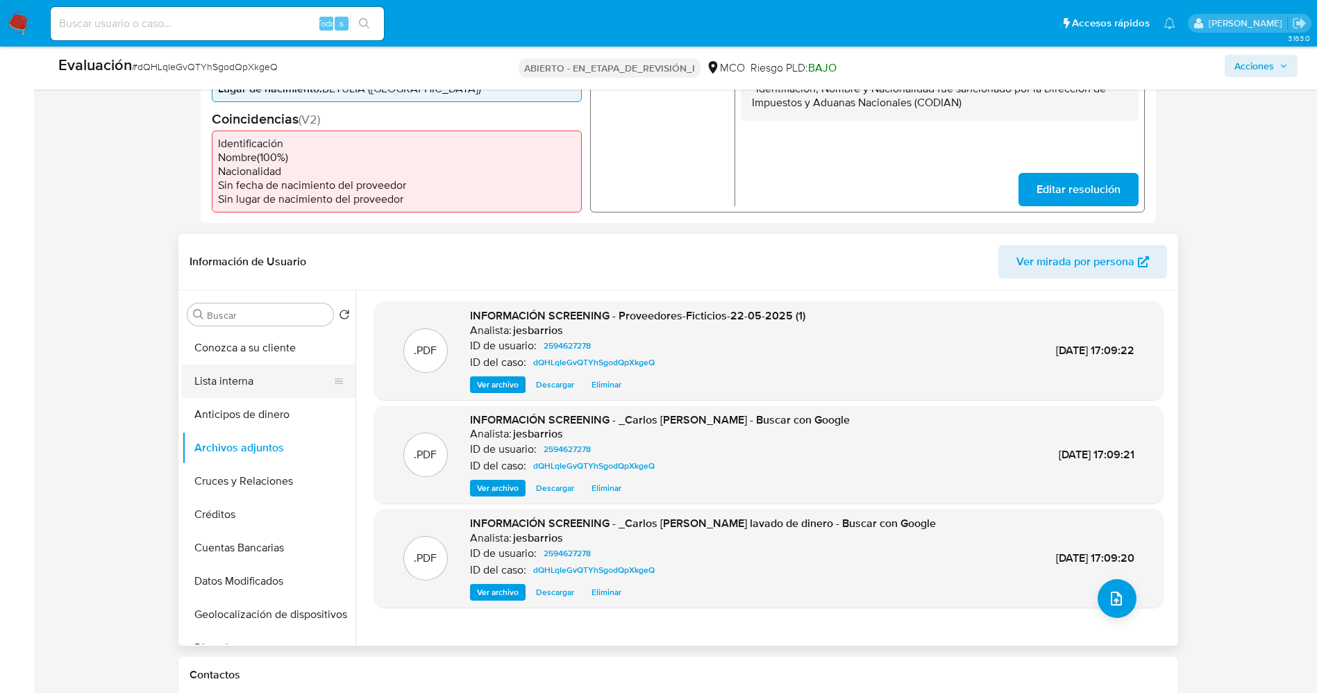
click at [238, 378] on button "Lista interna" at bounding box center [263, 381] width 163 height 33
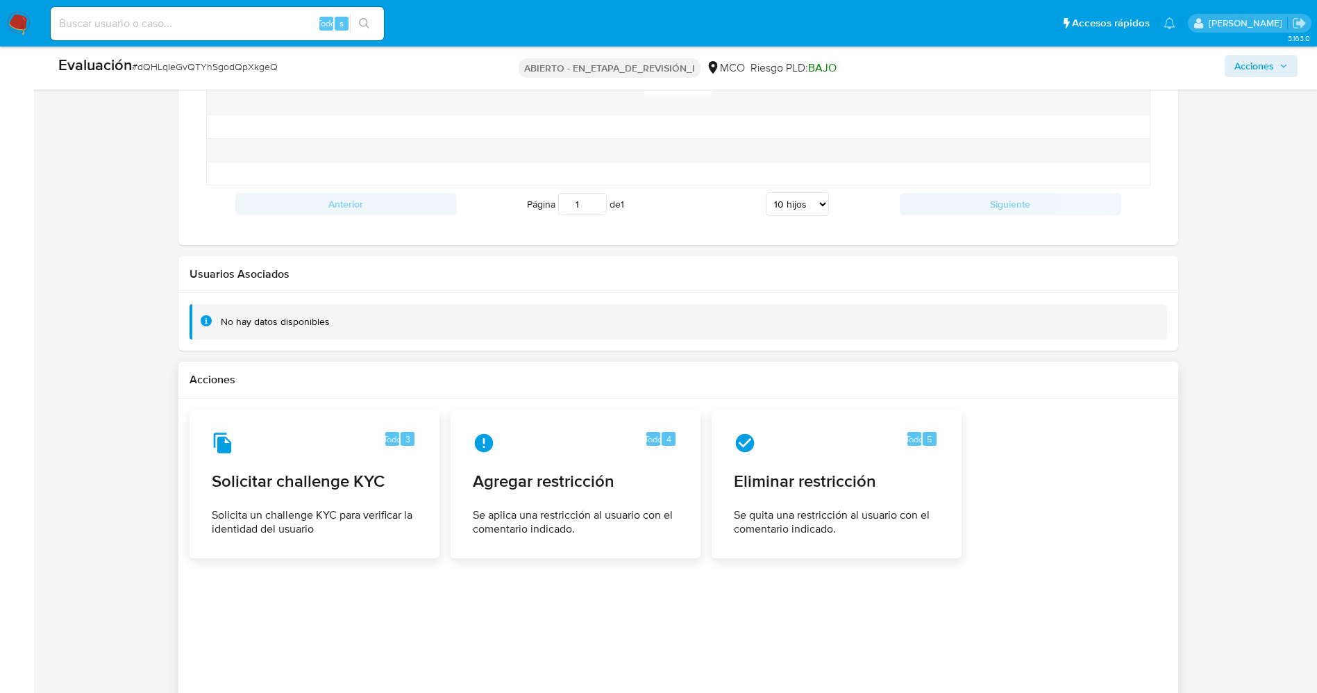
scroll to position [1915, 0]
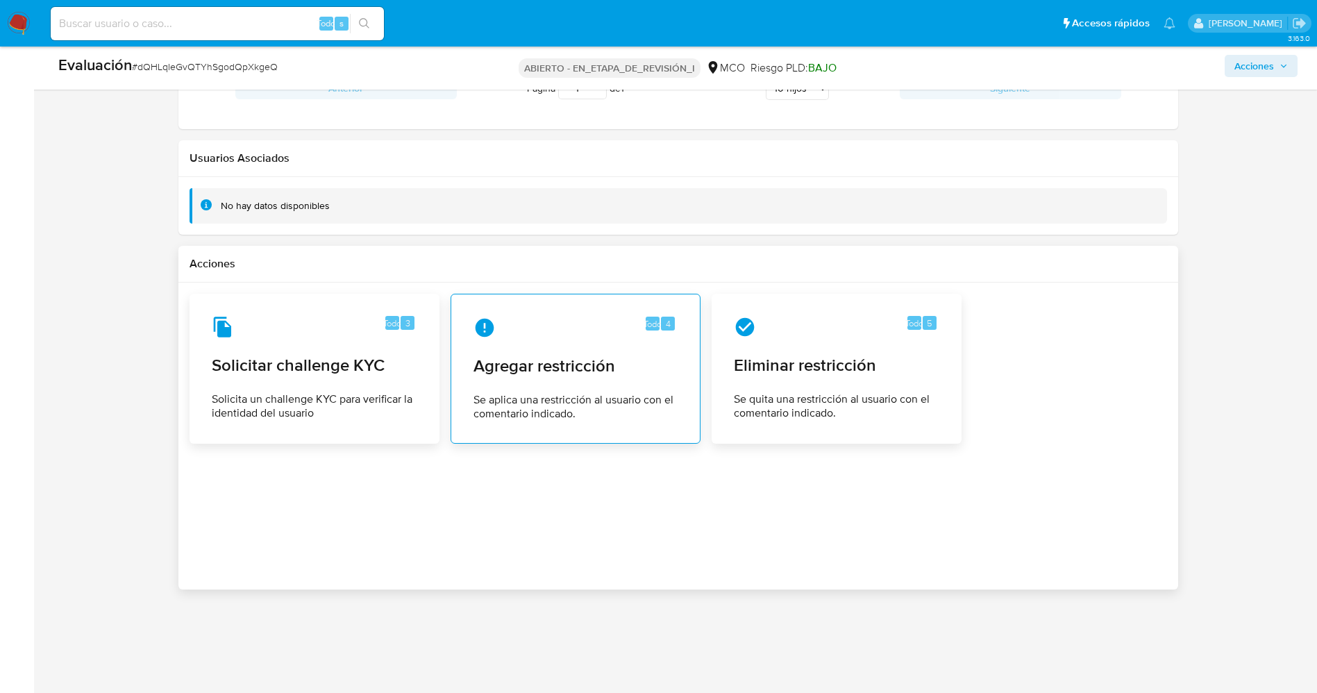
click at [479, 349] on div "Todo 4 Agregar restricción Se aplica una restricción al usuario con el comentar…" at bounding box center [576, 369] width 226 height 126
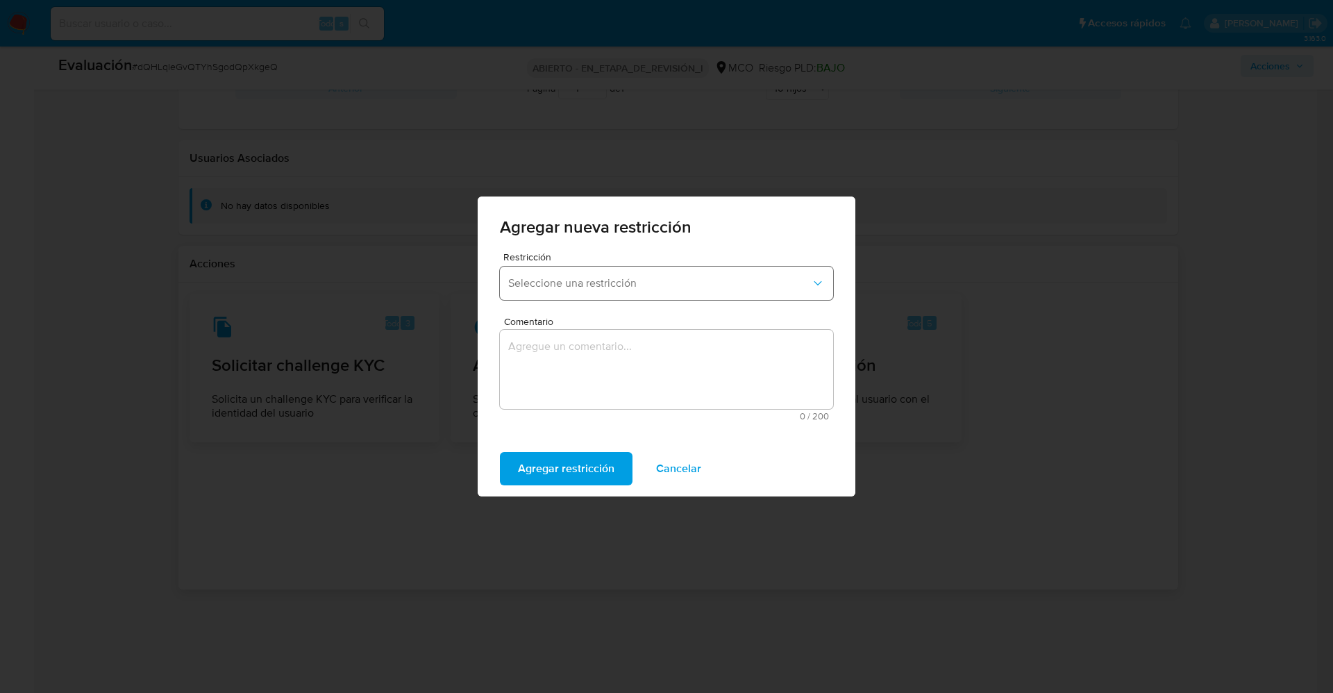
click at [558, 277] on span "Seleccione una restricción" at bounding box center [659, 283] width 303 height 14
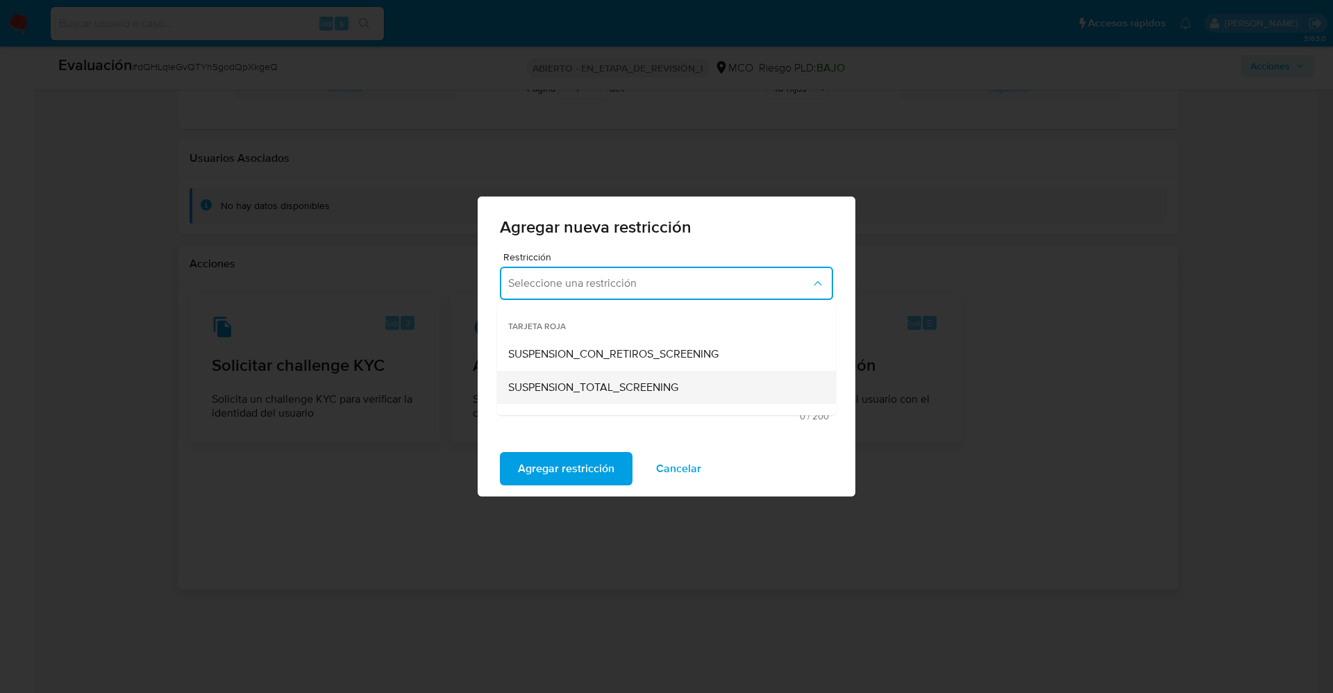
click at [606, 383] on span "SUSPENSION_TOTAL_SCREENING" at bounding box center [593, 388] width 170 height 14
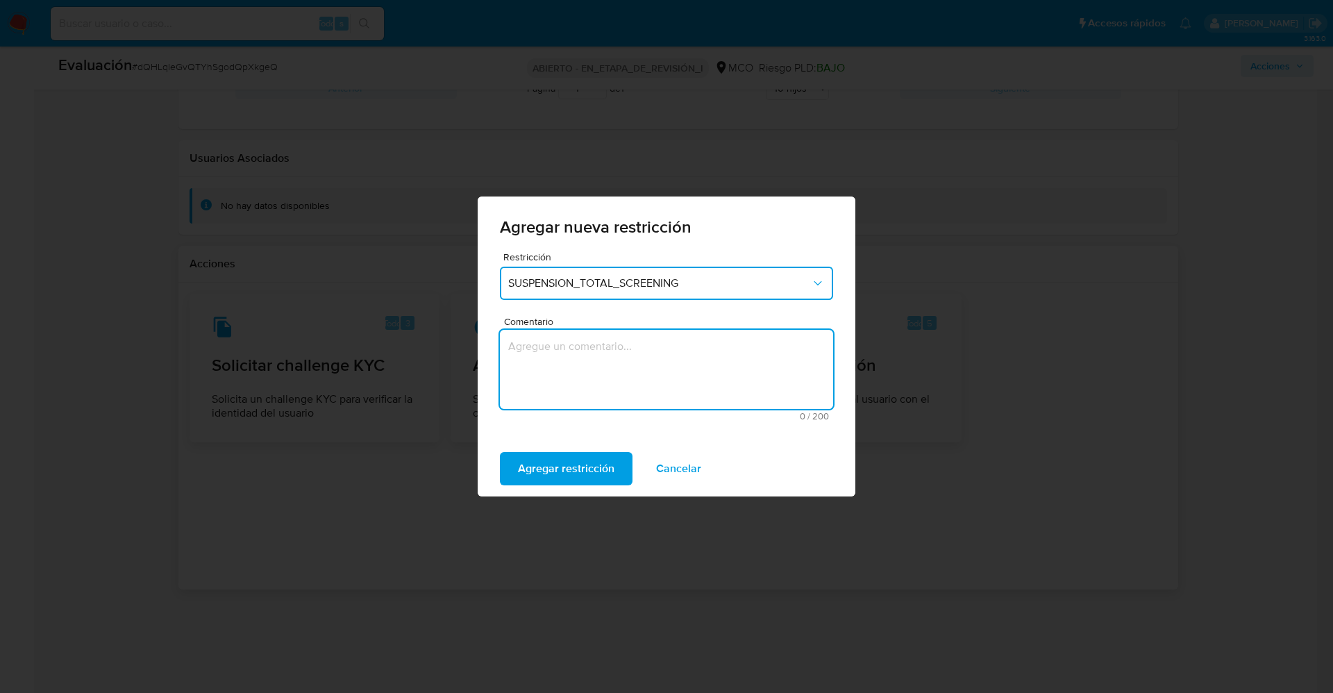
click at [605, 384] on textarea "Comentario" at bounding box center [666, 369] width 333 height 79
type textarea "."
click at [590, 467] on span "Agregar restricción" at bounding box center [566, 468] width 97 height 31
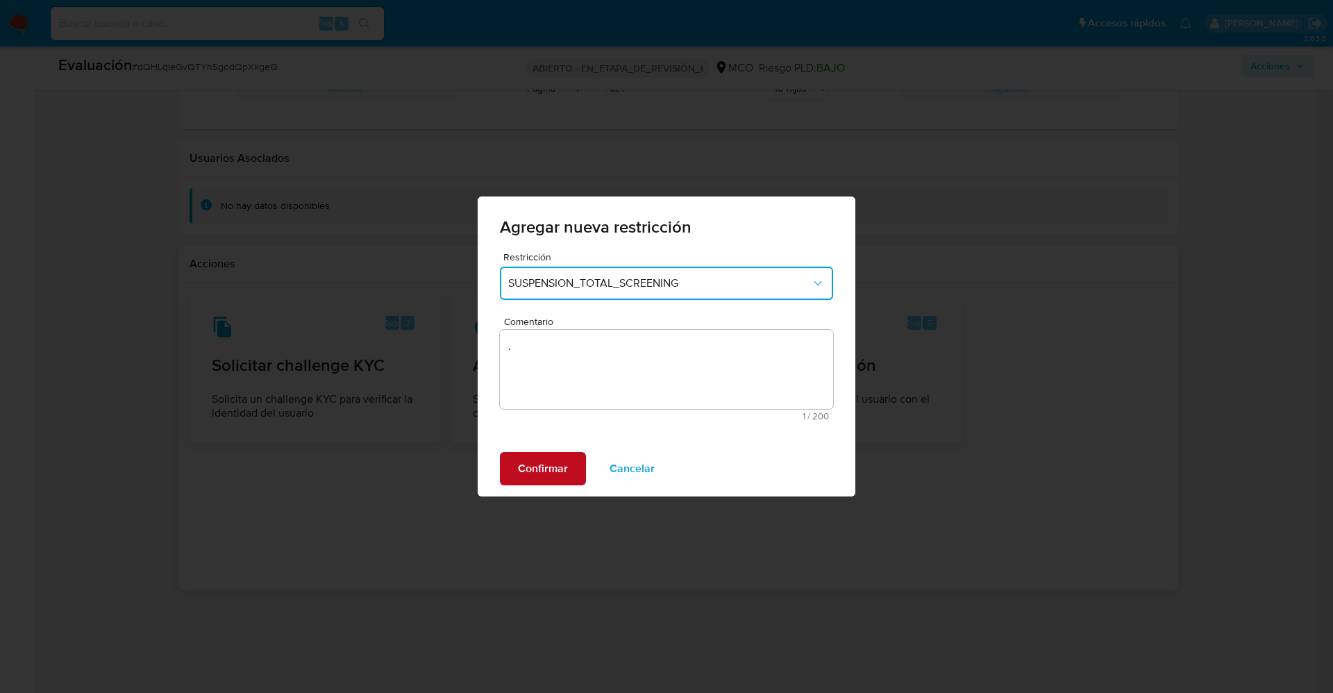
click at [564, 465] on span "Confirmar" at bounding box center [543, 468] width 50 height 31
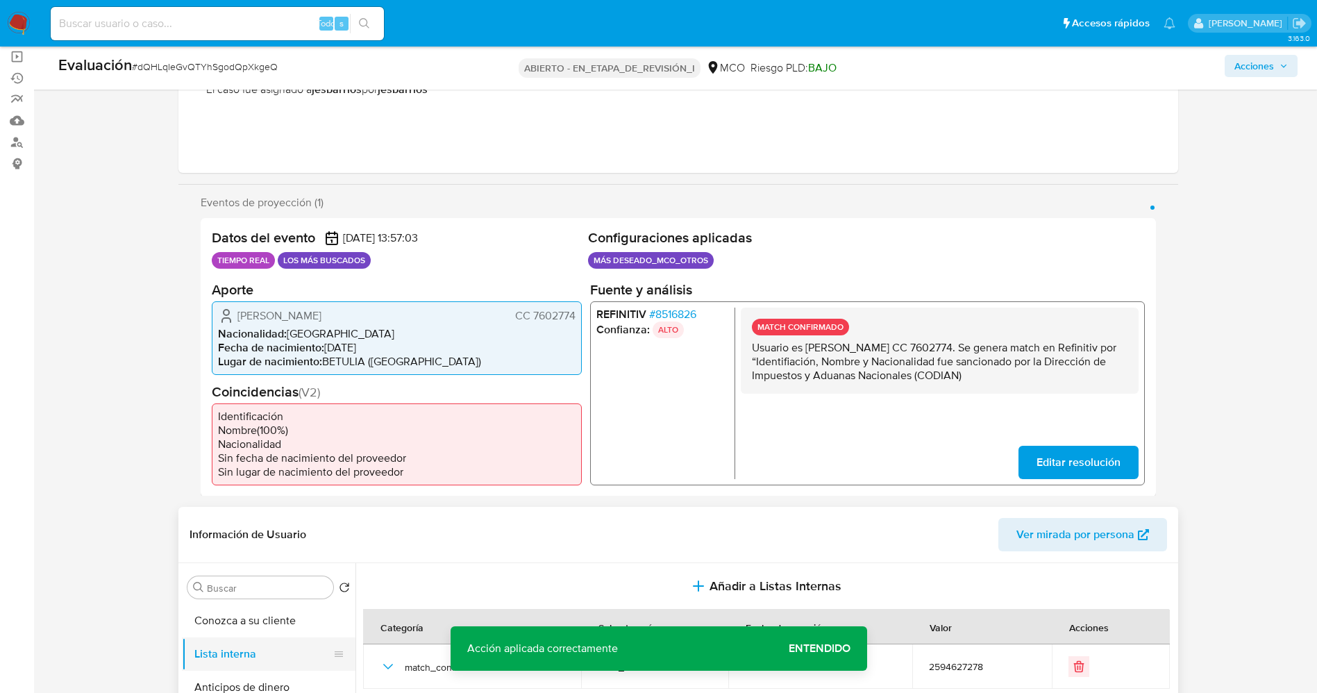
scroll to position [0, 0]
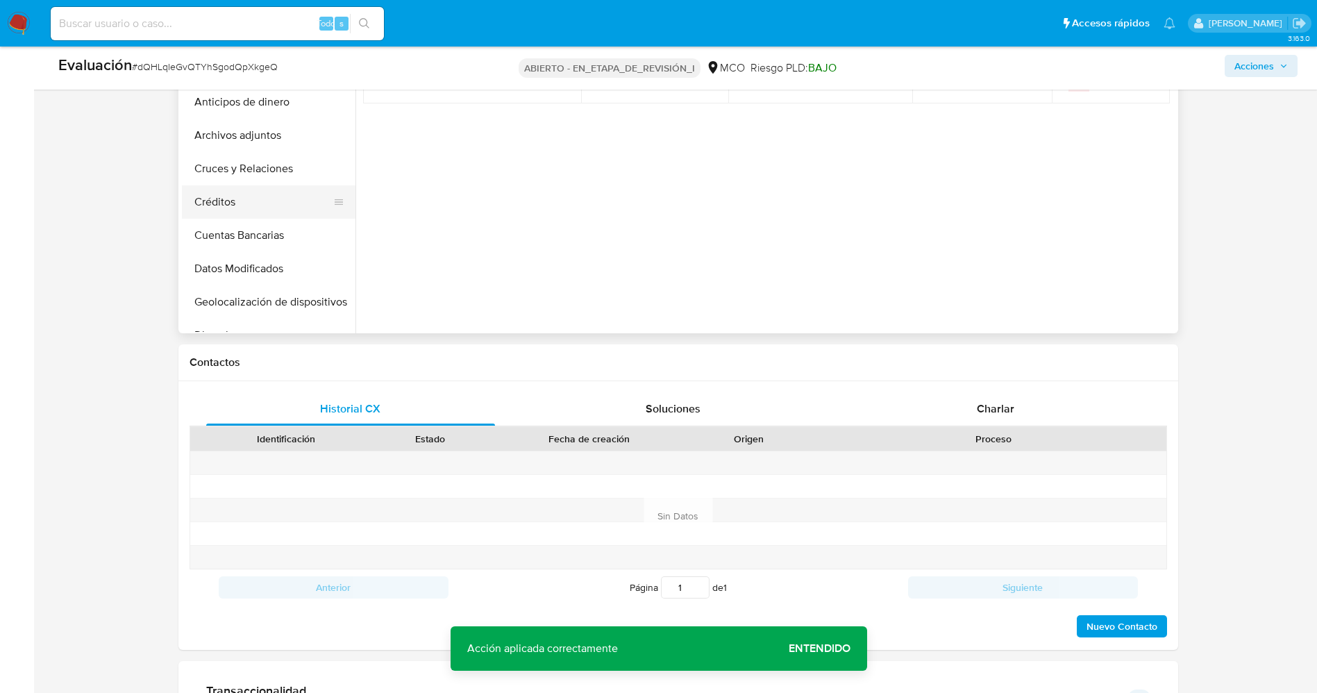
click at [258, 199] on button "Créditos" at bounding box center [263, 201] width 163 height 33
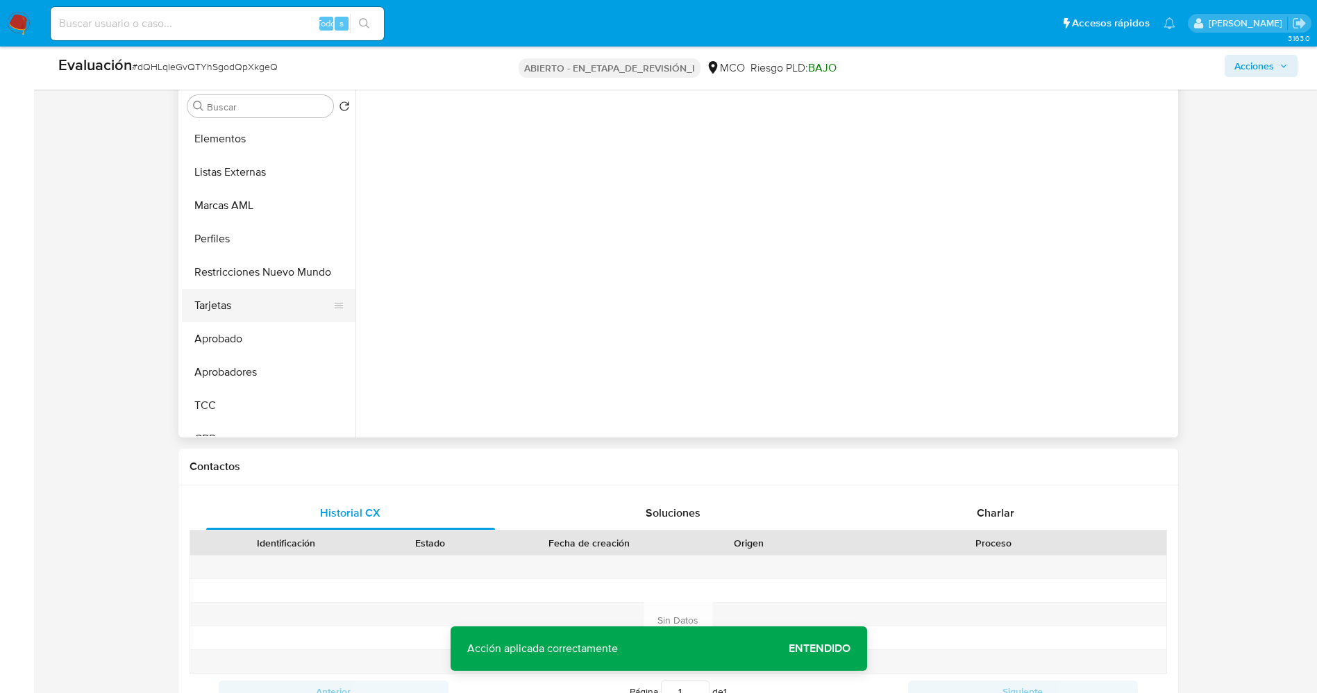
scroll to position [687, 0]
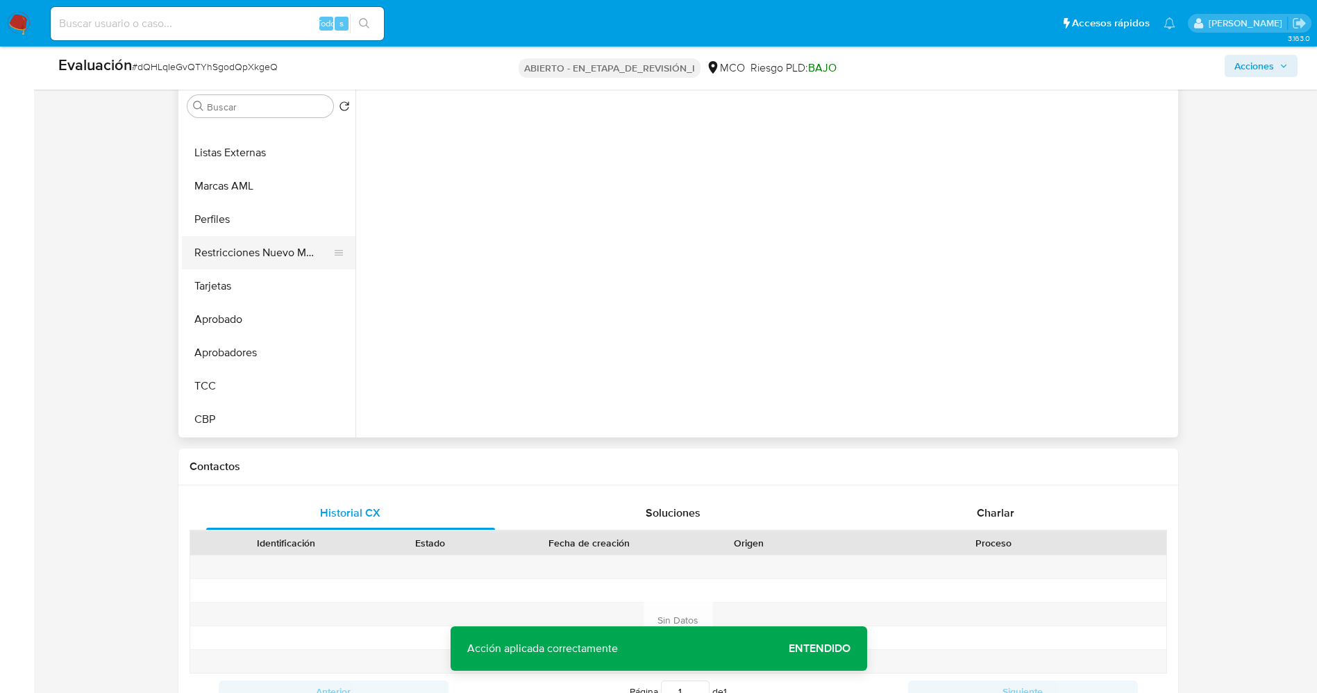
click at [260, 247] on button "Restricciones Nuevo Mundo" at bounding box center [263, 252] width 163 height 33
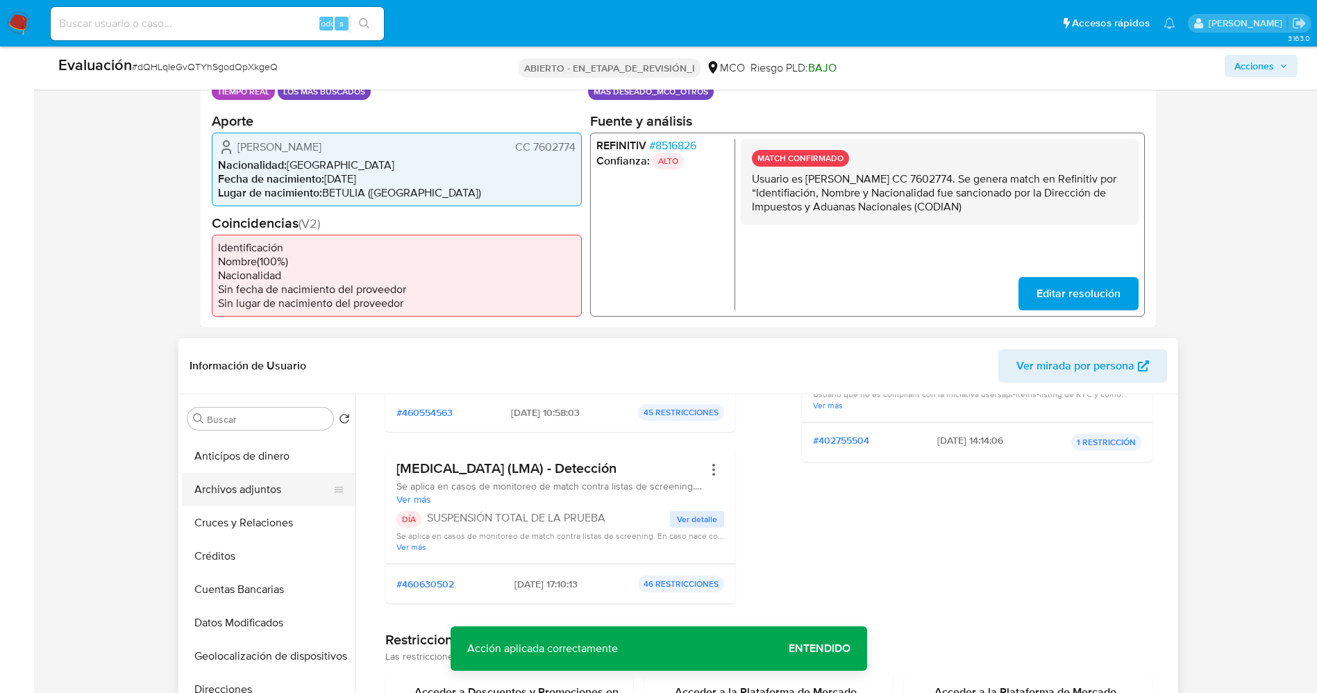
scroll to position [0, 0]
click at [250, 485] on button "Lista interna" at bounding box center [263, 485] width 163 height 33
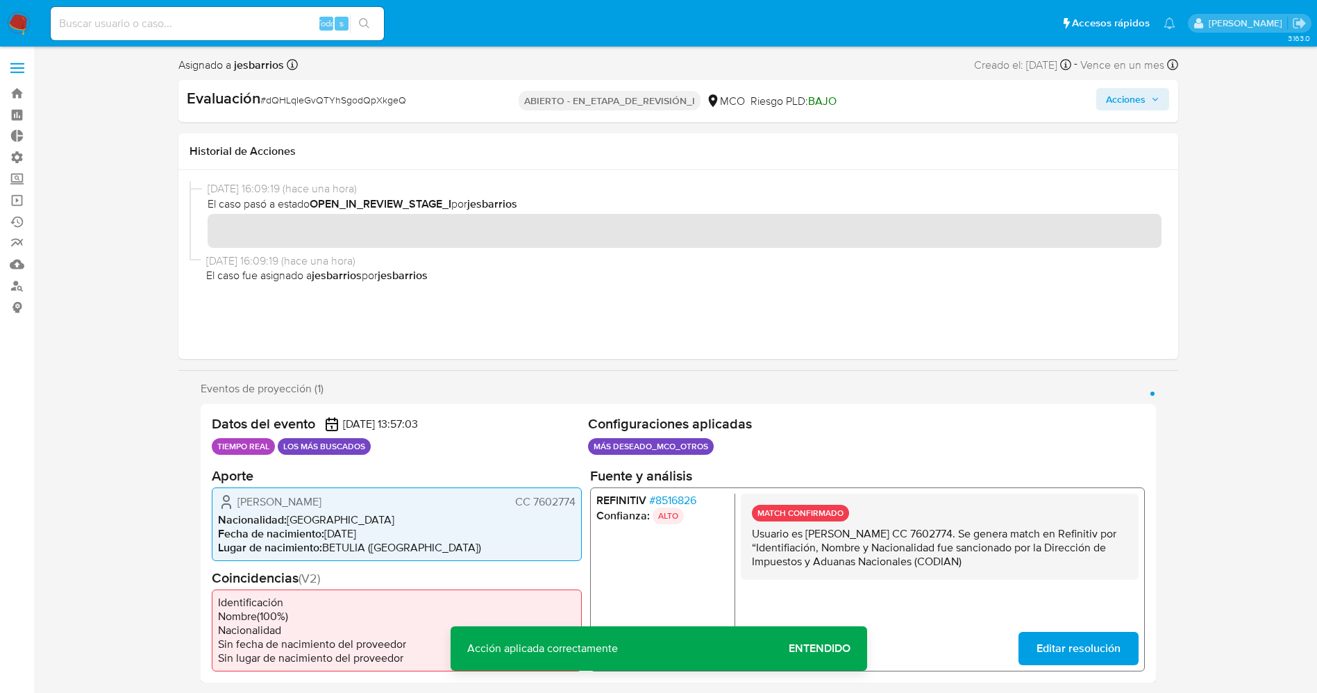
click at [1126, 95] on font "Acciones" at bounding box center [1126, 99] width 40 height 22
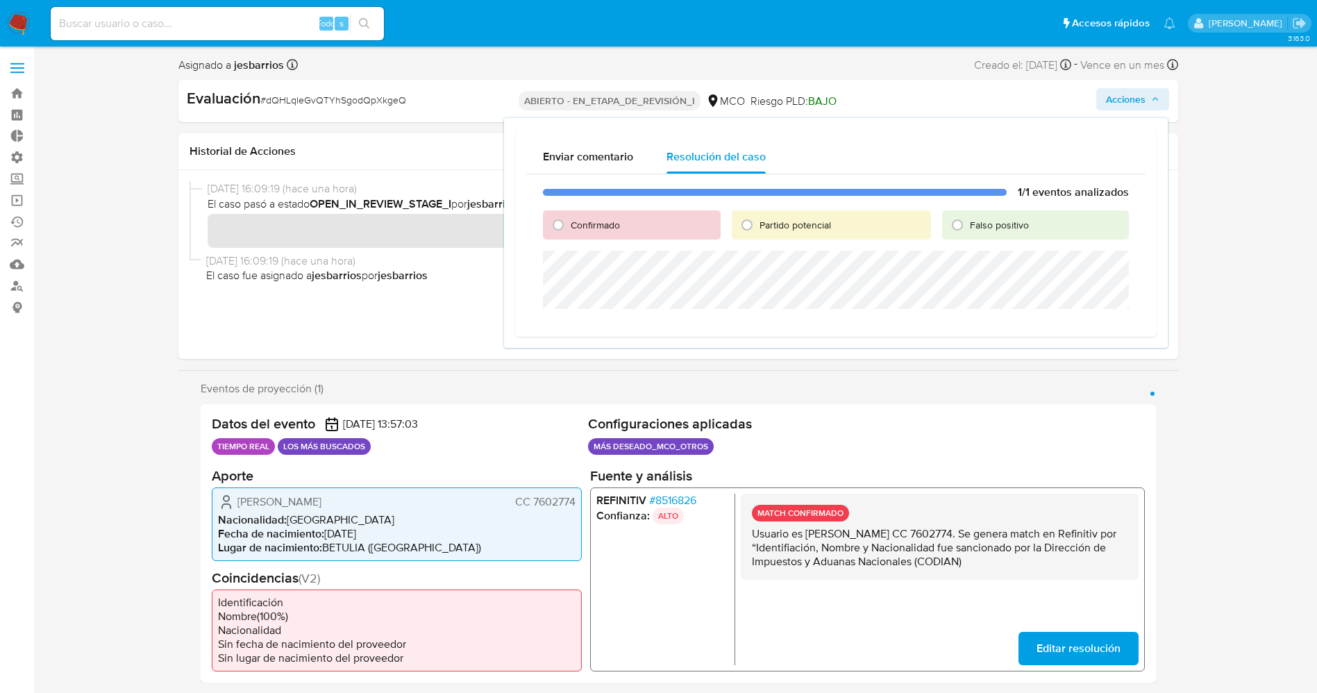
click at [622, 220] on div "Confirmado" at bounding box center [631, 224] width 177 height 29
click at [769, 216] on div "Partido potencial" at bounding box center [831, 224] width 199 height 29
click at [762, 228] on font "Partido potencial" at bounding box center [796, 225] width 72 height 14
click at [758, 228] on input "Partido potencial" at bounding box center [747, 225] width 22 height 22
radio input "true"
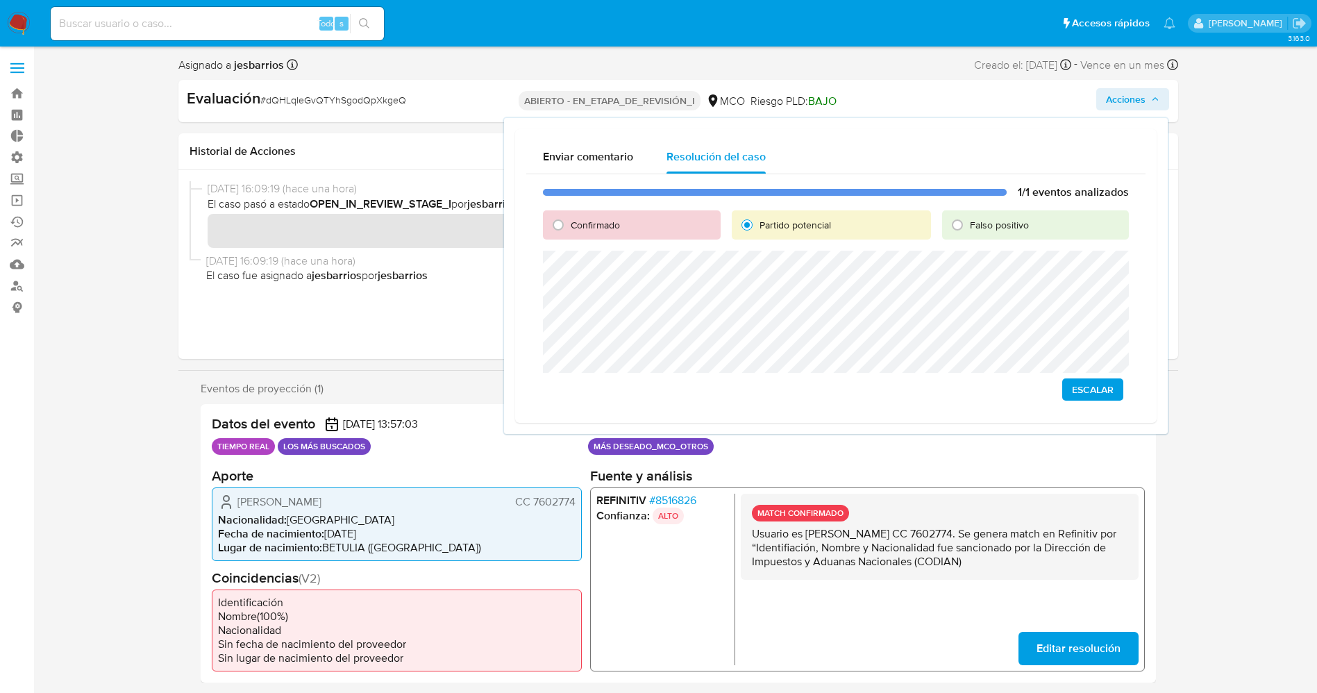
click at [1086, 384] on span "Escalar" at bounding box center [1093, 389] width 42 height 19
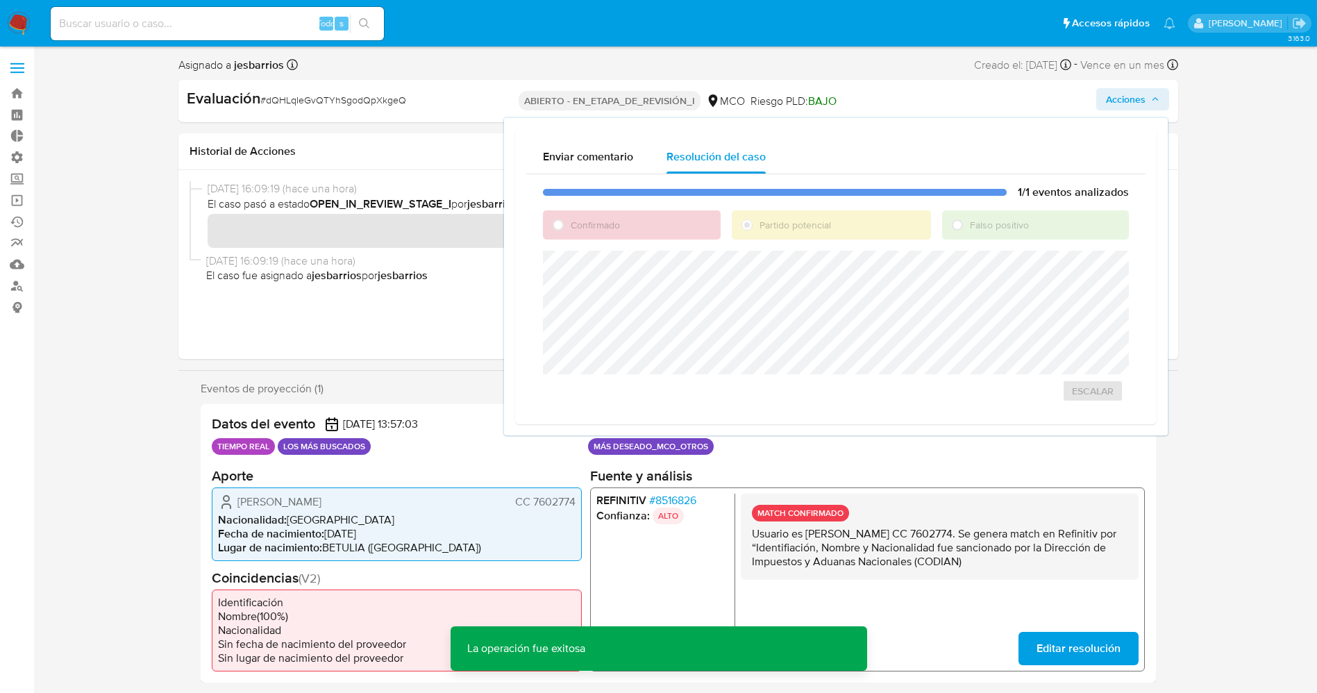
drag, startPoint x: 267, startPoint y: 99, endPoint x: 393, endPoint y: 99, distance: 125.7
click at [417, 99] on div "Evaluación # dQHLqIeGvQTYhSgodQpXkgeQ" at bounding box center [348, 98] width 323 height 21
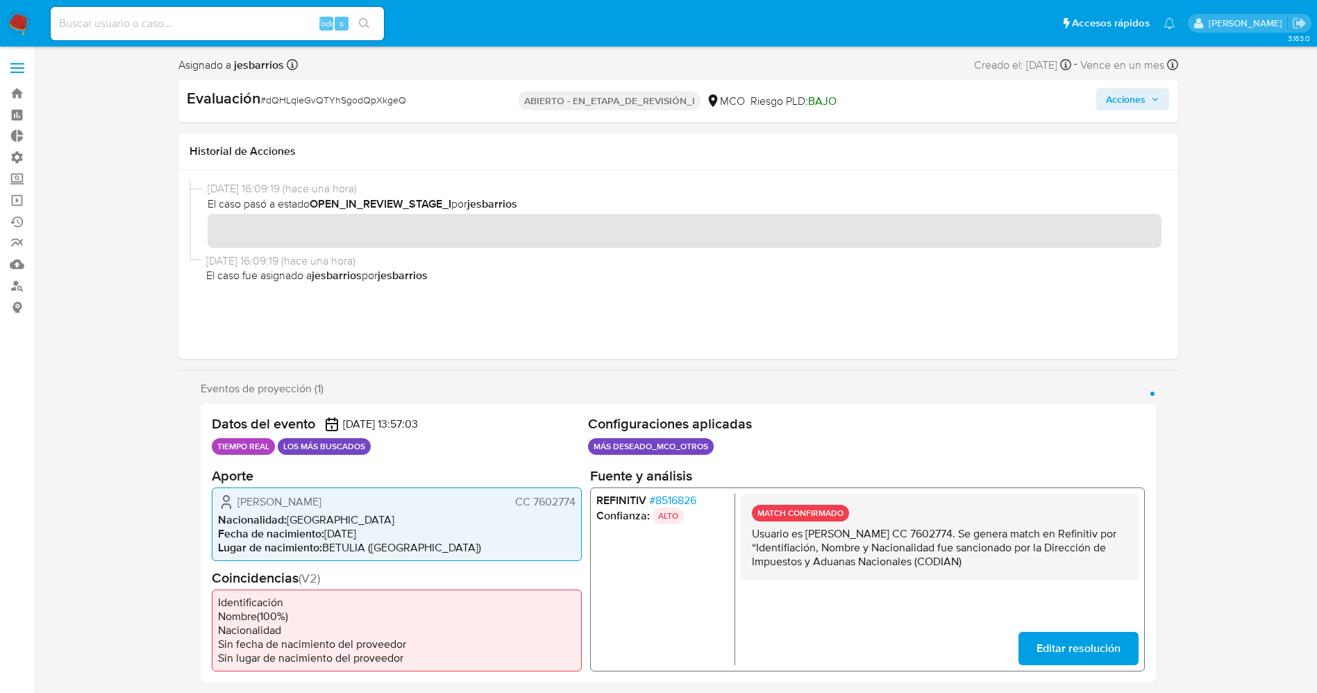
copy span "dQHLqIeGvQTYhSgodQpXkgeQ"
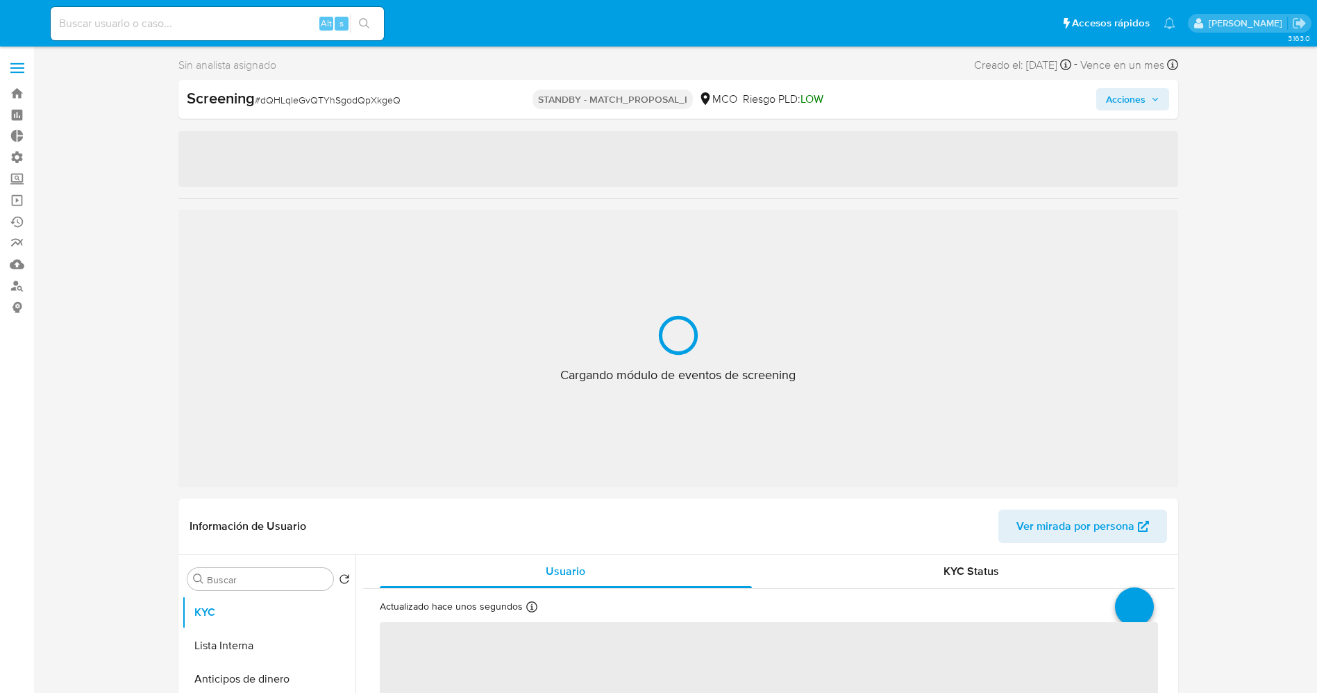
select select "10"
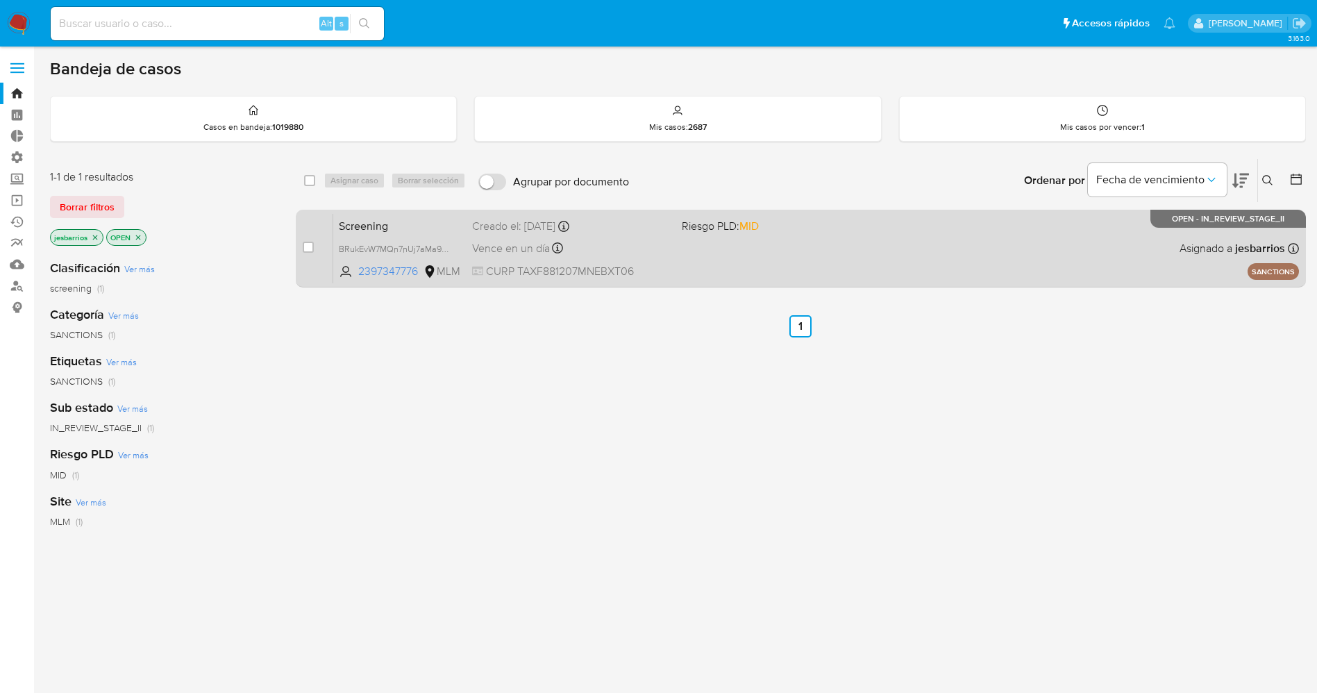
click at [809, 263] on div "Screening BRukEvW7MQn7nUj7aMa9lrA5 2397347776 MLM Riesgo PLD: MID Creado el: [D…" at bounding box center [816, 248] width 966 height 70
click at [755, 259] on div "Screening BRukEvW7MQn7nUj7aMa9lrA5 2397347776 MLM Riesgo PLD: MID Creado el: 03…" at bounding box center [816, 248] width 966 height 70
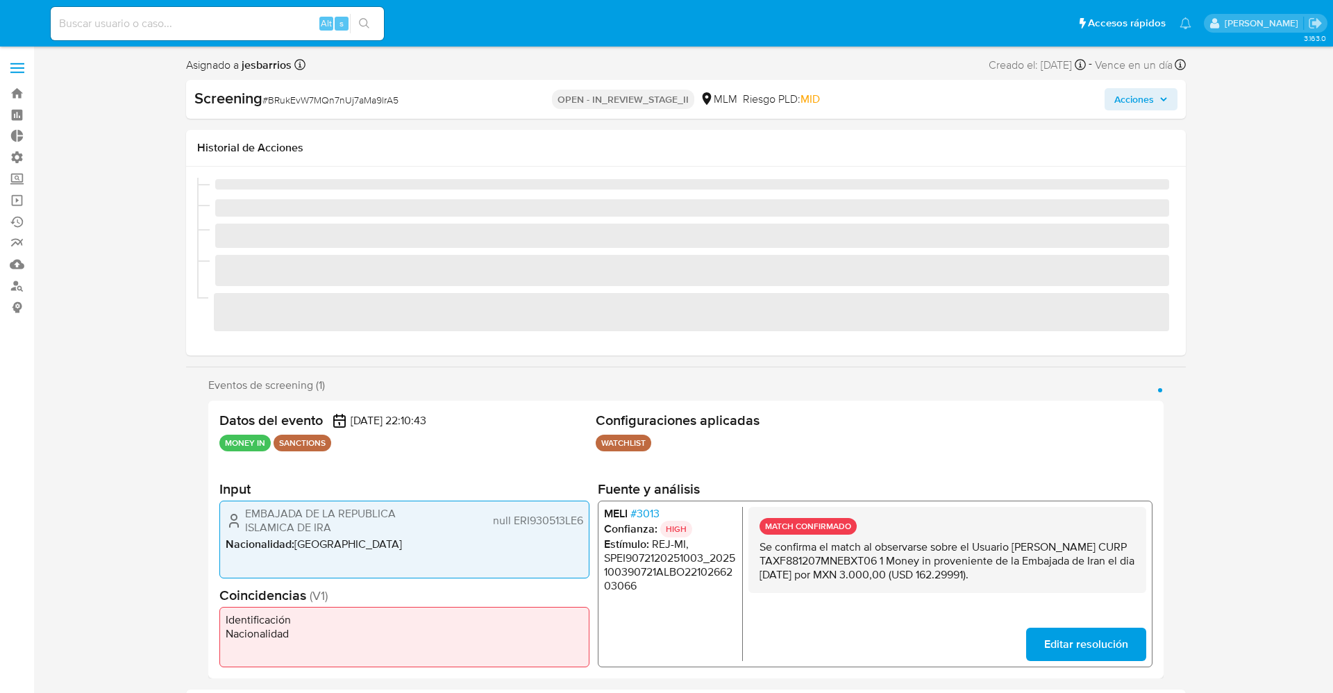
select select "10"
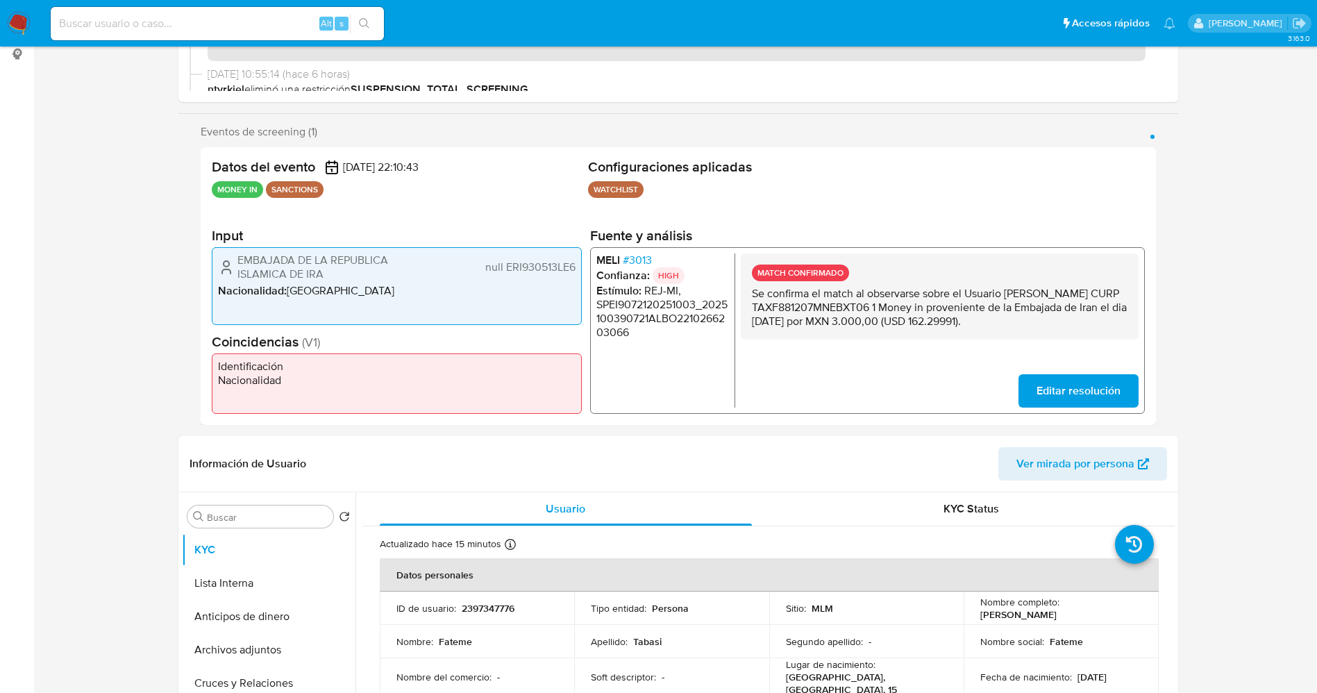
scroll to position [625, 0]
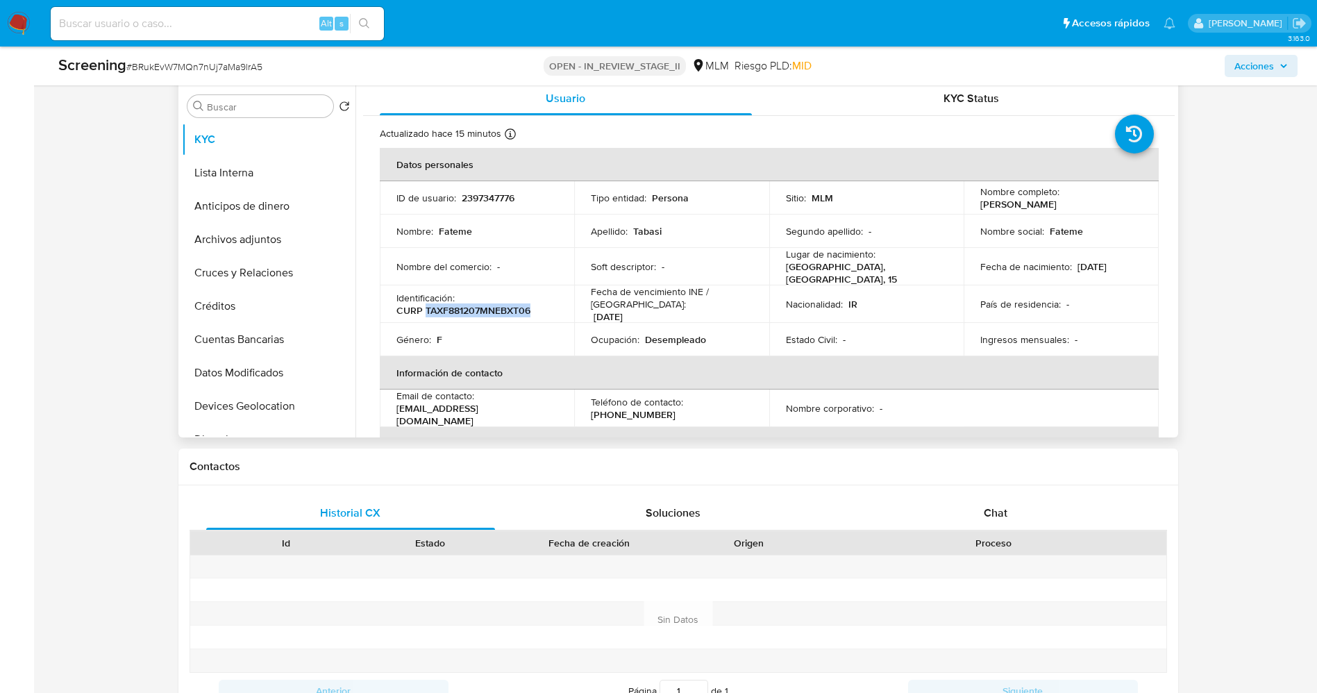
drag, startPoint x: 426, startPoint y: 305, endPoint x: 543, endPoint y: 306, distance: 116.7
click at [543, 306] on div "Identificación : CURP TAXF881207MNEBXT06" at bounding box center [478, 304] width 162 height 25
copy p "TAXF881207MNEBXT06"
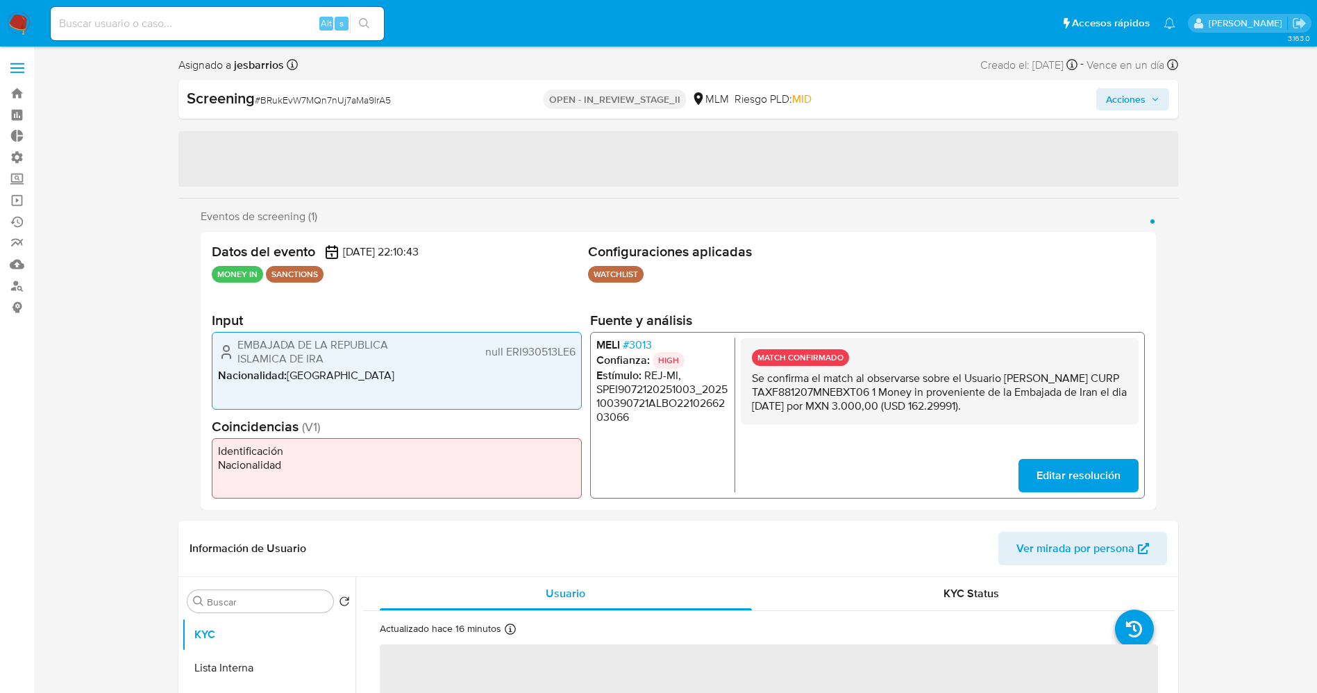
select select "10"
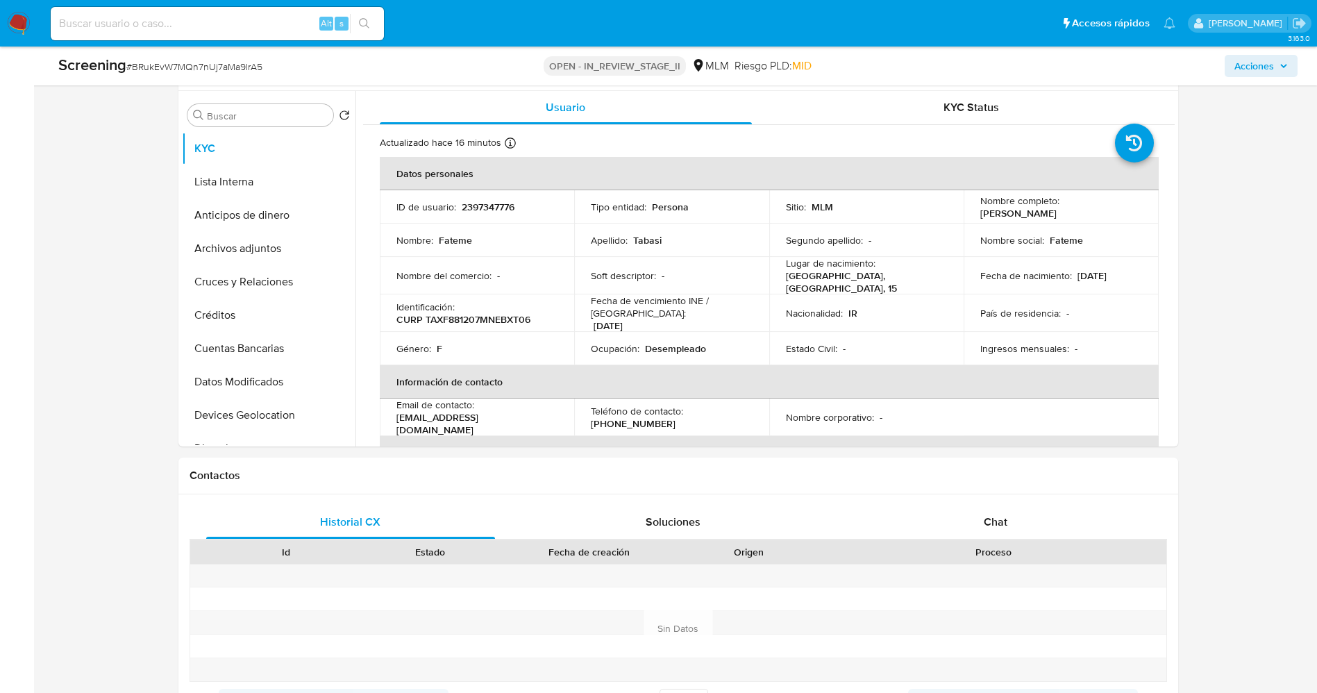
scroll to position [625, 0]
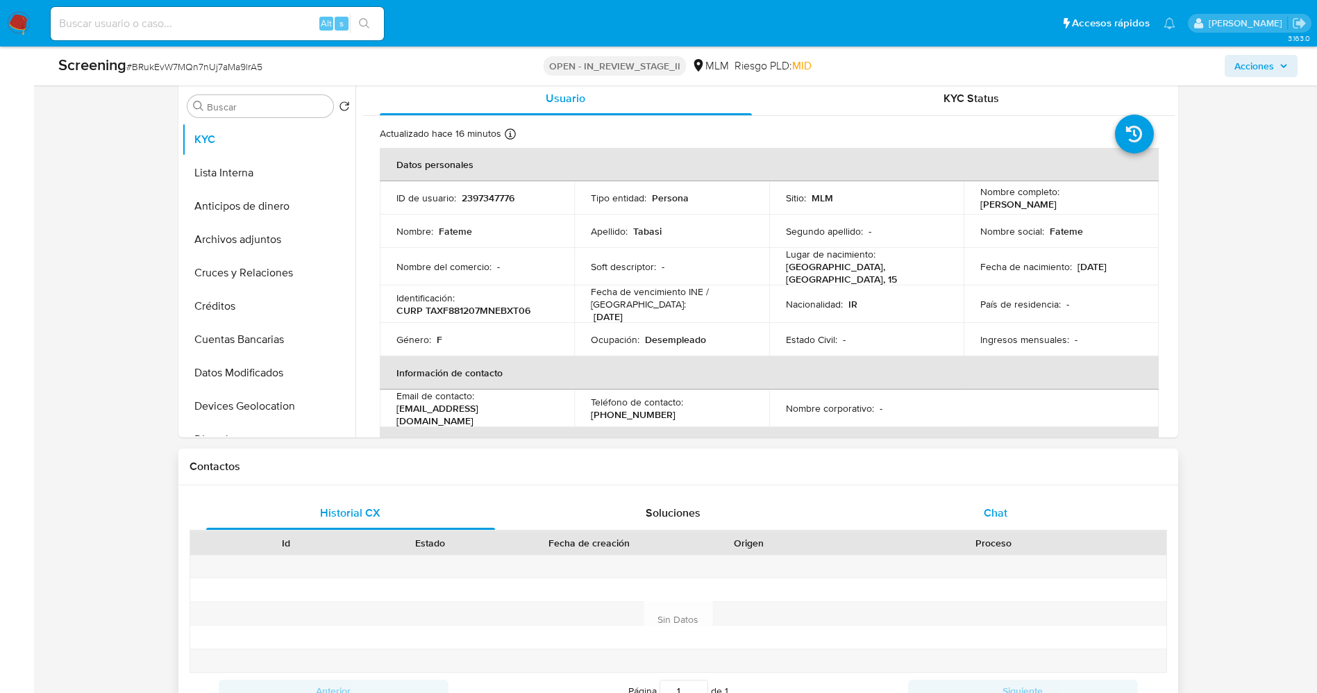
click at [1008, 526] on div "Chat" at bounding box center [996, 513] width 290 height 33
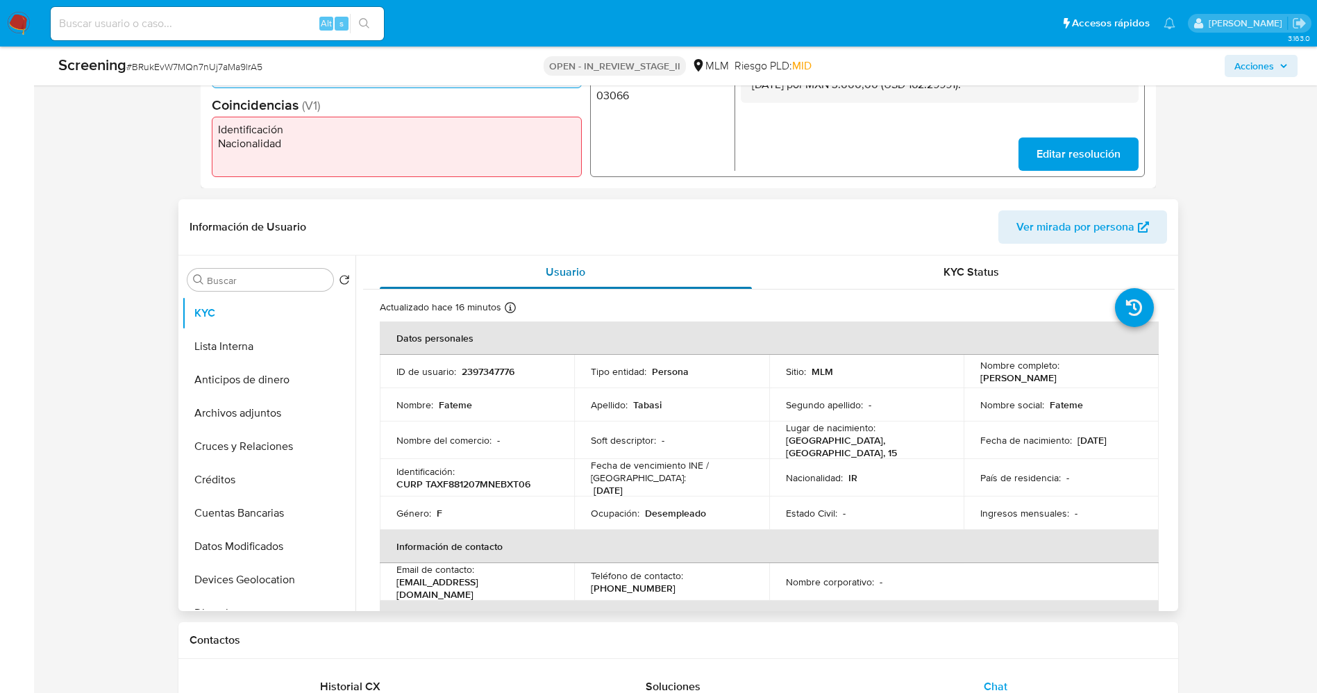
scroll to position [833, 0]
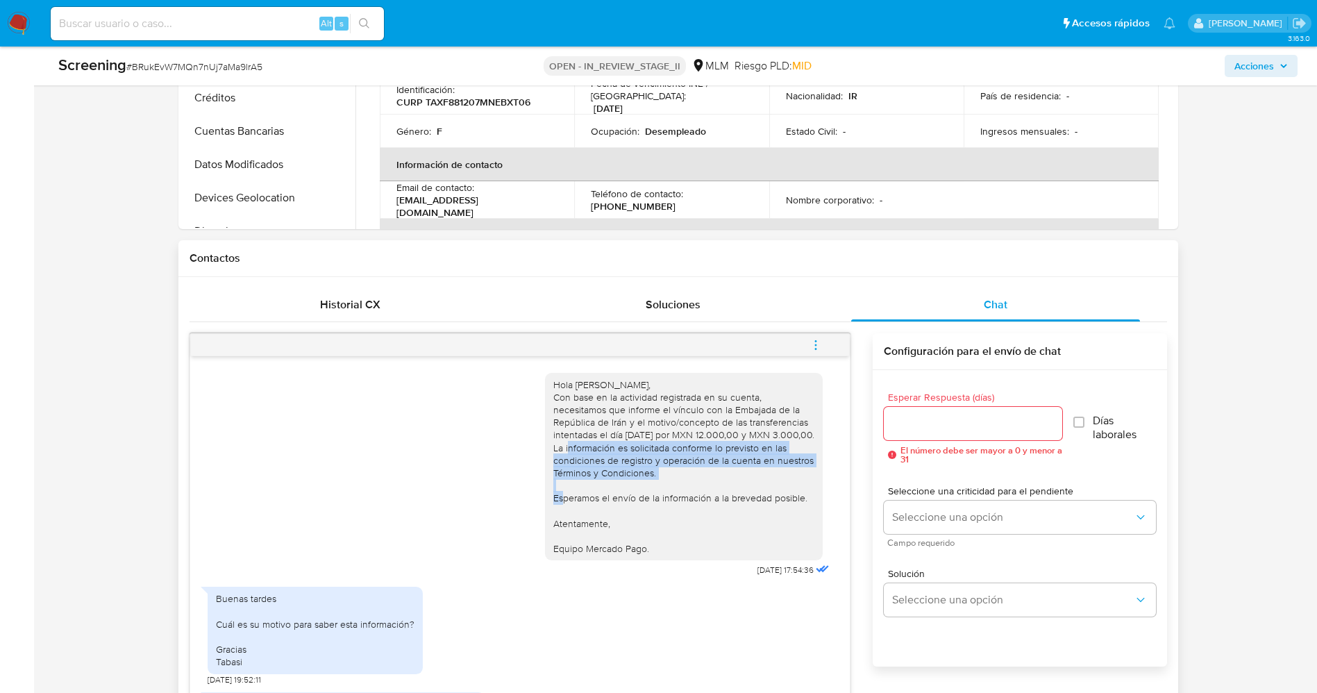
drag, startPoint x: 582, startPoint y: 447, endPoint x: 678, endPoint y: 476, distance: 100.8
click at [678, 476] on div "Hola [PERSON_NAME], Con base en la actividad registrada en su cuenta, necesitam…" at bounding box center [683, 466] width 261 height 177
copy div "La información es solicitada conforme lo previsto en las condiciones de registr…"
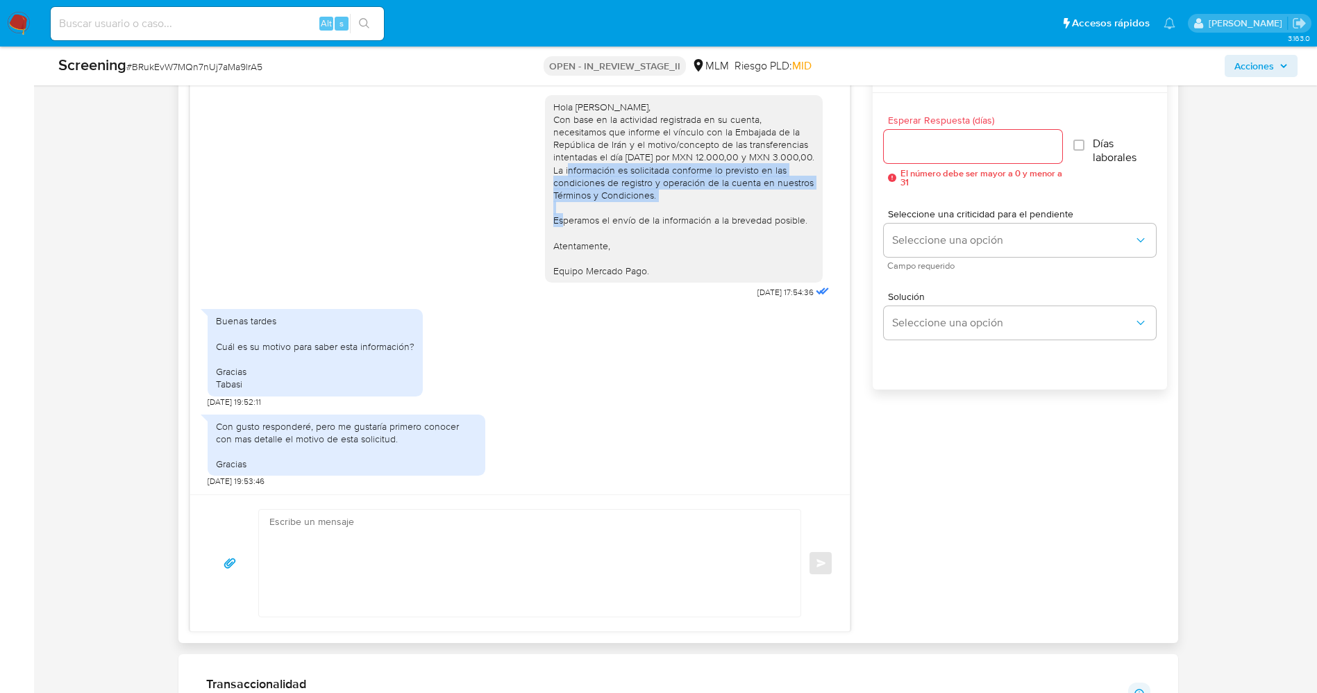
scroll to position [1250, 0]
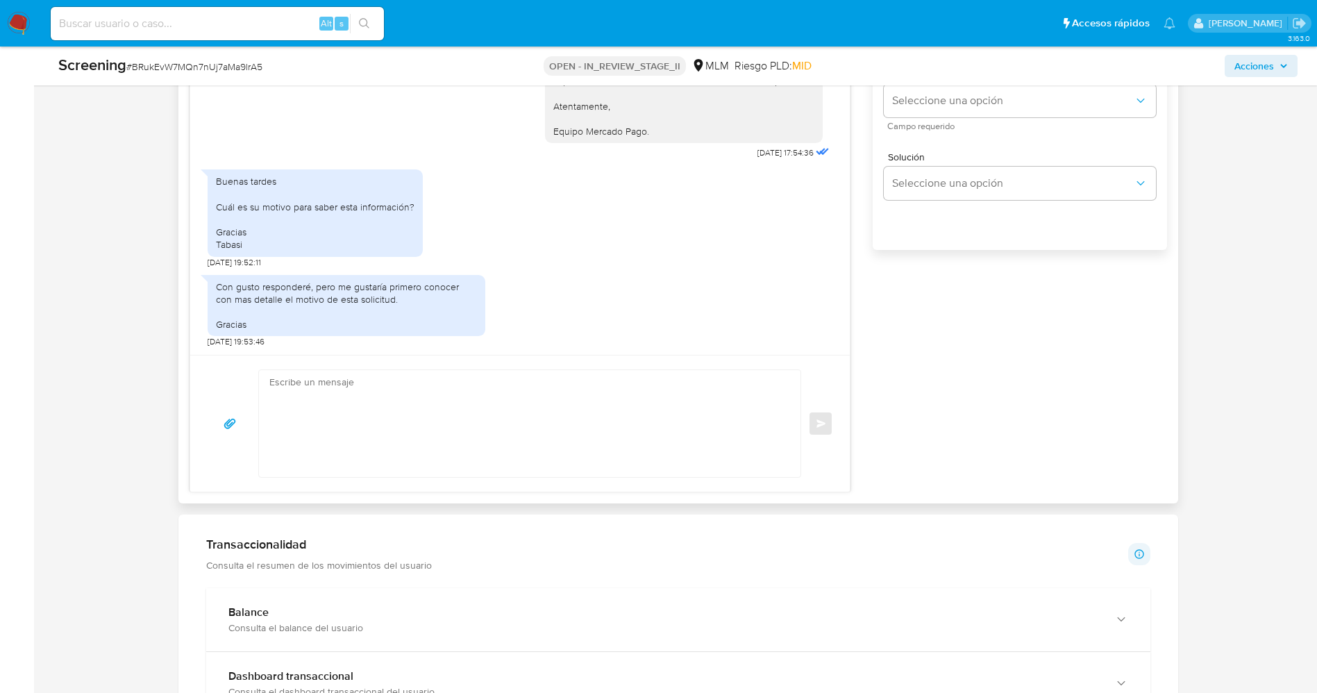
click at [488, 429] on textarea at bounding box center [526, 423] width 515 height 107
paste textarea "s necesario su respuesta ya que laa información es solicitada conforme lo previ…"
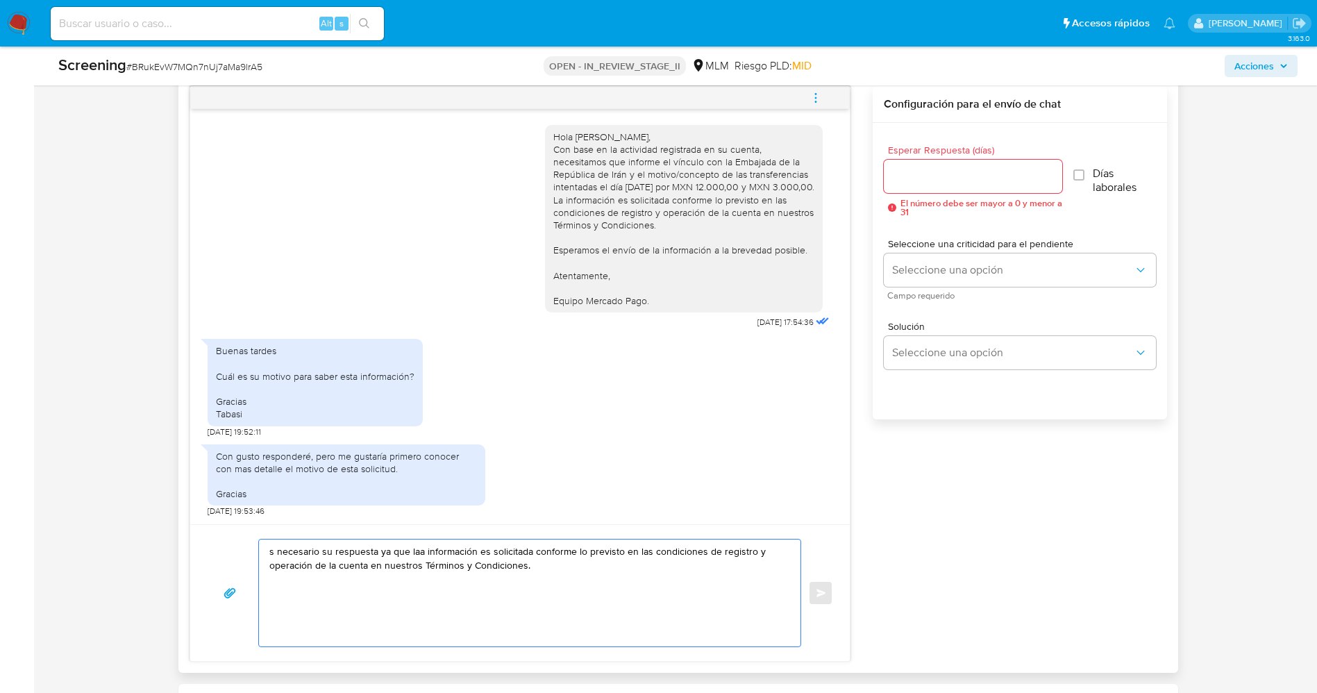
scroll to position [938, 0]
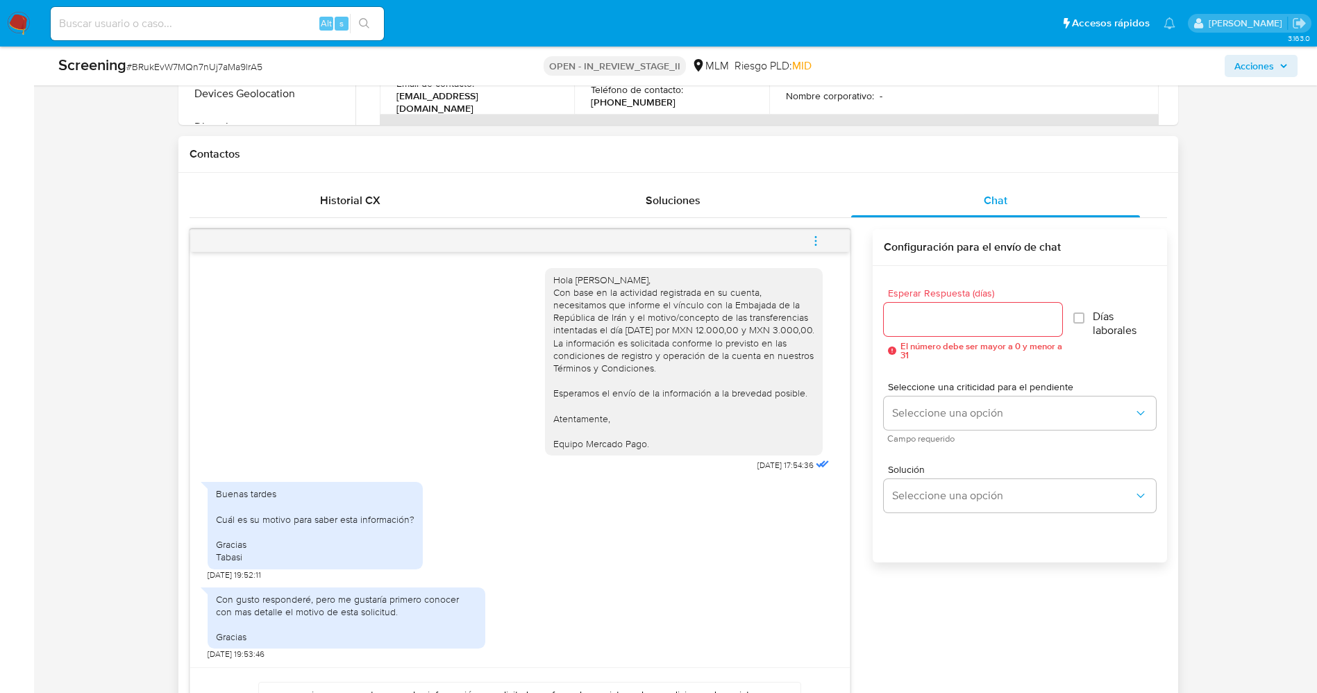
drag, startPoint x: 537, startPoint y: 274, endPoint x: 637, endPoint y: 365, distance: 134.7
click at [672, 454] on div "Hola [PERSON_NAME], Con base en la actividad registrada en su cuenta, necesitam…" at bounding box center [684, 362] width 278 height 188
copy div "Hola [PERSON_NAME], Con base en la actividad registrada en su cuenta, necesitam…"
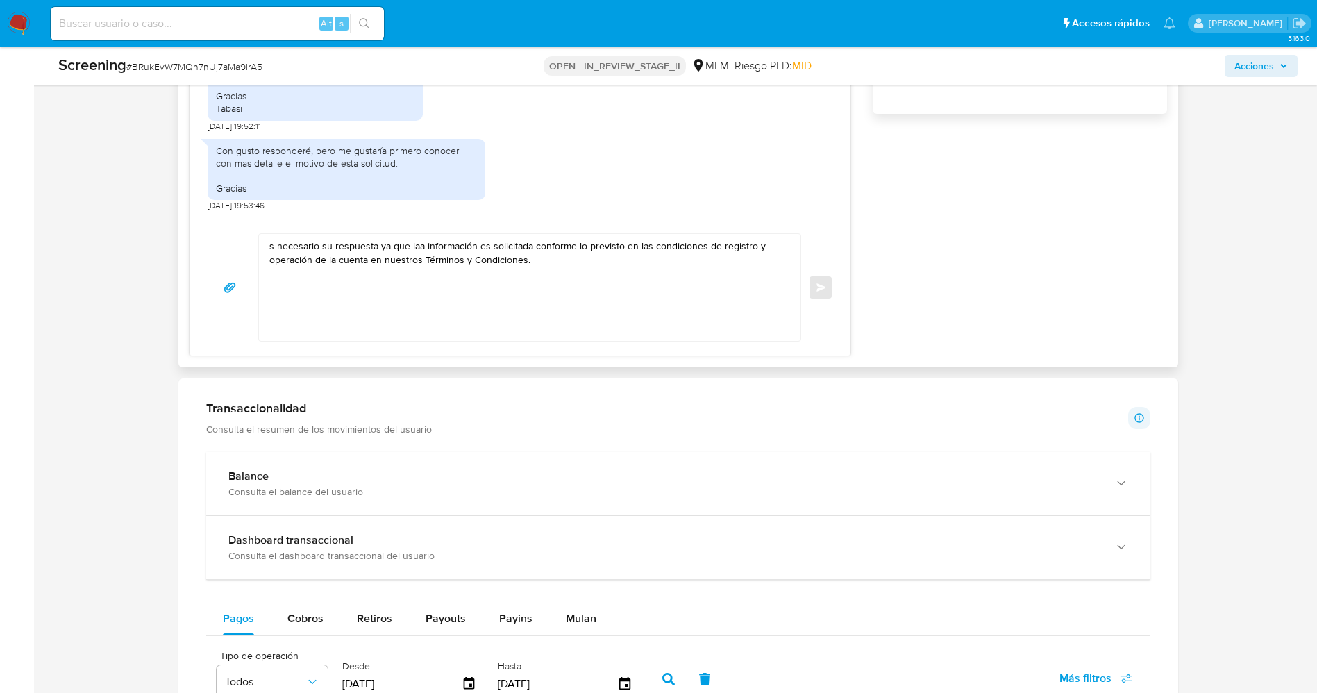
scroll to position [1354, 0]
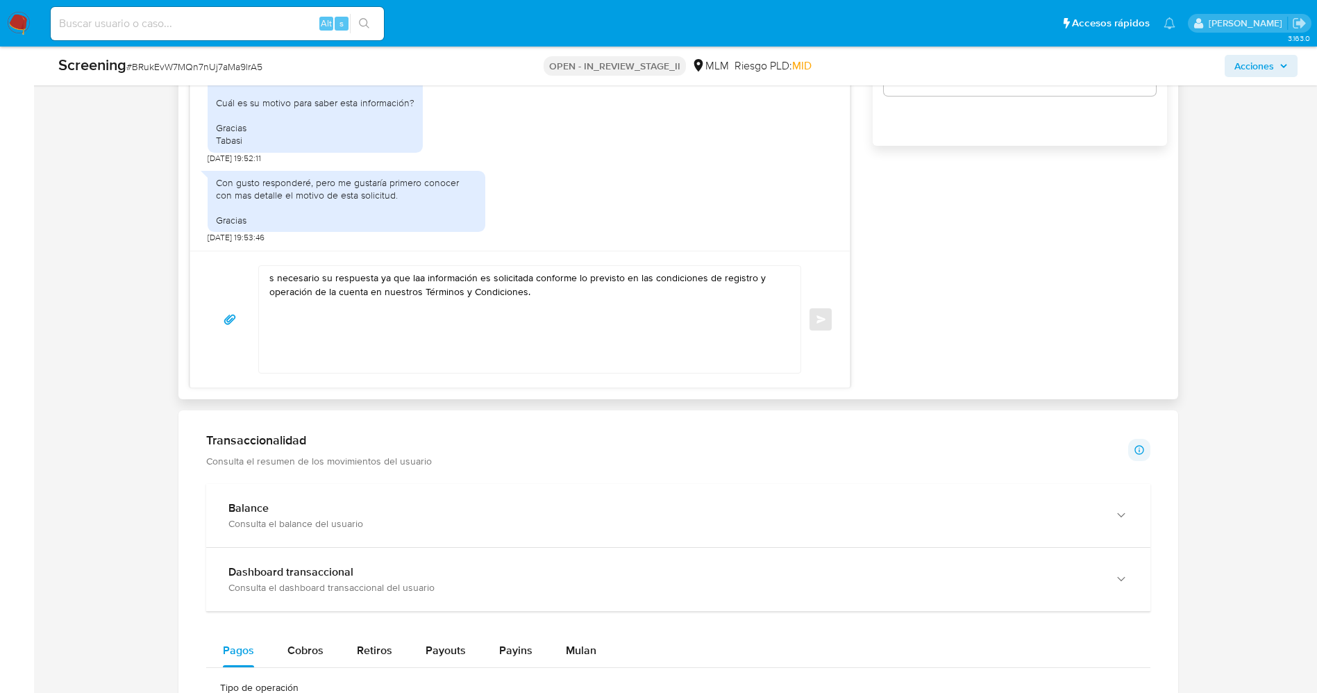
click at [313, 280] on textarea "s necesario su respuesta ya que laa información es solicitada conforme lo previ…" at bounding box center [526, 319] width 515 height 107
paste textarea "Hola [PERSON_NAME], Con base en la actividad registrada en su cuenta, necesitam…"
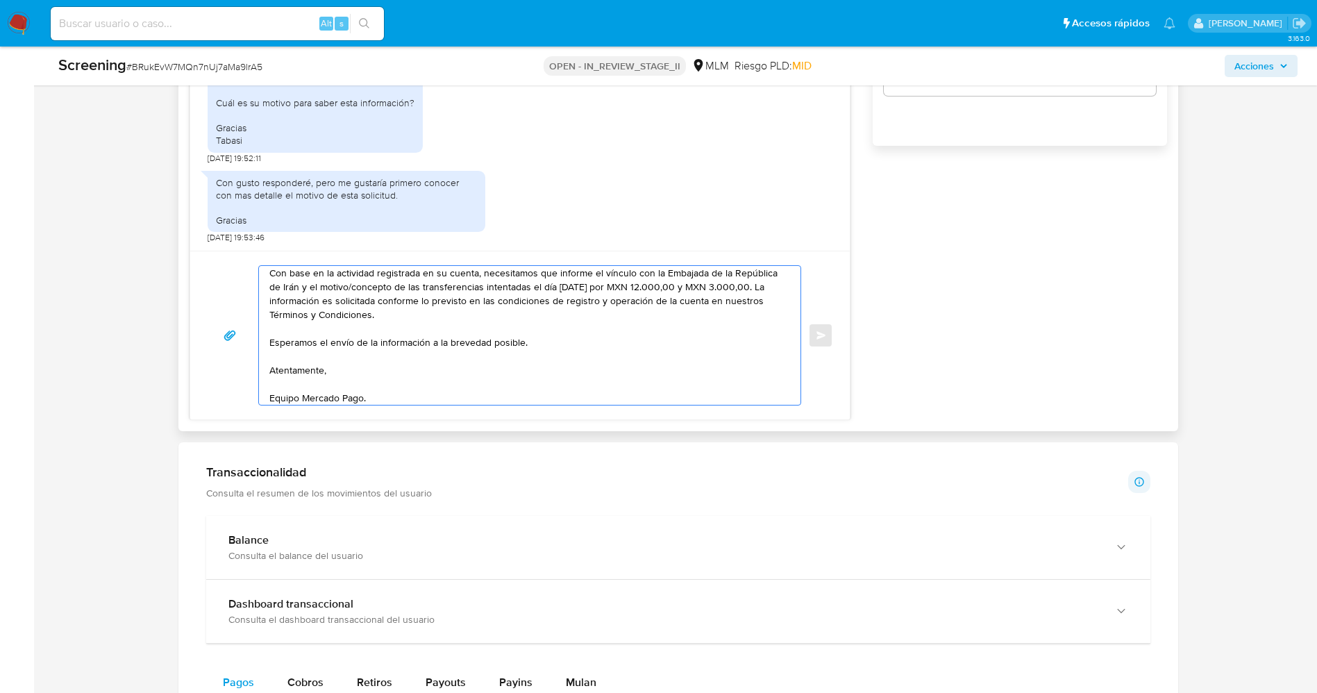
scroll to position [0, 0]
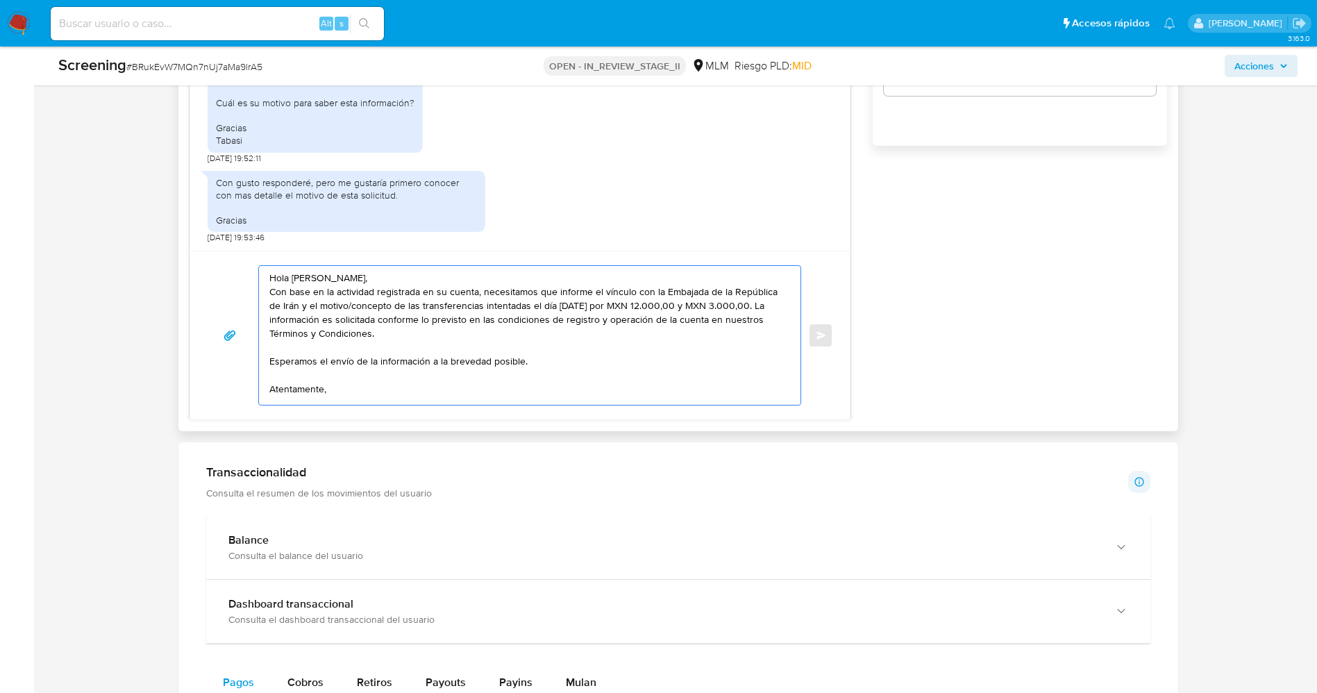
click at [291, 277] on textarea "Hola [PERSON_NAME], Con base en la actividad registrada en su cuenta, necesitam…" at bounding box center [526, 335] width 515 height 139
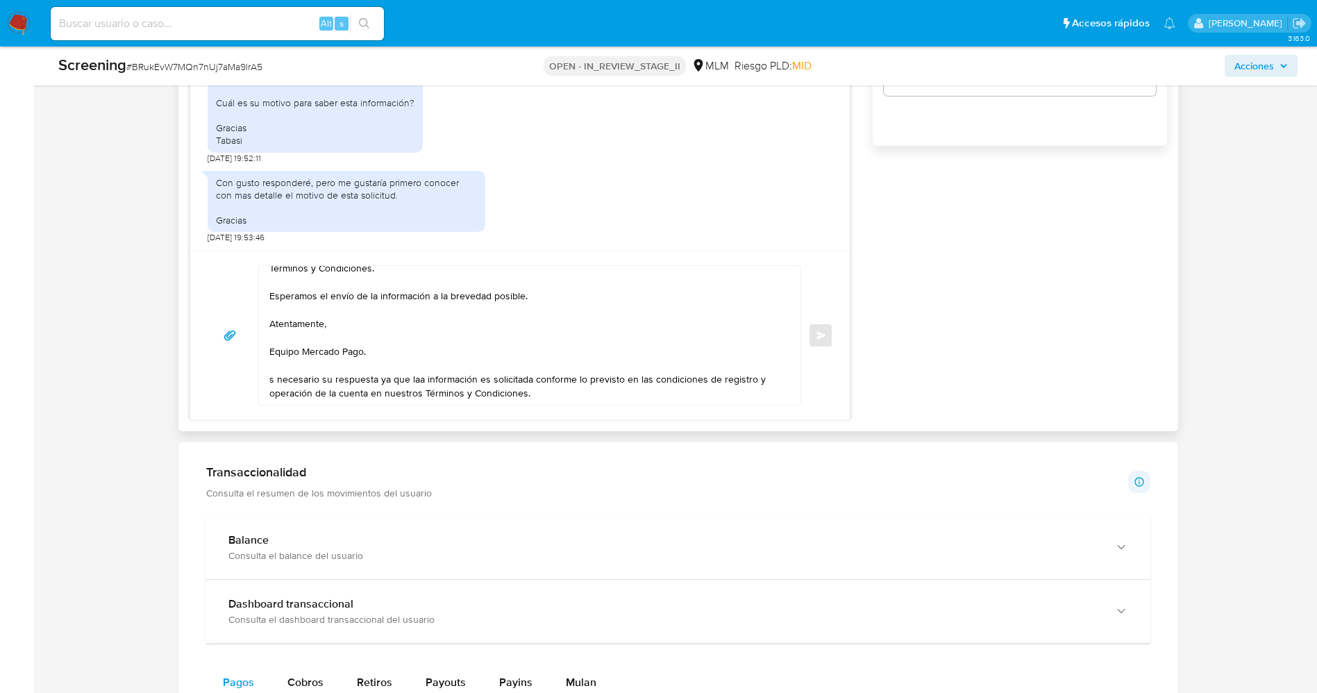
click at [260, 375] on div "Hola [PERSON_NAME], Con base en la actividad registrada en su cuenta, necesitam…" at bounding box center [526, 335] width 535 height 139
click at [267, 381] on div "Hola [PERSON_NAME], Con base en la actividad registrada en su cuenta, necesitam…" at bounding box center [526, 335] width 535 height 139
drag, startPoint x: 268, startPoint y: 378, endPoint x: 562, endPoint y: 401, distance: 294.6
click at [562, 401] on div "Hola [PERSON_NAME], Con base en la actividad registrada en su cuenta, necesitam…" at bounding box center [526, 335] width 535 height 139
drag, startPoint x: 558, startPoint y: 399, endPoint x: 244, endPoint y: 381, distance: 313.7
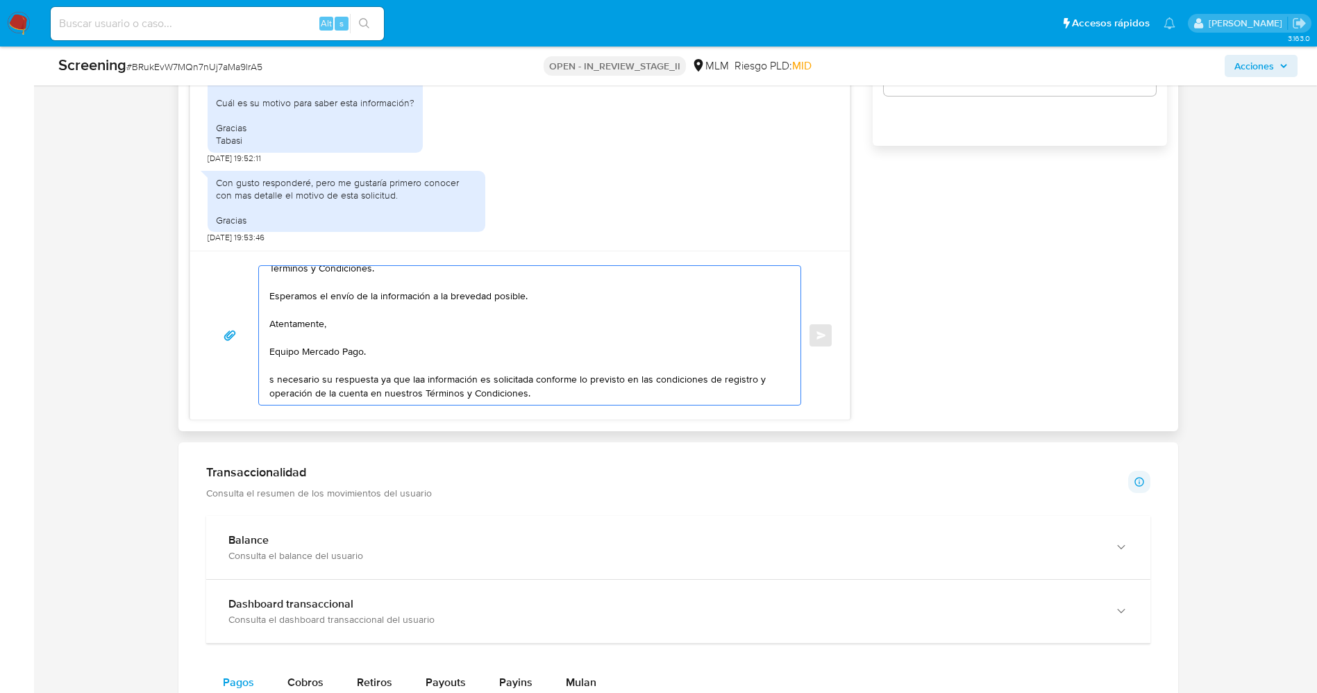
click at [244, 381] on div "Hola [PERSON_NAME], Con base en la actividad registrada en su cuenta, necesitam…" at bounding box center [520, 335] width 627 height 140
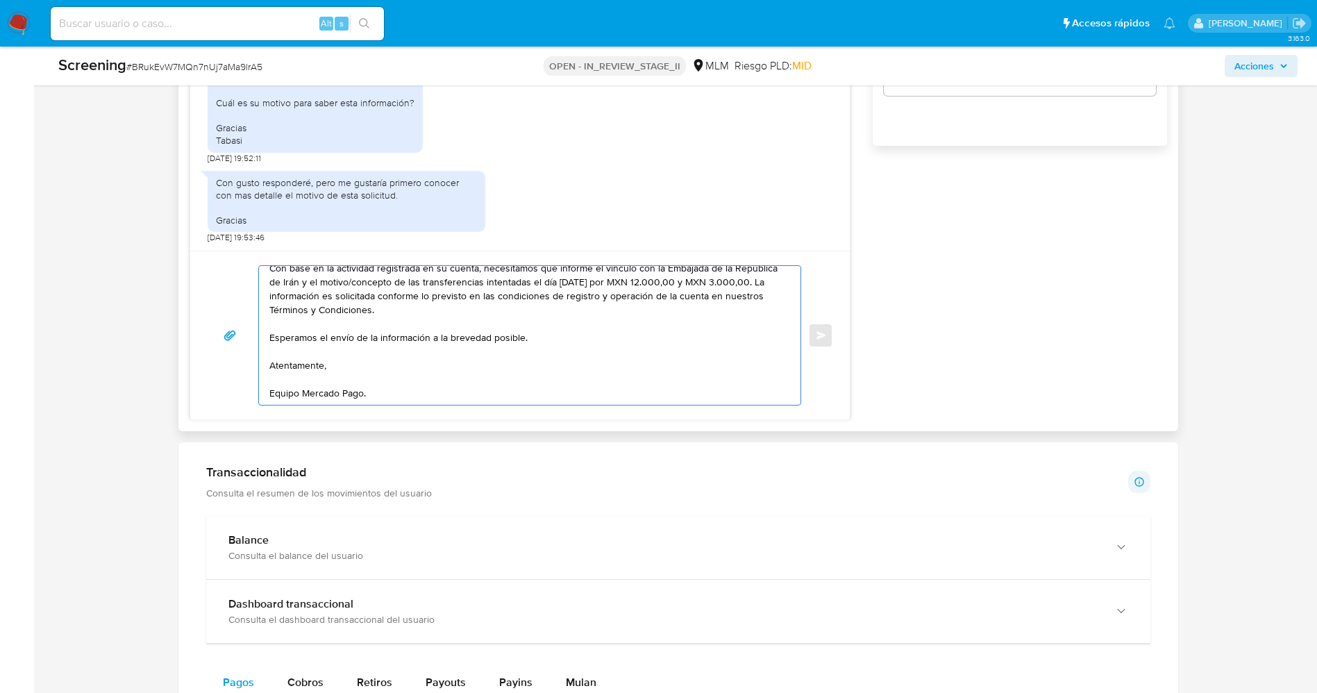
scroll to position [0, 0]
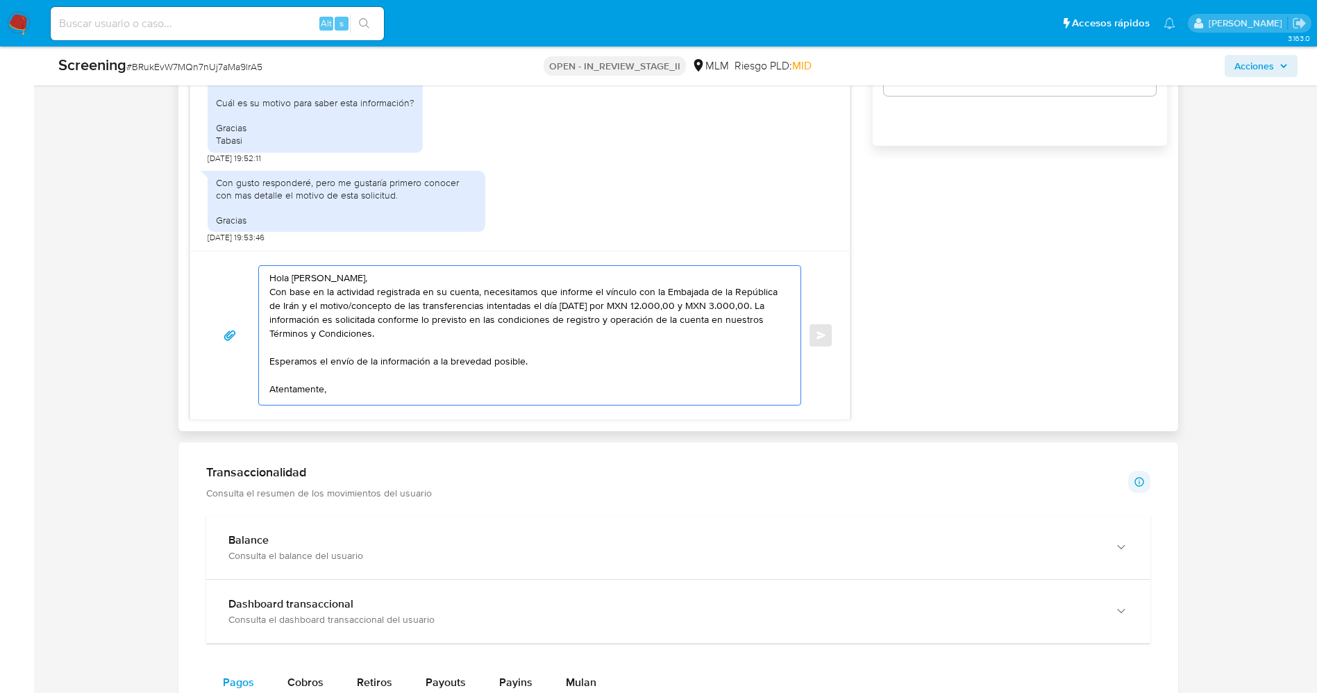
click at [315, 319] on textarea "Hola [PERSON_NAME], Con base en la actividad registrada en su cuenta, necesitam…" at bounding box center [526, 335] width 515 height 139
paste textarea "s necesario su respuesta ya que laa información es solicitada conforme lo previ…"
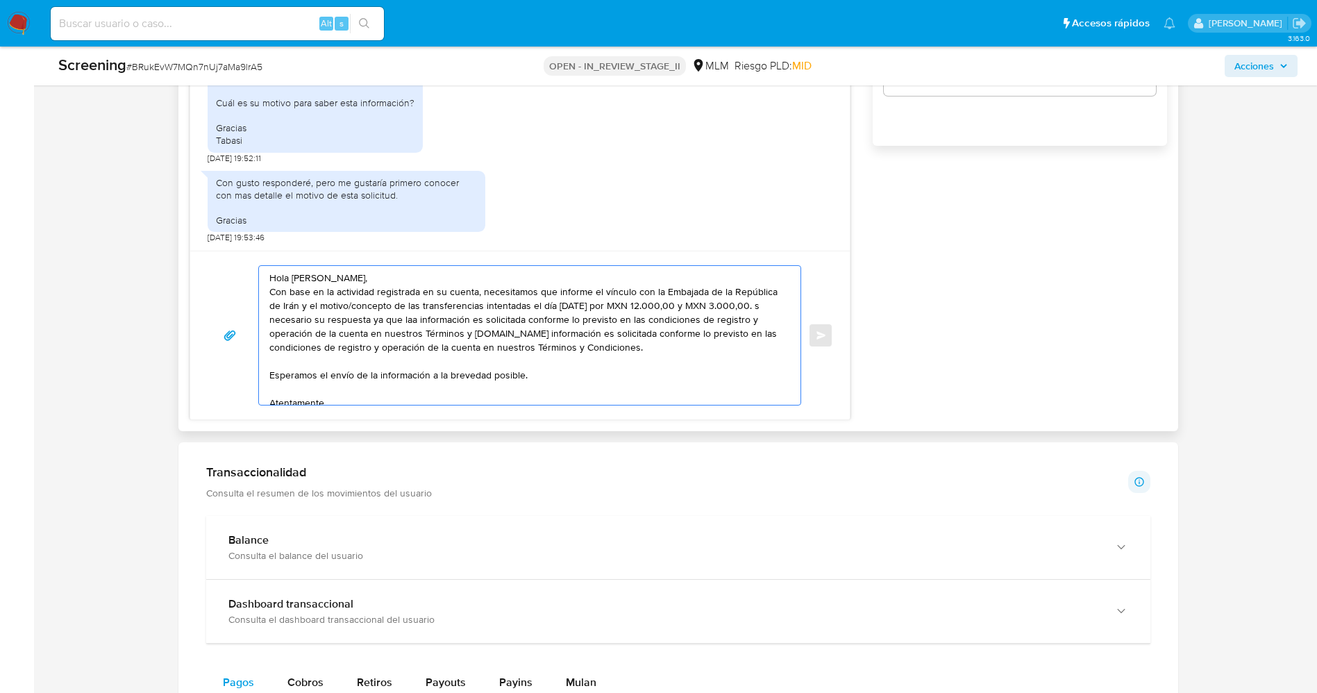
click at [311, 319] on textarea "Hola [PERSON_NAME], Con base en la actividad registrada en su cuenta, necesitam…" at bounding box center [526, 335] width 515 height 139
click at [469, 322] on textarea "Hola [PERSON_NAME], Con base en la actividad registrada en su cuenta, necesitam…" at bounding box center [526, 335] width 515 height 139
drag, startPoint x: 569, startPoint y: 333, endPoint x: 716, endPoint y: 356, distance: 148.3
click at [716, 356] on textarea "Hola [PERSON_NAME], Con base en la actividad registrada en su cuenta, necesitam…" at bounding box center [526, 335] width 515 height 139
click at [269, 351] on textarea "Hola [PERSON_NAME], Con base en la actividad registrada en su cuenta, necesitam…" at bounding box center [526, 335] width 515 height 139
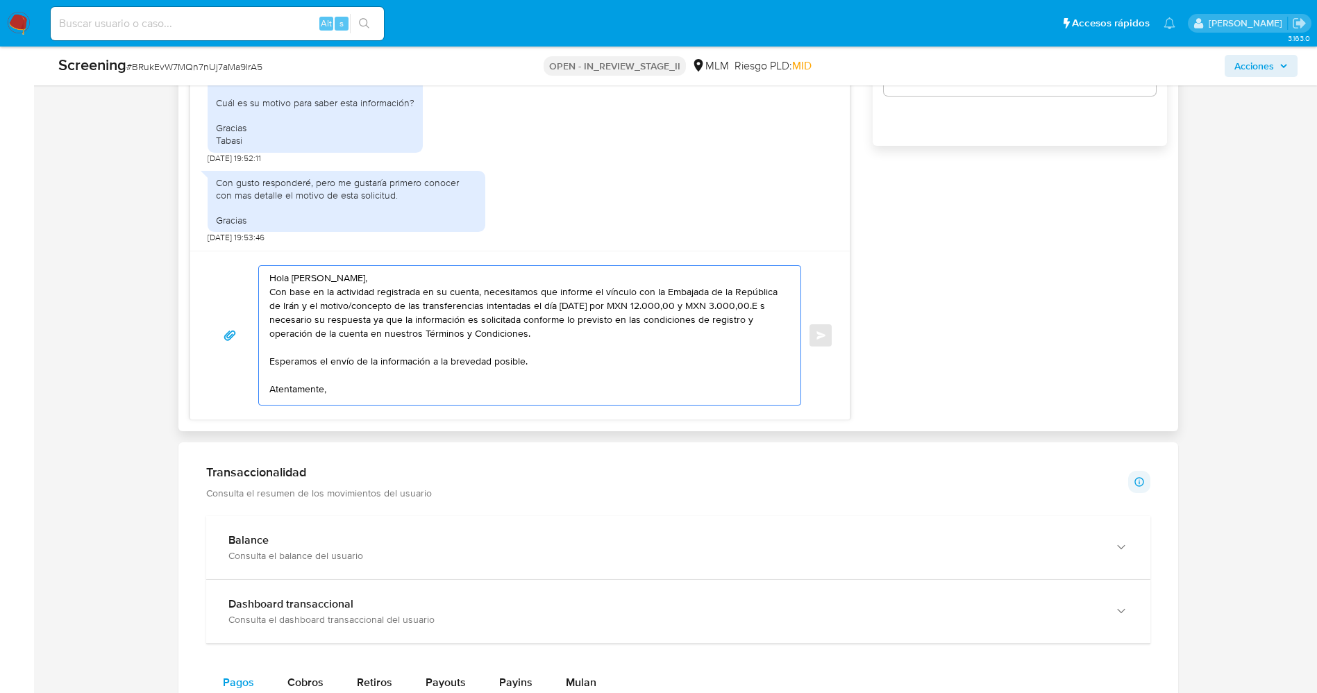
click at [608, 328] on textarea "Hola [PERSON_NAME], Con base en la actividad registrada en su cuenta, necesitam…" at bounding box center [526, 335] width 515 height 139
click at [539, 362] on textarea "Hola [PERSON_NAME], Con base en la actividad registrada en su cuenta, necesitam…" at bounding box center [526, 335] width 515 height 139
click at [322, 317] on textarea "Hola [PERSON_NAME], Con base en la actividad registrada en su cuenta, necesitam…" at bounding box center [526, 335] width 515 height 139
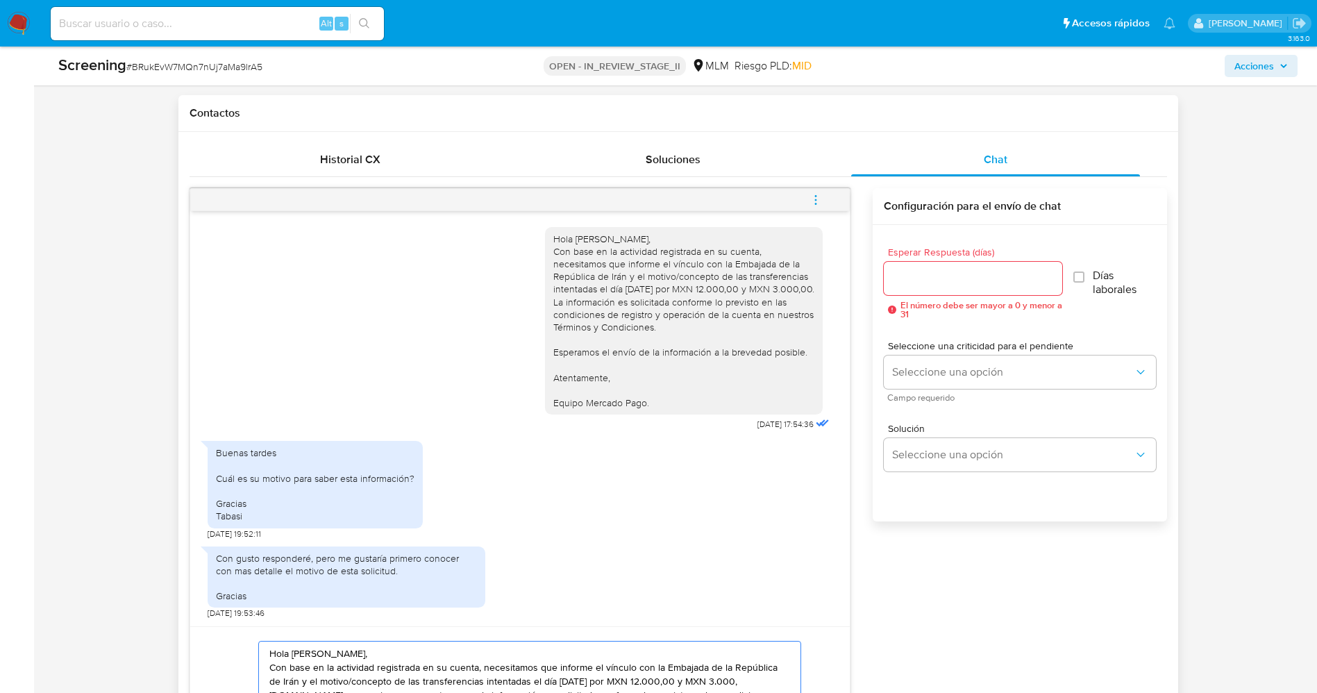
scroll to position [938, 0]
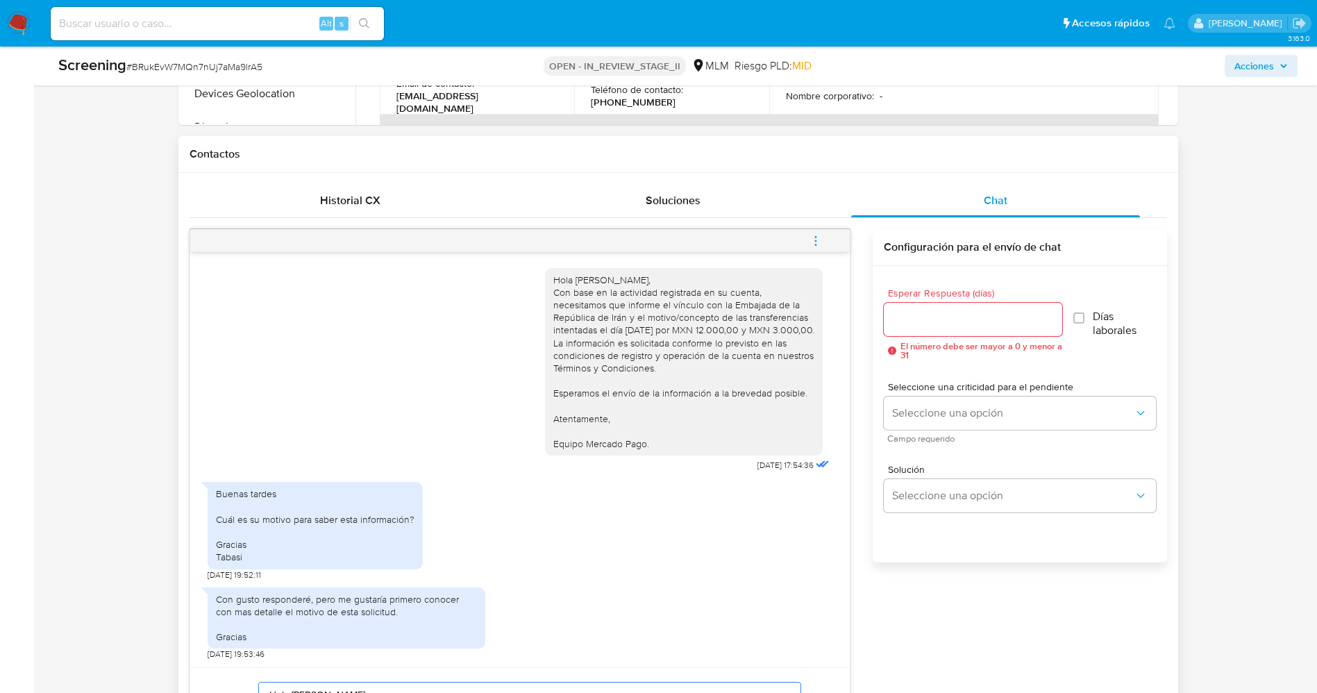
type textarea "Hola [PERSON_NAME], Con base en la actividad registrada en su cuenta, necesitam…"
click at [999, 313] on input "Esperar Respuesta (días)" at bounding box center [973, 319] width 178 height 18
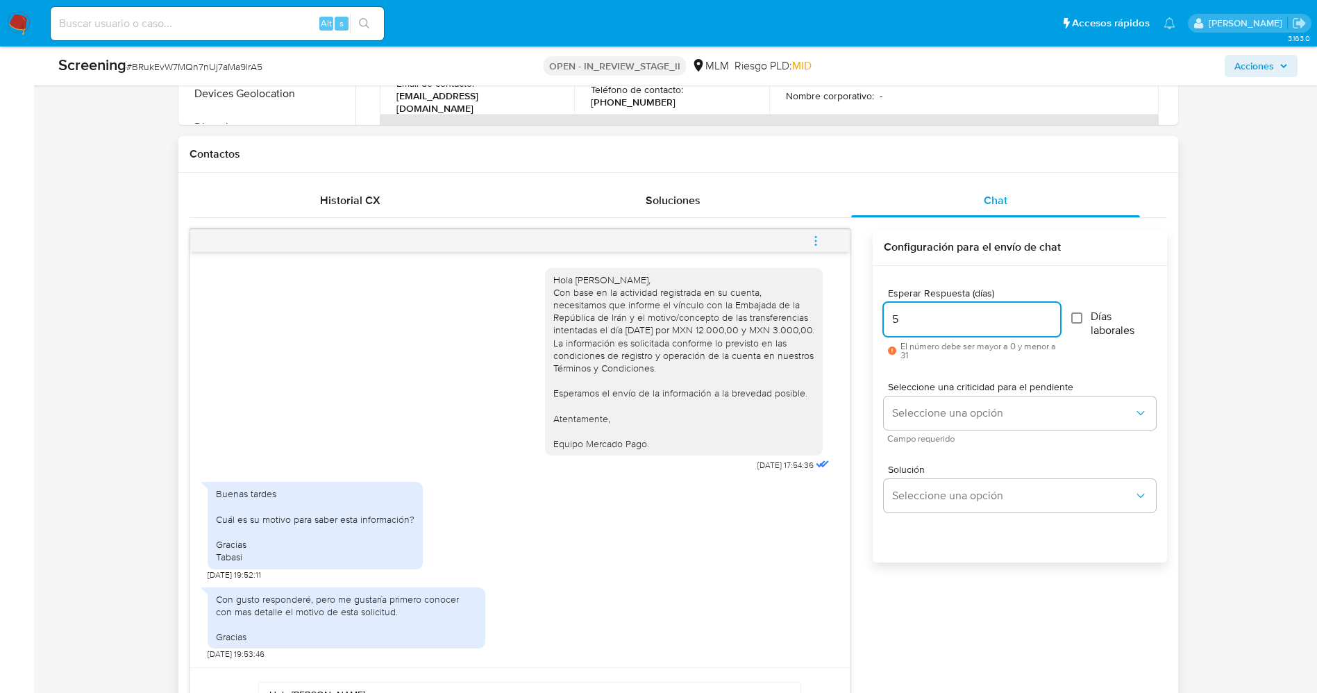
type input "5"
click at [1074, 314] on input "Días laborales" at bounding box center [1077, 318] width 11 height 11
checkbox input "true"
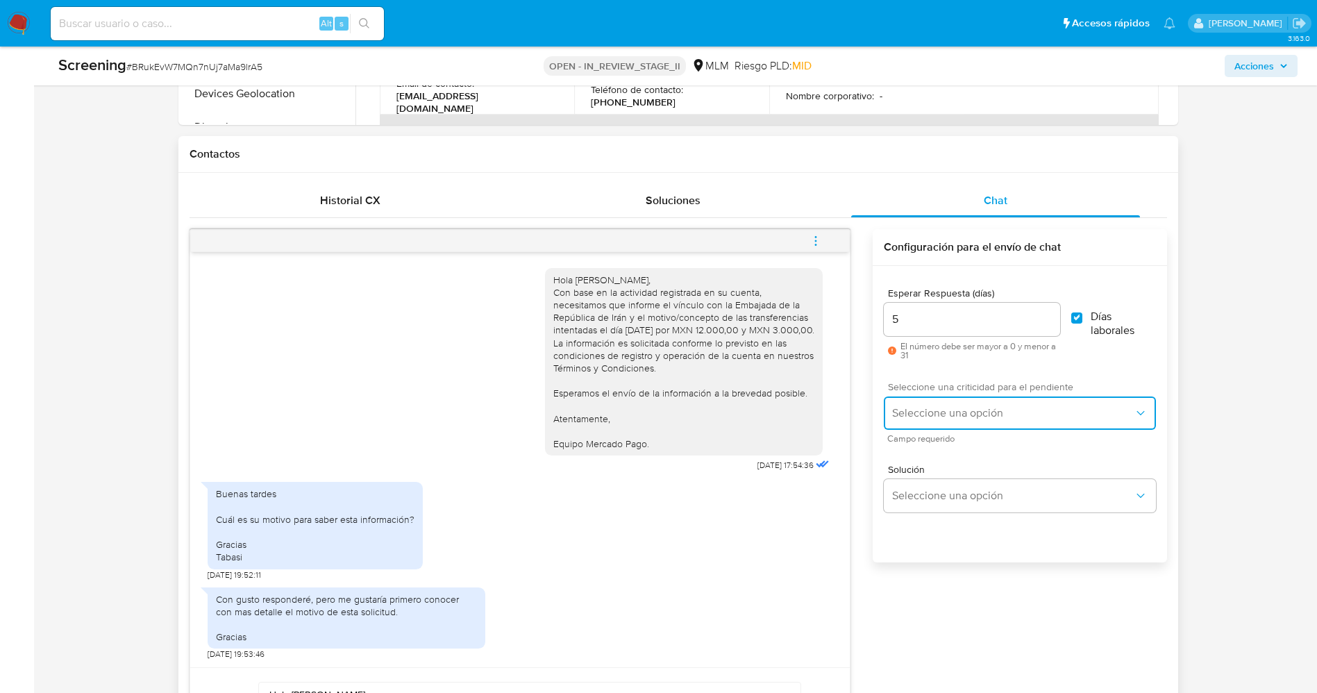
click at [1041, 415] on span "Seleccione una opción" at bounding box center [1012, 413] width 241 height 14
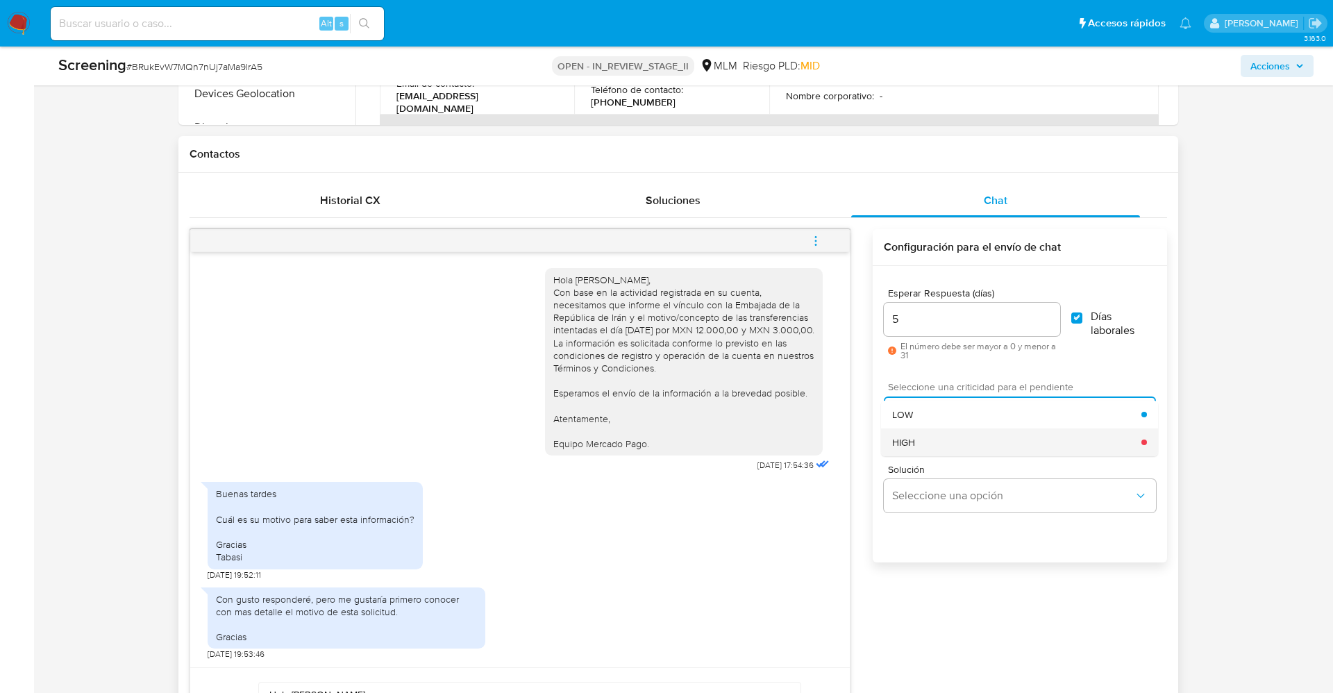
click at [948, 435] on div "HIGH" at bounding box center [1016, 442] width 249 height 28
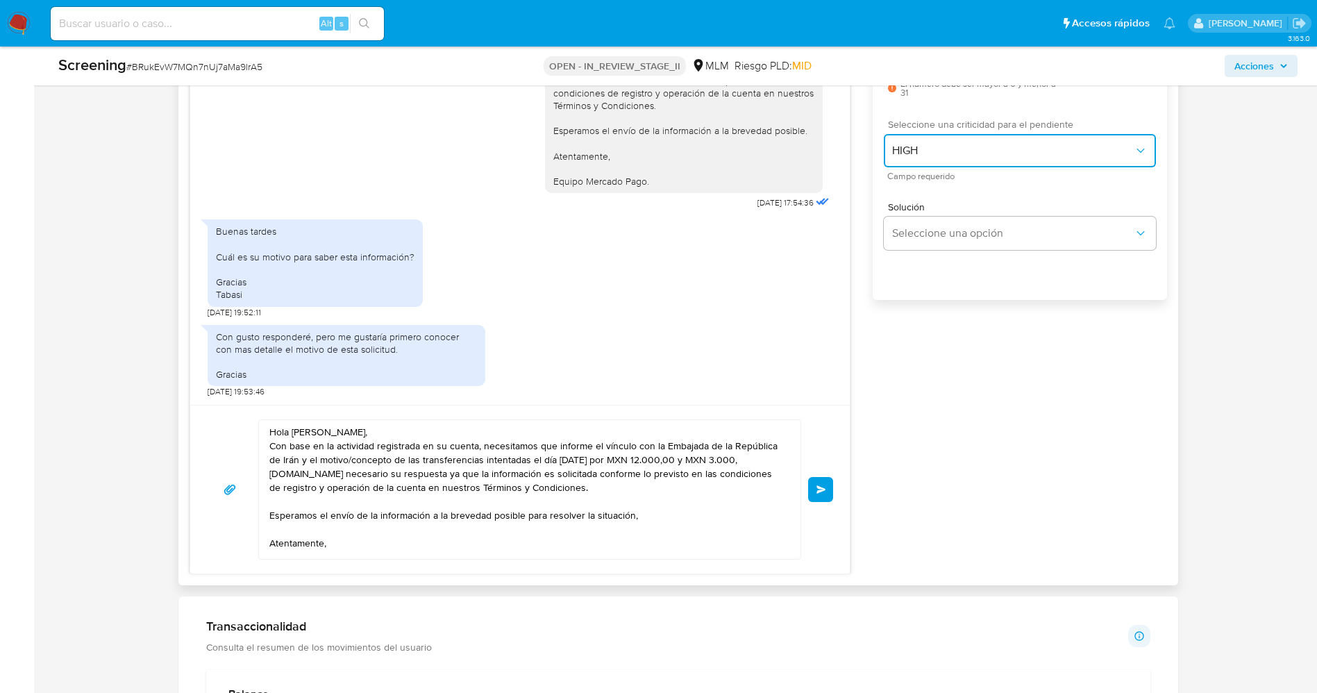
scroll to position [1250, 0]
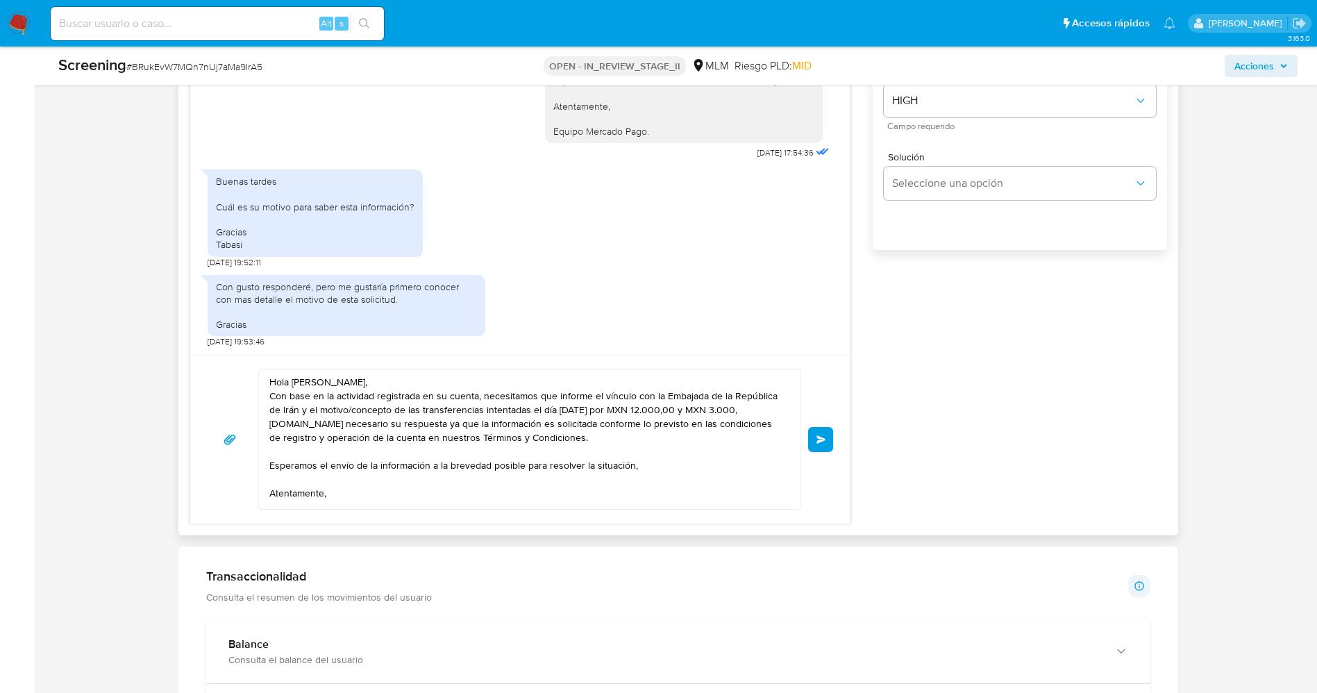
click at [822, 440] on span "Enviar" at bounding box center [822, 439] width 10 height 8
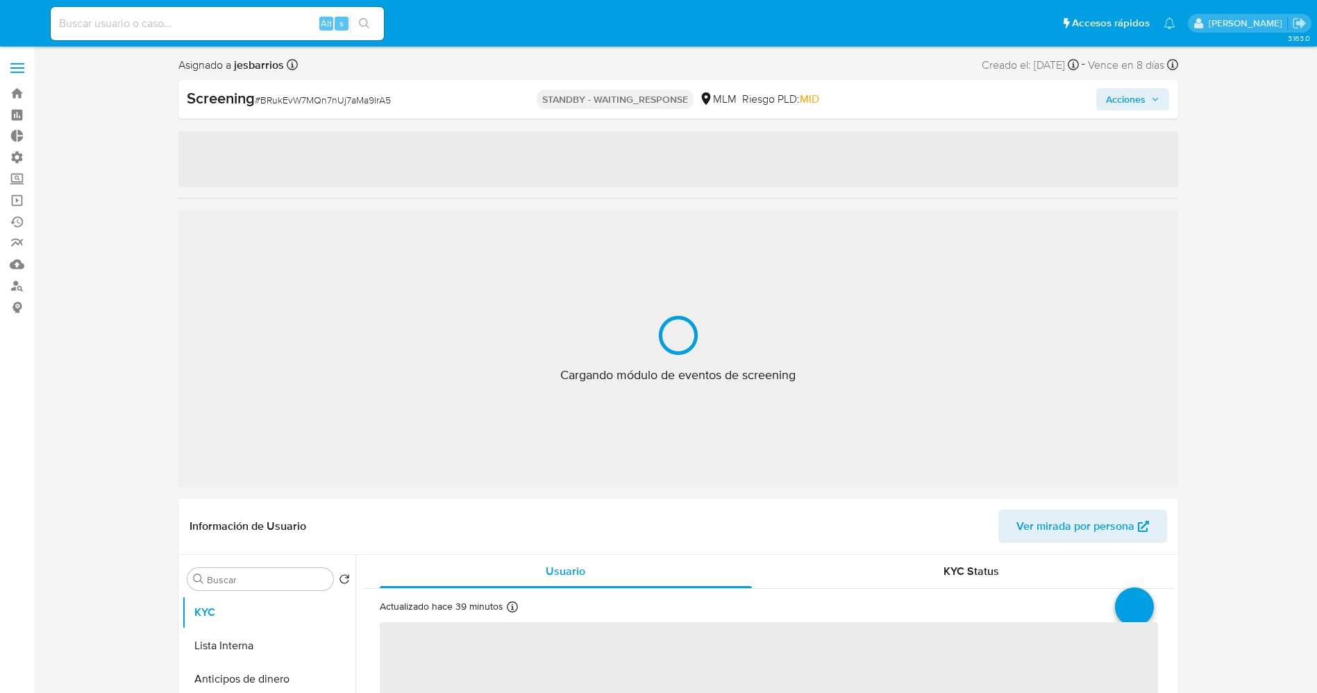
select select "10"
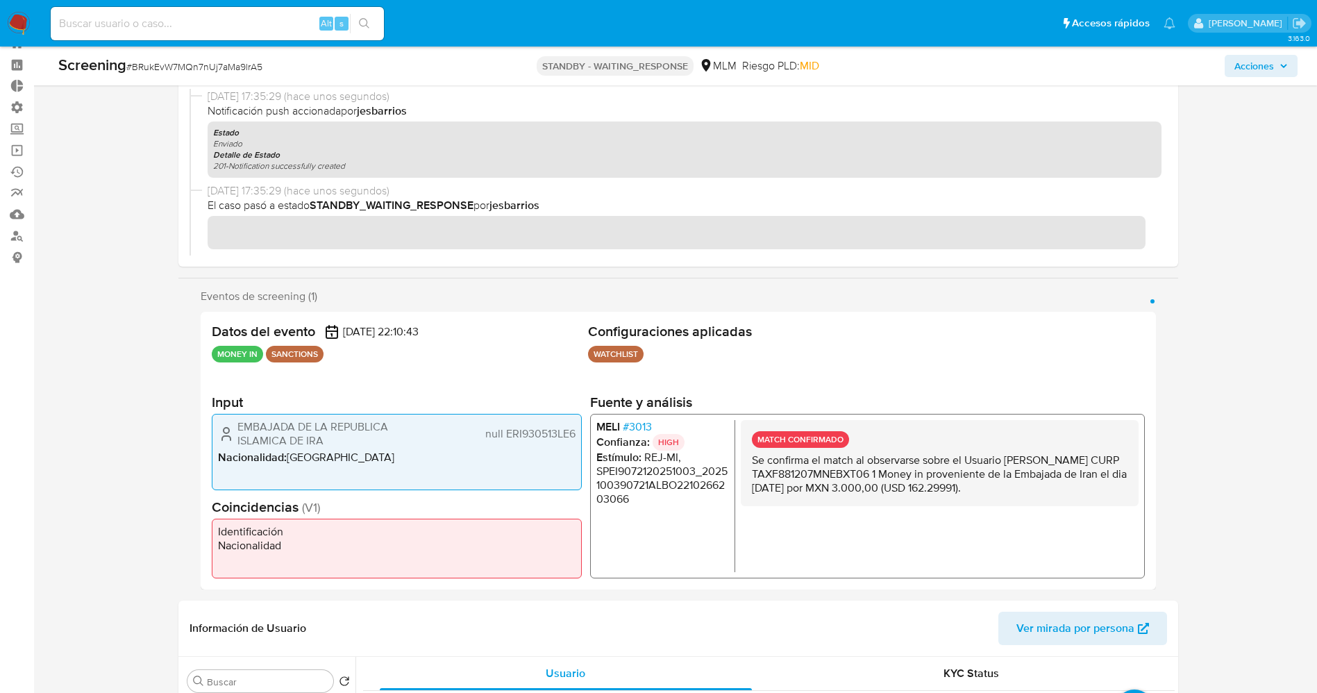
scroll to position [50, 0]
